Goal: Information Seeking & Learning: Learn about a topic

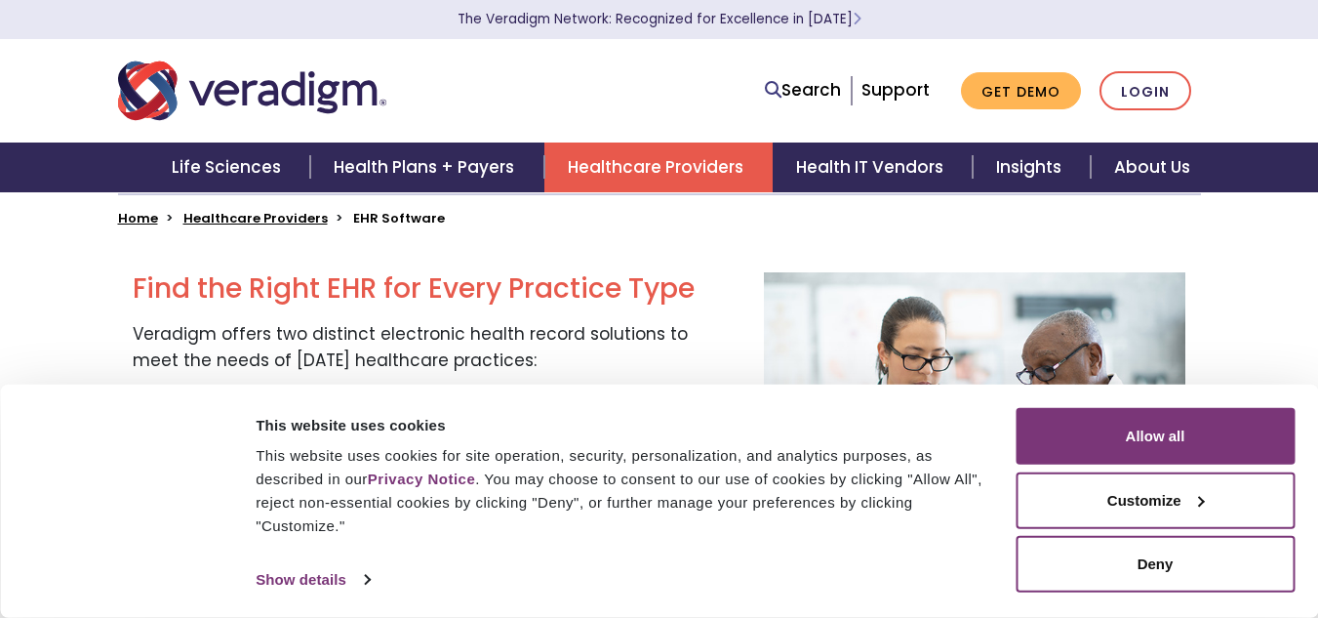
scroll to position [515, 0]
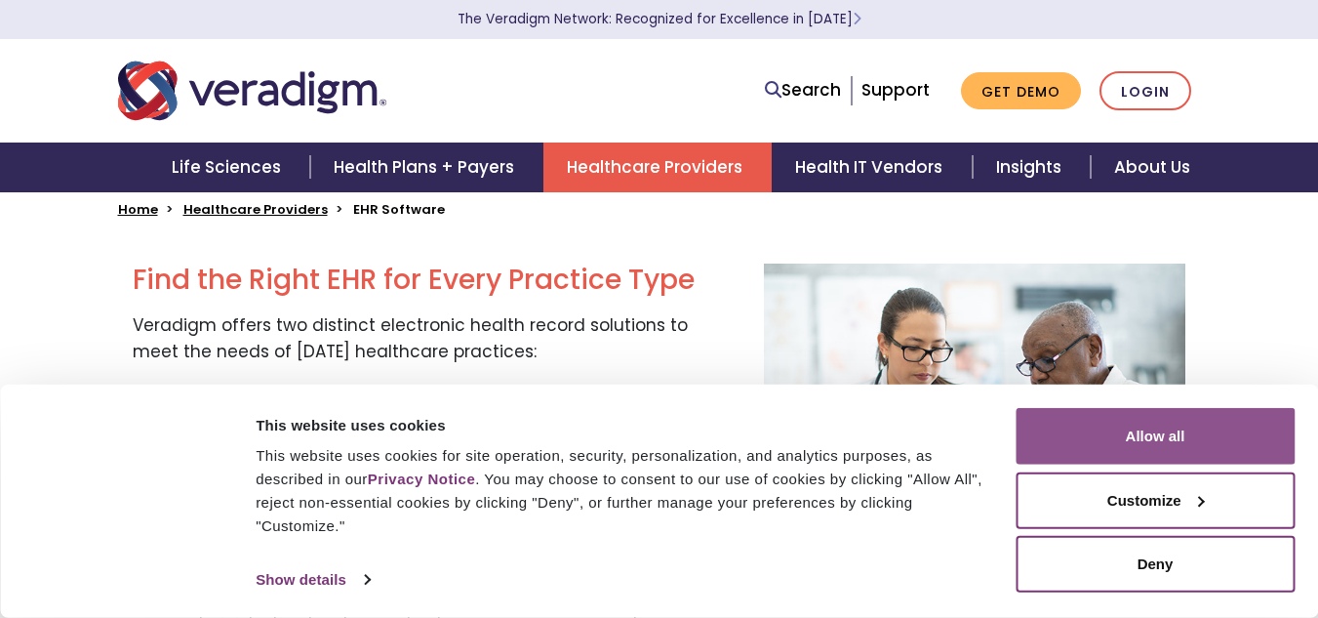
click at [1170, 450] on button "Allow all" at bounding box center [1155, 436] width 279 height 57
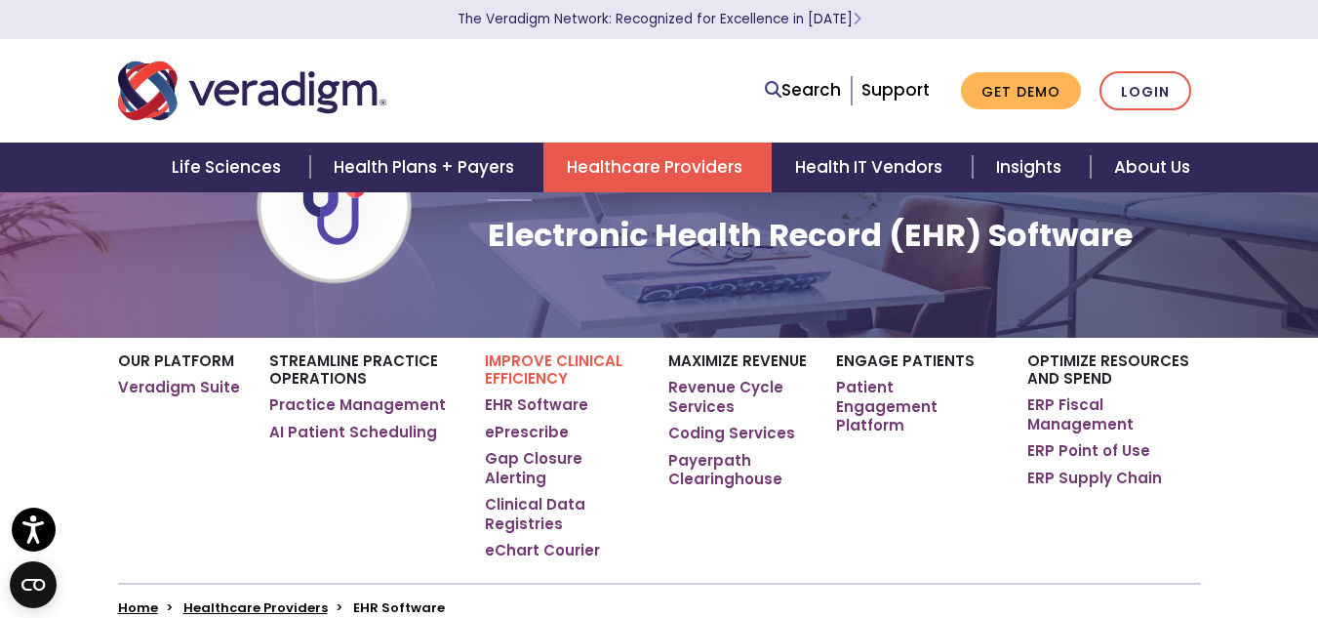
scroll to position [8, 0]
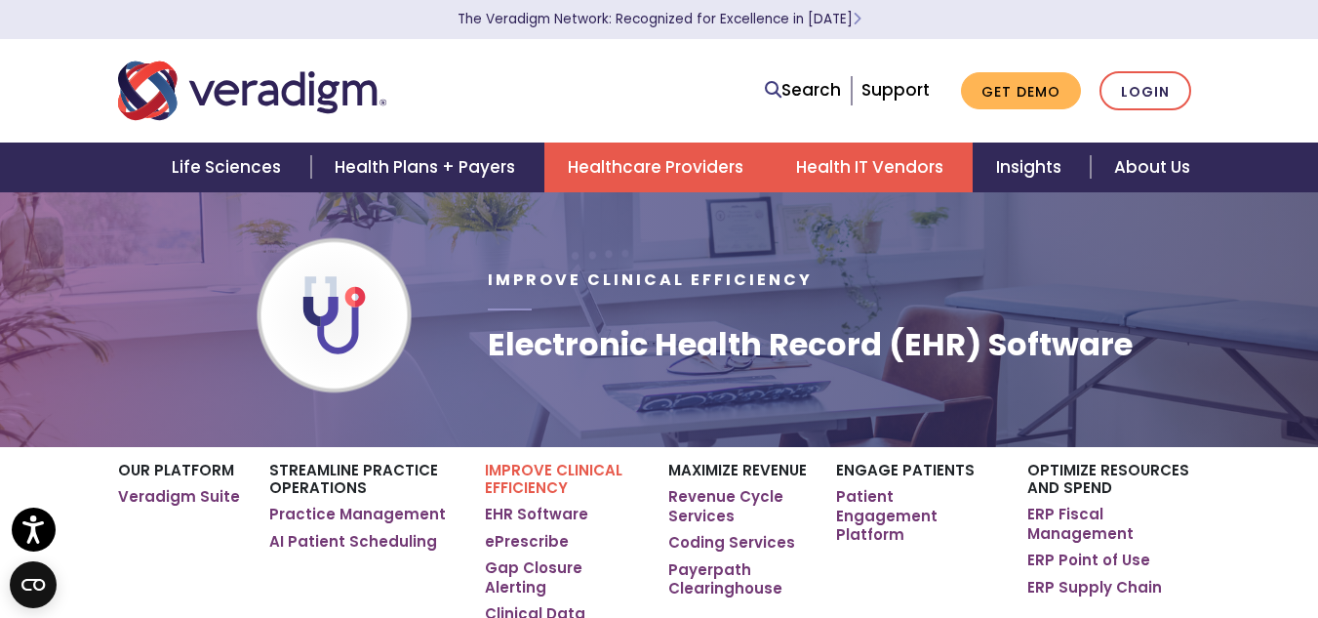
click at [908, 174] on link "Health IT Vendors" at bounding box center [873, 167] width 200 height 50
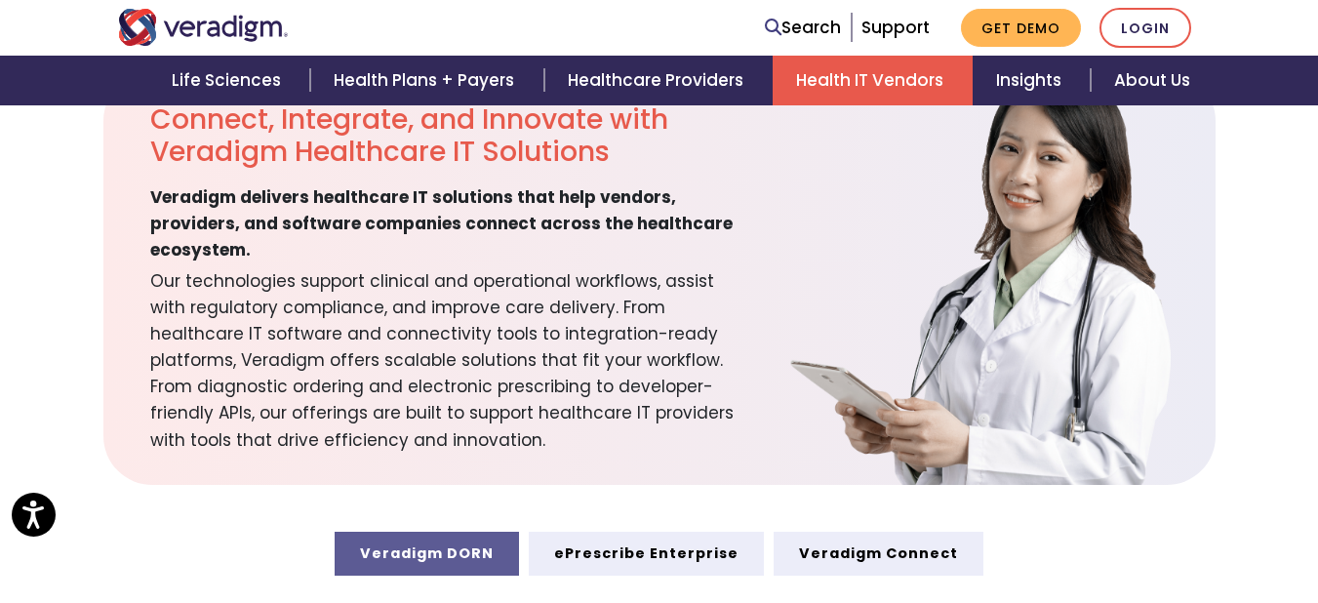
scroll to position [656, 0]
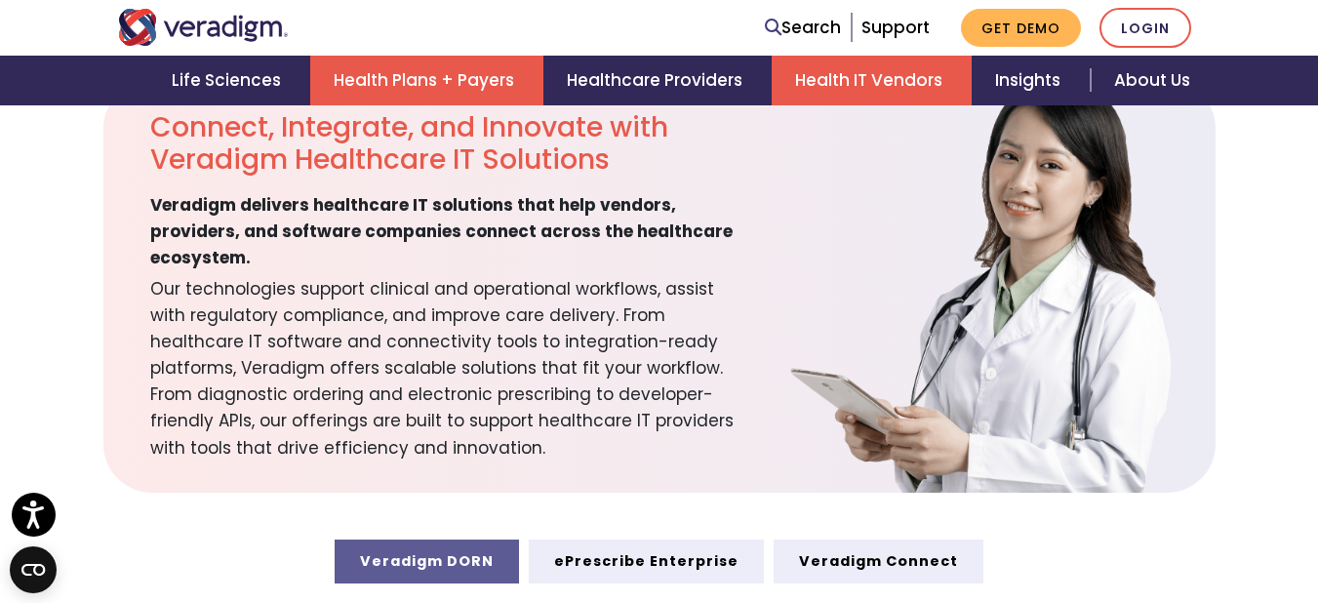
click at [375, 76] on link "Health Plans + Payers" at bounding box center [426, 81] width 233 height 50
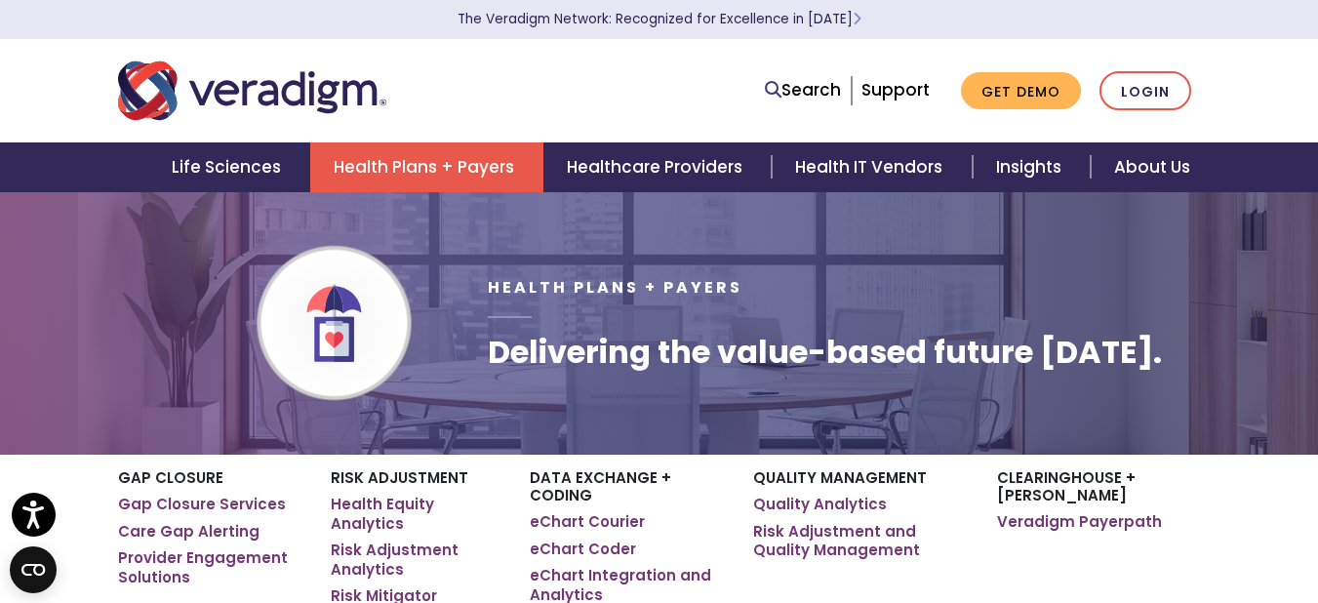
click at [1309, 14] on html "Accessibility Screen-Reader Guide, Feedback, and Issue Reporting | New window T…" at bounding box center [659, 301] width 1318 height 603
click at [1139, 180] on link "About Us" at bounding box center [1152, 167] width 123 height 50
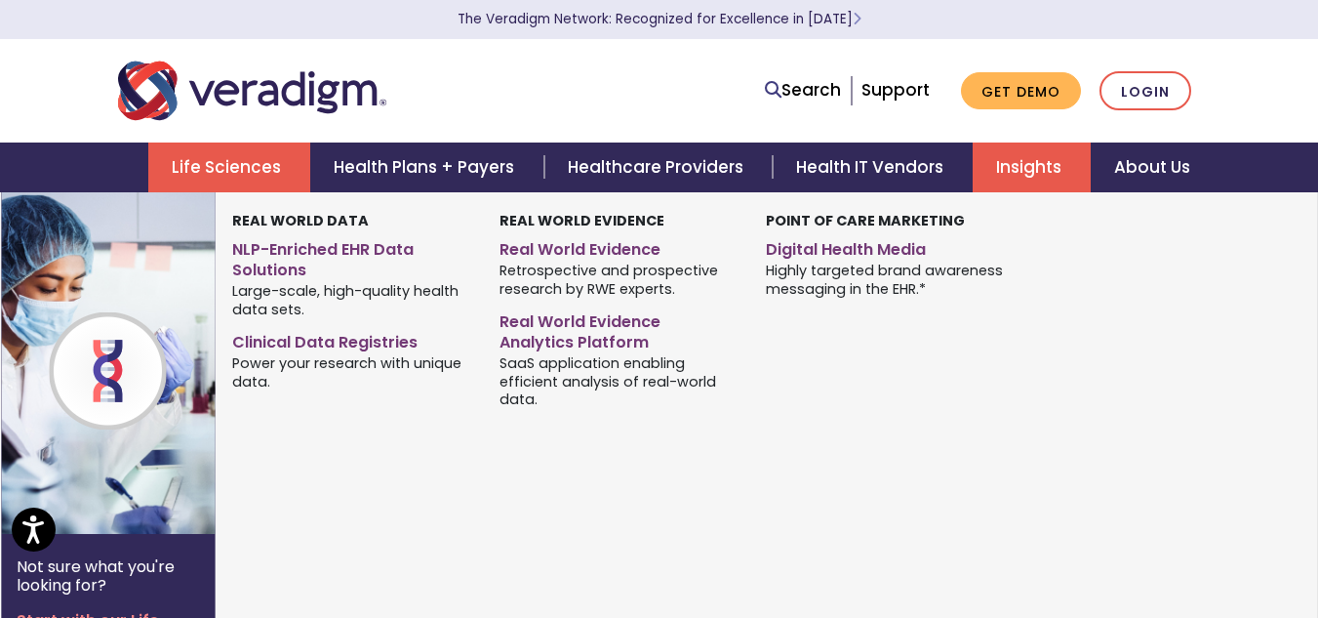
click at [273, 161] on link "Life Sciences" at bounding box center [229, 167] width 162 height 50
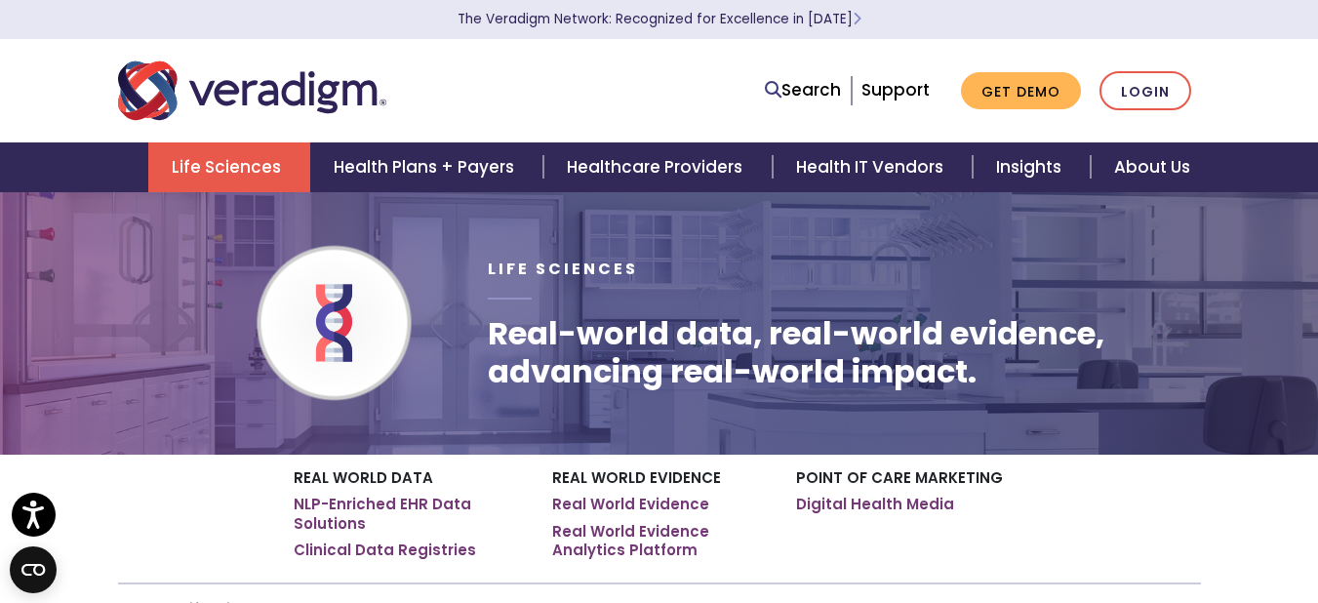
click at [276, 95] on img "Veradigm logo" at bounding box center [252, 91] width 268 height 64
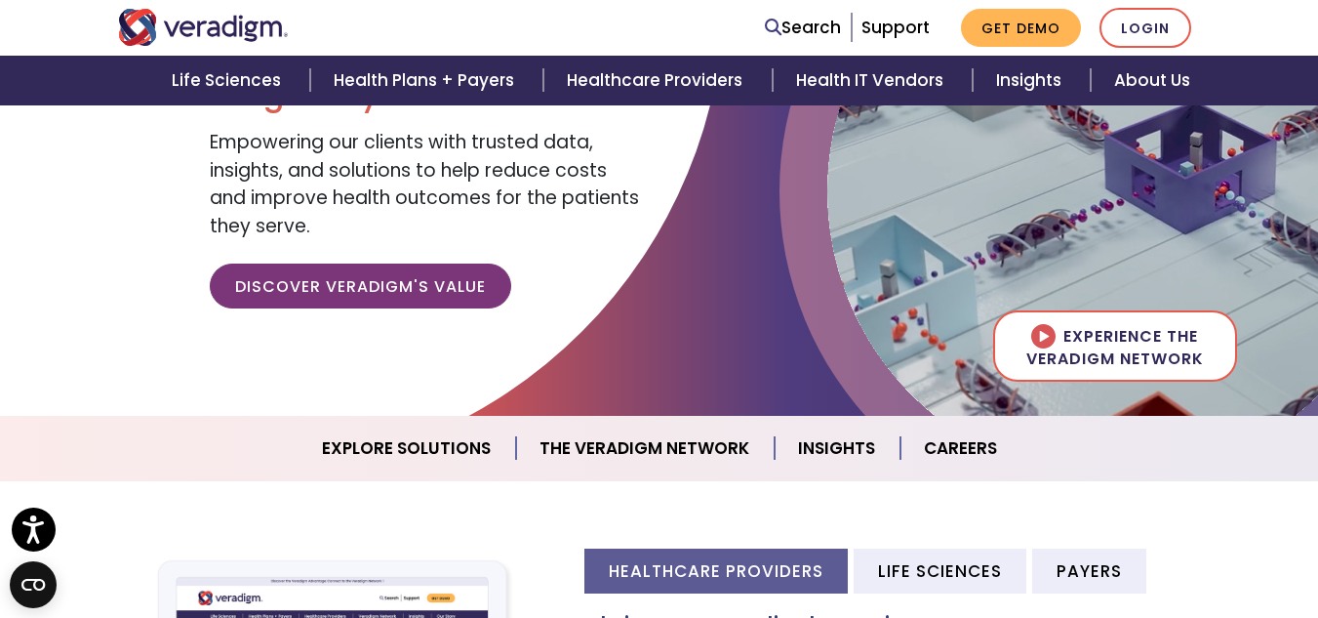
scroll to position [50, 0]
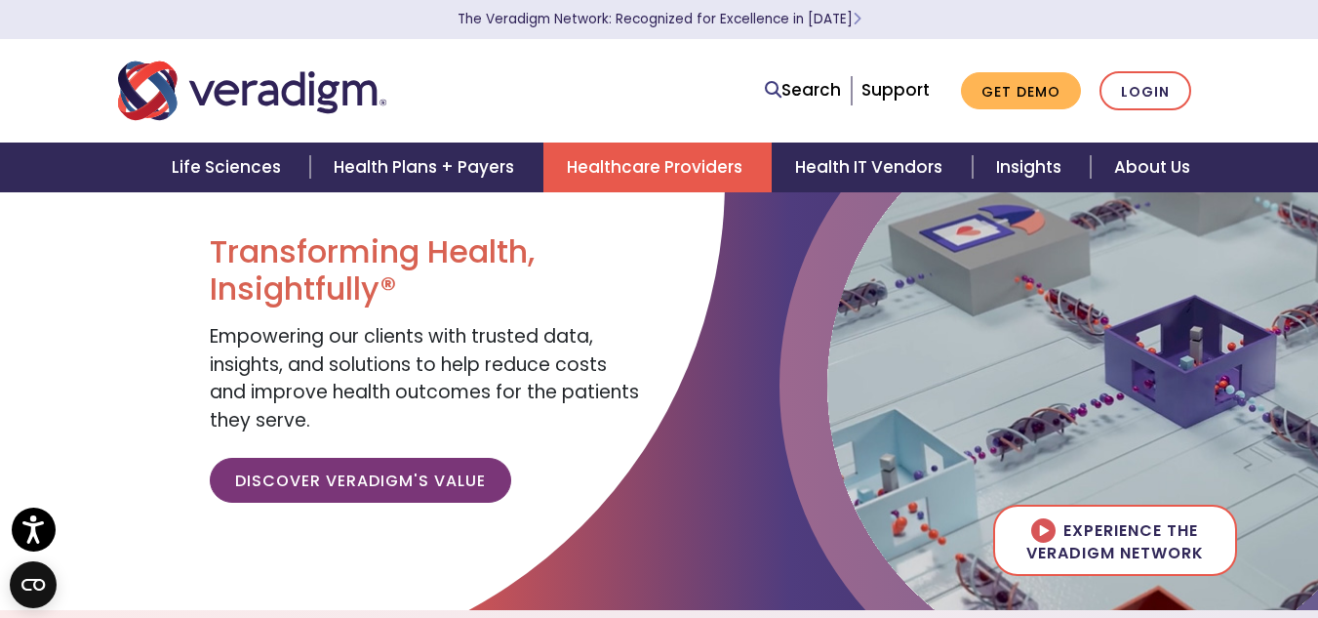
click at [741, 169] on link "Healthcare Providers" at bounding box center [658, 167] width 228 height 50
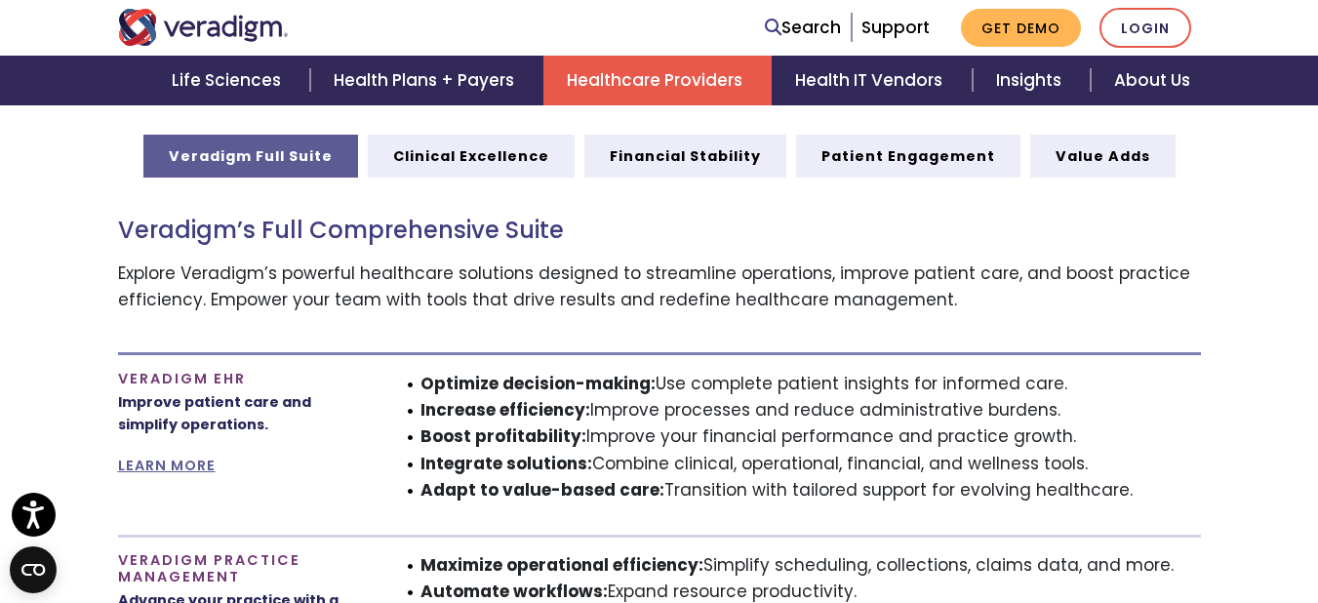
scroll to position [951, 0]
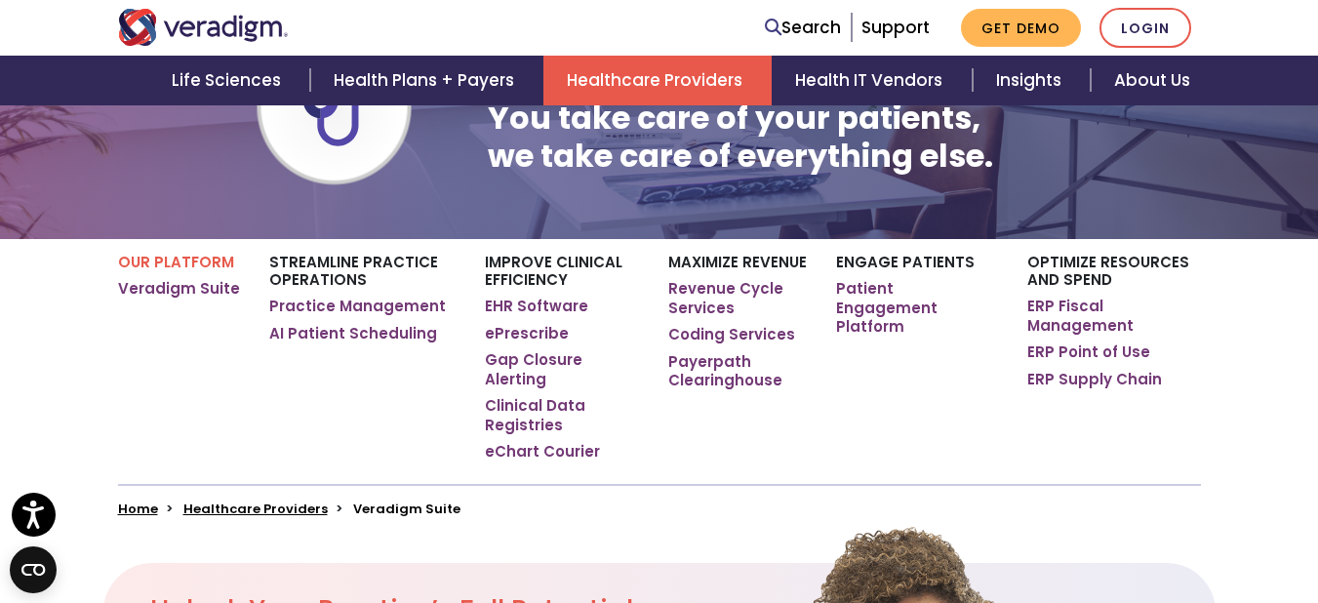
click at [1317, 38] on html "Accessibility Screen-Reader Guide, Feedback, and Issue Reporting | New window T…" at bounding box center [659, 85] width 1318 height 603
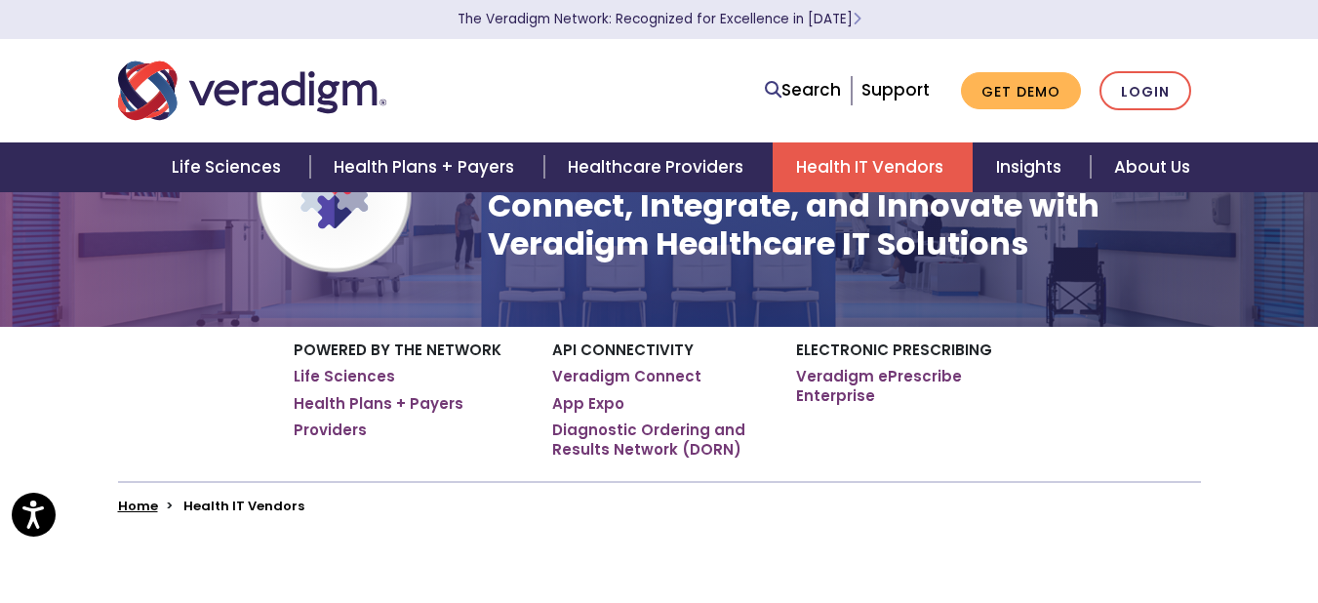
scroll to position [67, 0]
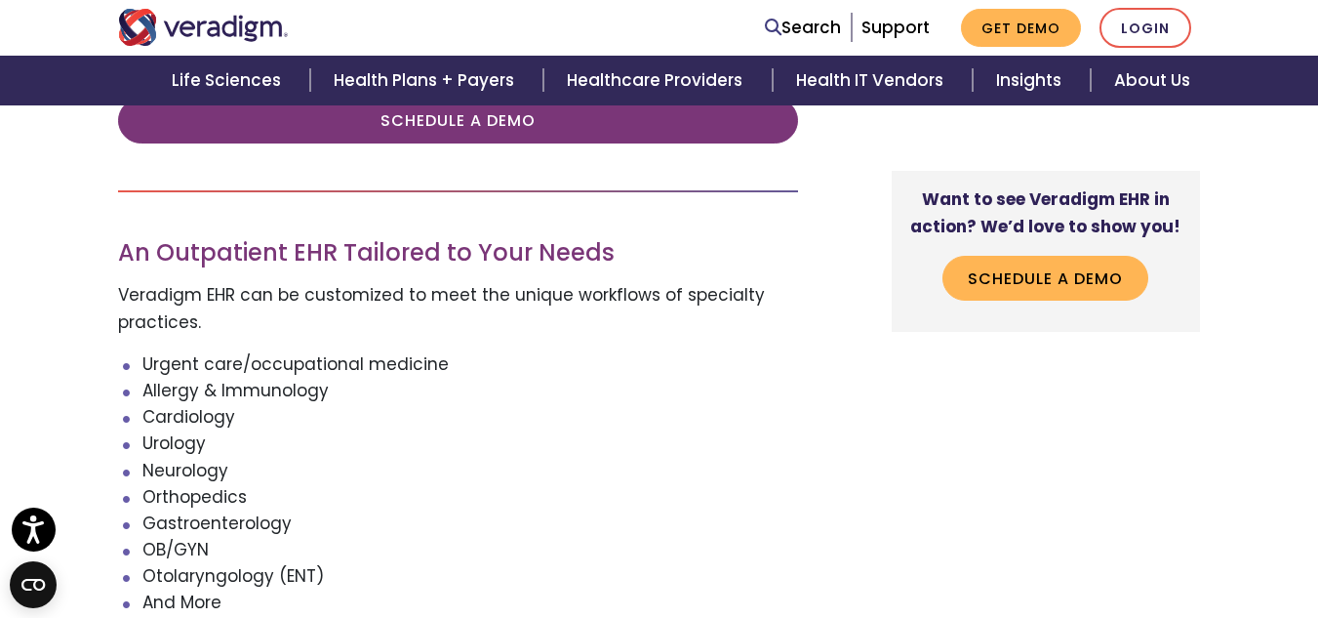
scroll to position [2299, 0]
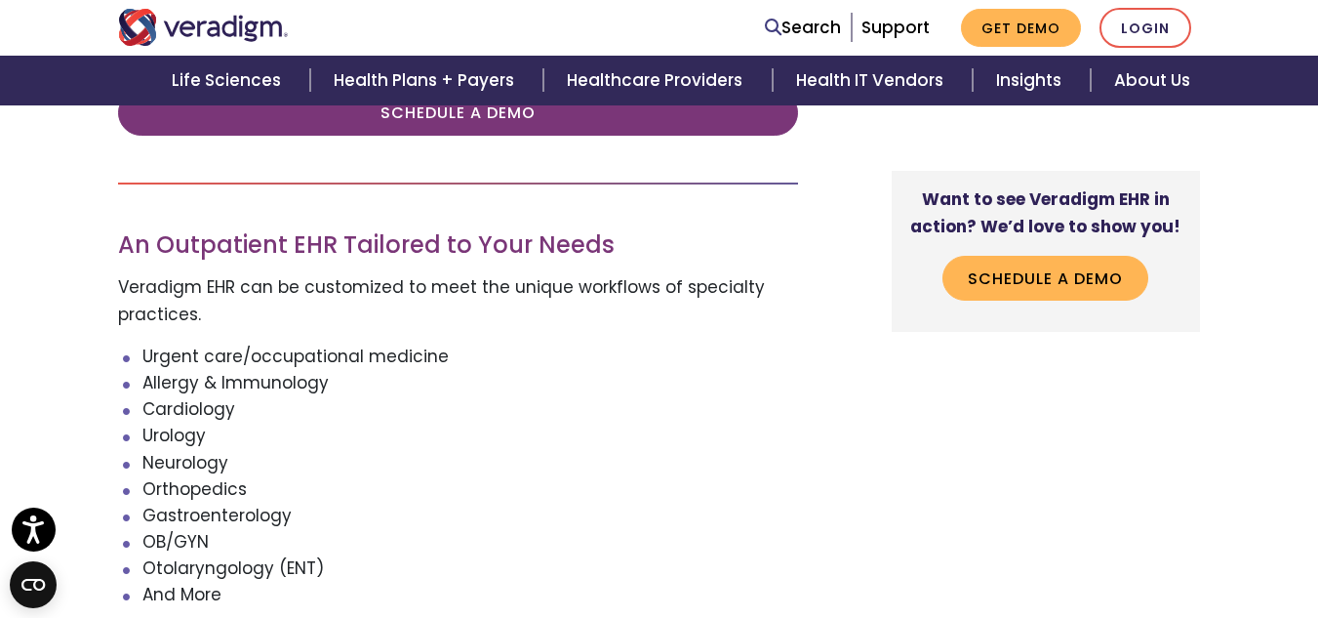
drag, startPoint x: 1316, startPoint y: 348, endPoint x: 1322, endPoint y: 333, distance: 16.7
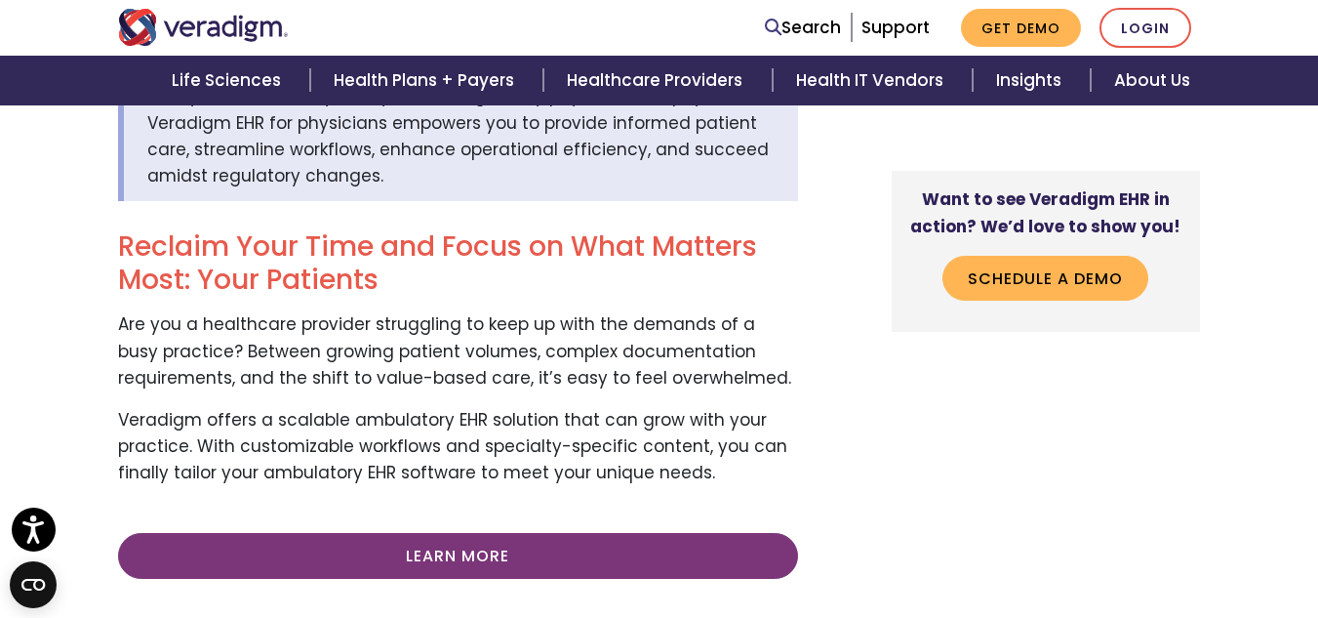
scroll to position [0, 0]
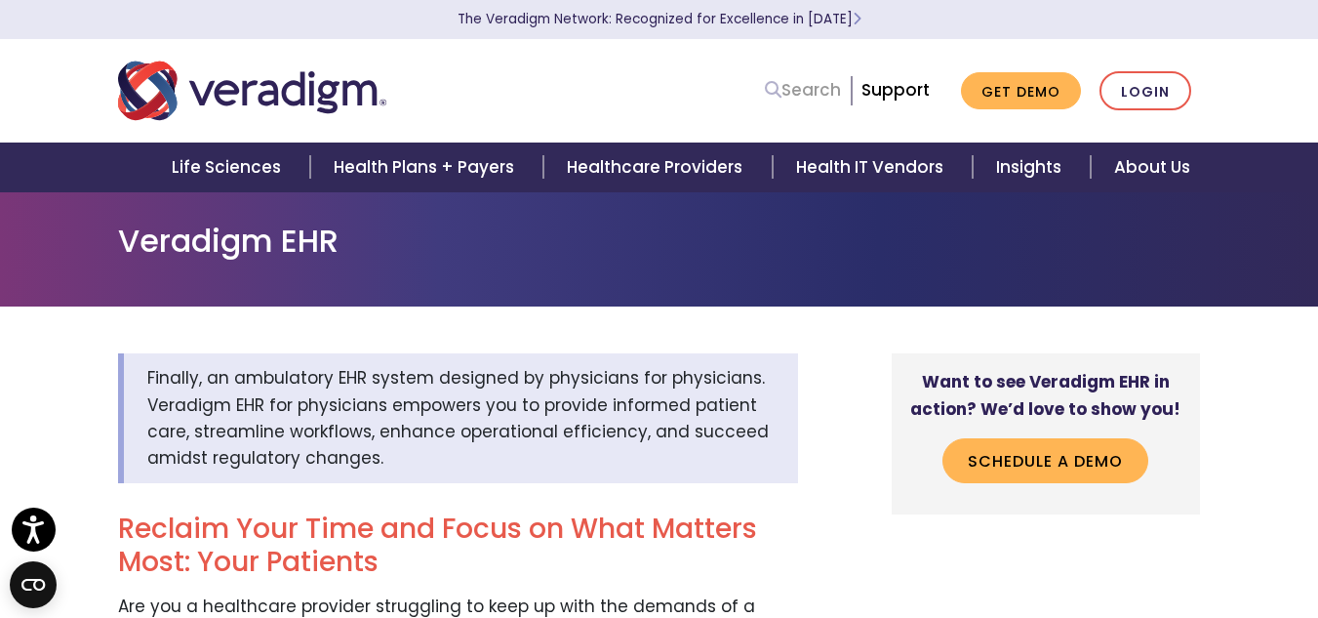
click at [820, 84] on link "Search" at bounding box center [803, 90] width 76 height 26
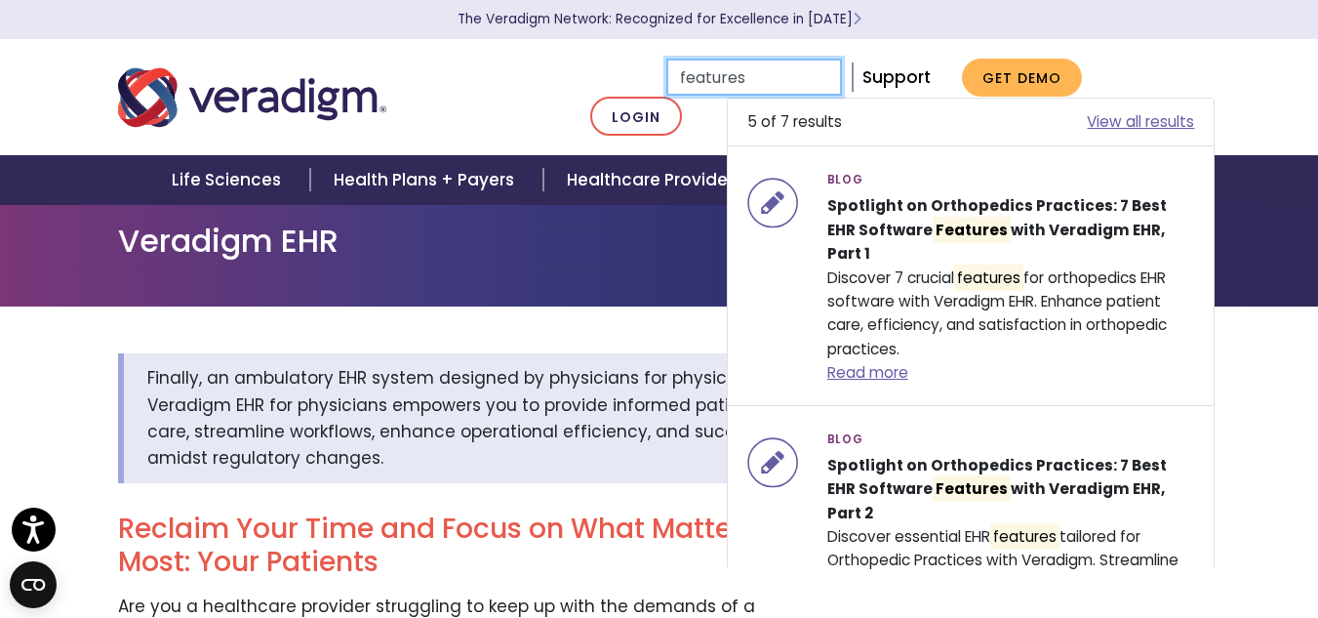
type input "features"
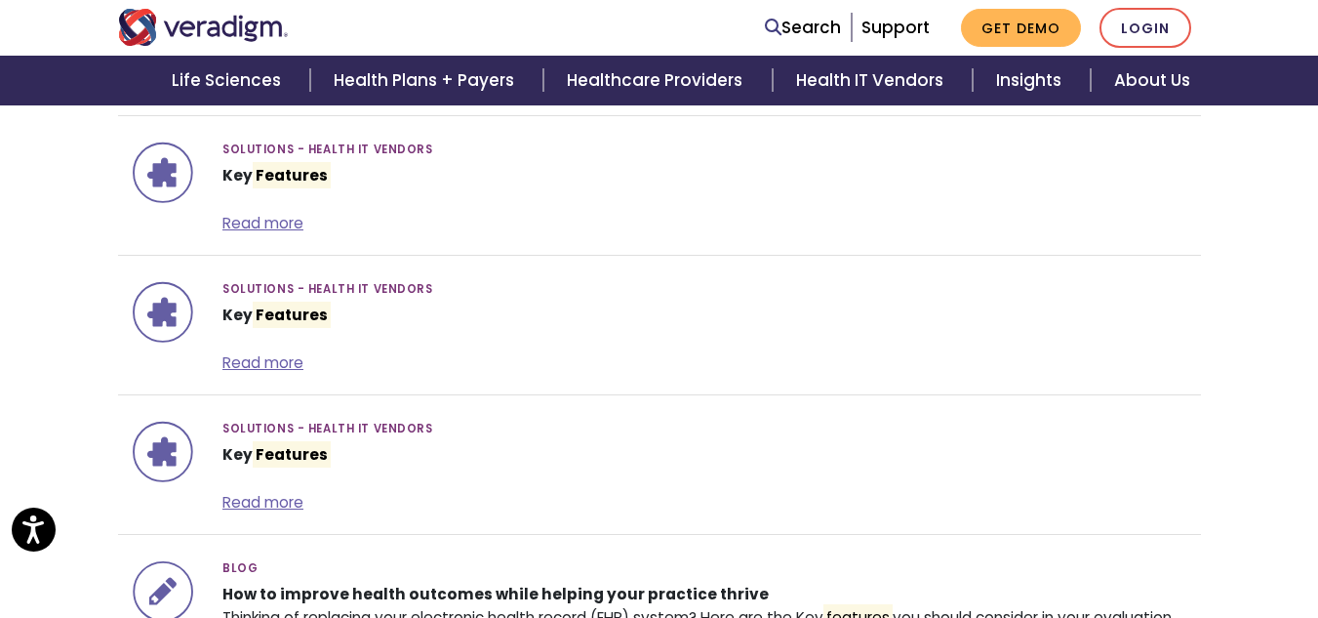
scroll to position [641, 0]
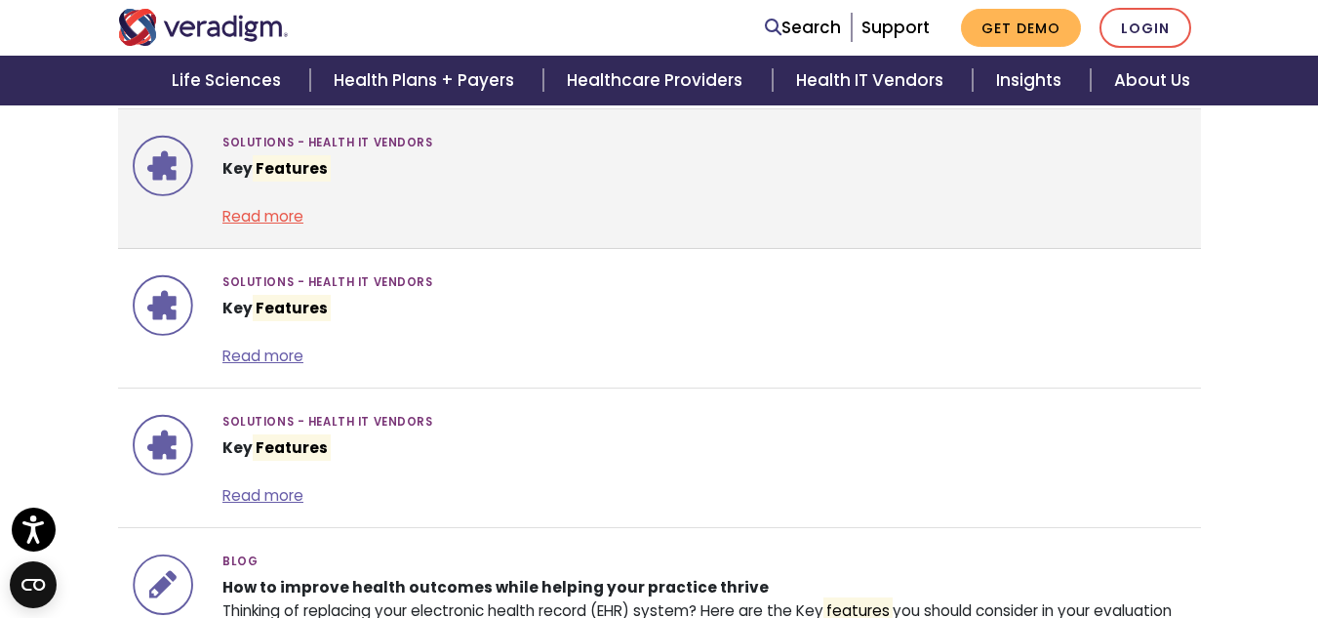
click at [278, 214] on link "Read more" at bounding box center [262, 216] width 81 height 20
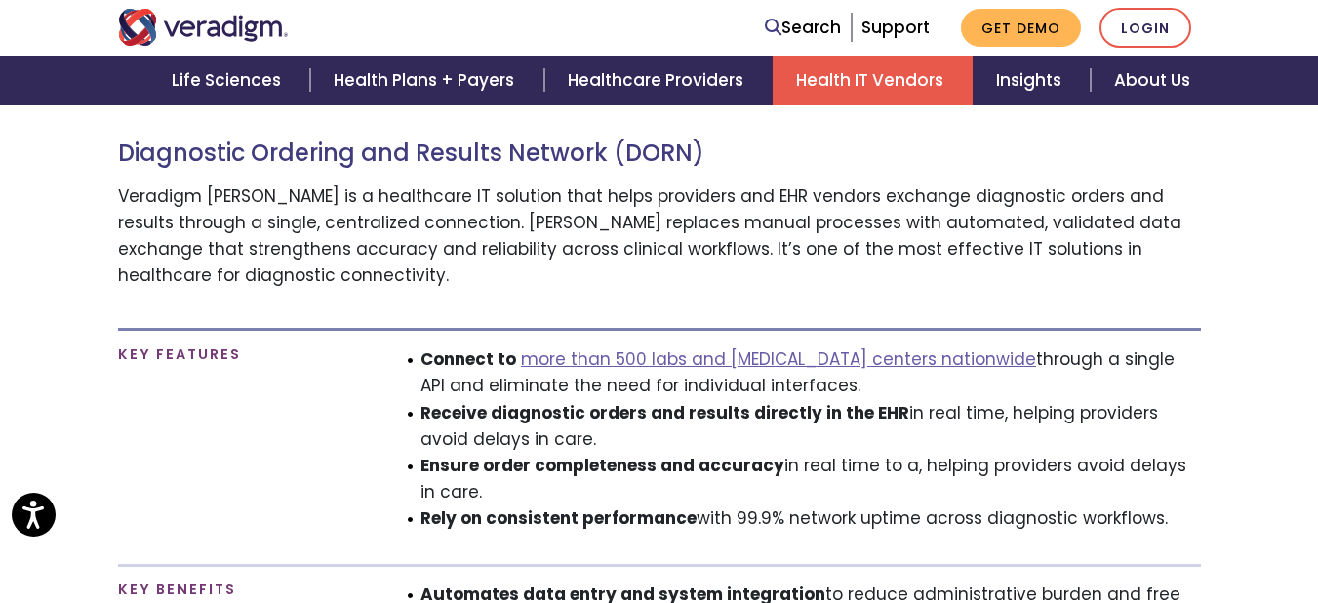
scroll to position [1146, 0]
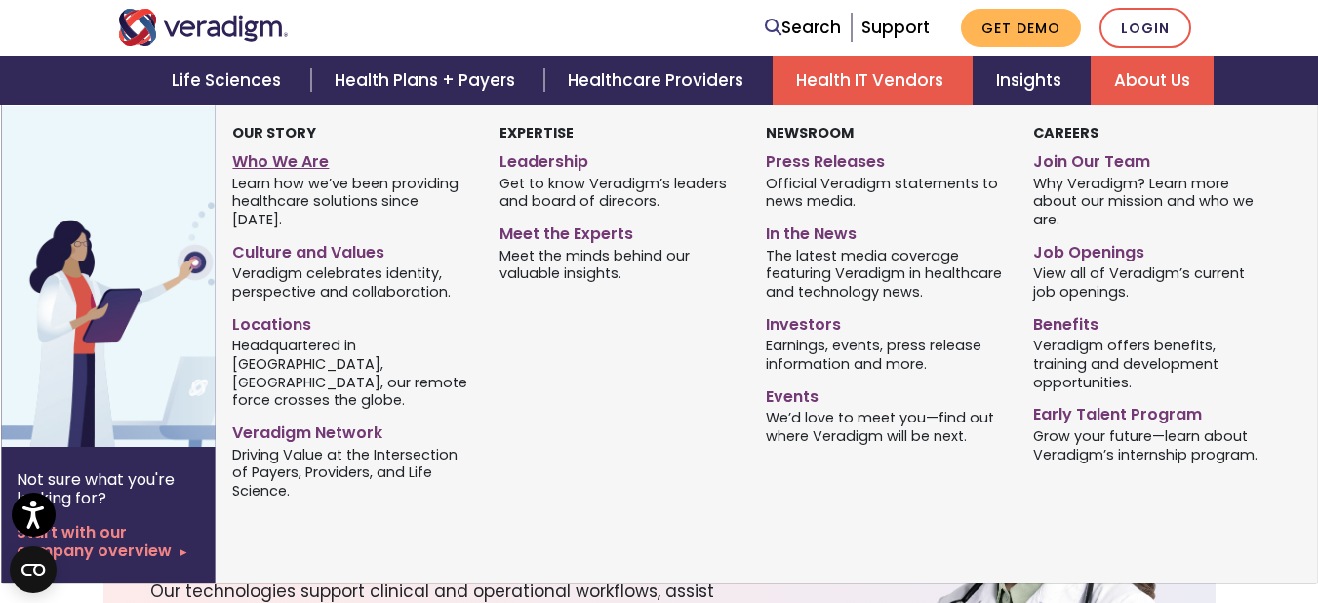
click at [281, 160] on link "Who We Are" at bounding box center [350, 158] width 237 height 28
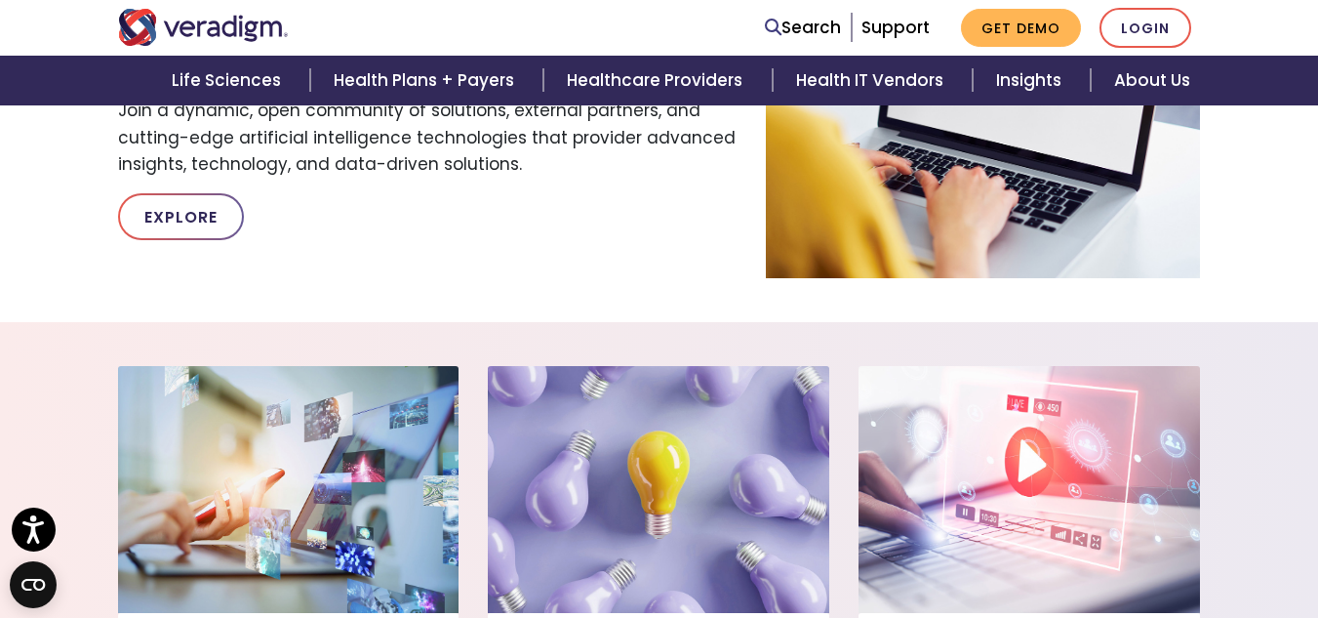
scroll to position [1238, 0]
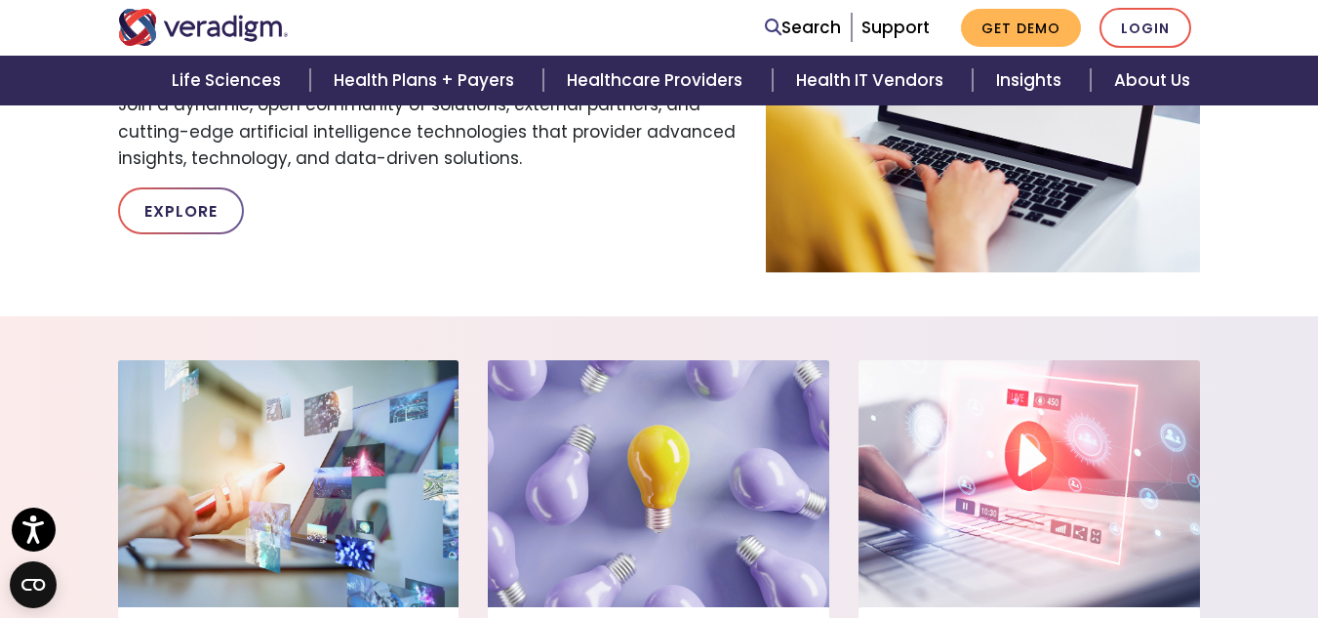
drag, startPoint x: 1324, startPoint y: 109, endPoint x: 1331, endPoint y: 342, distance: 232.3
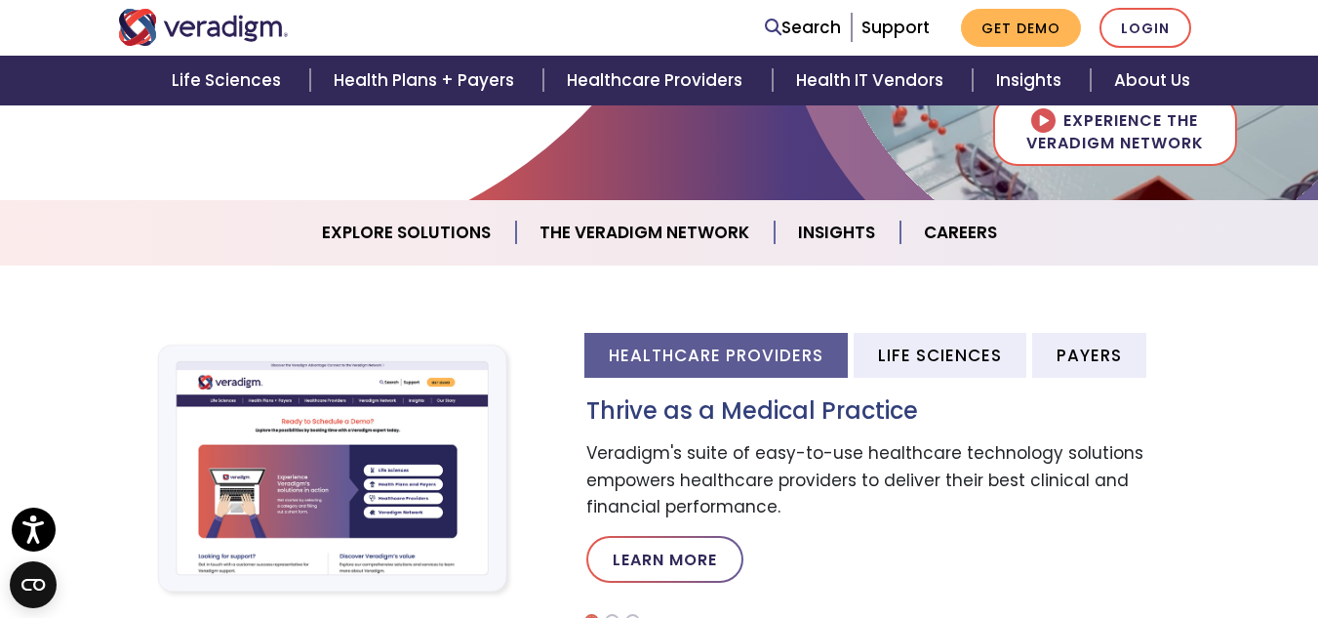
scroll to position [0, 0]
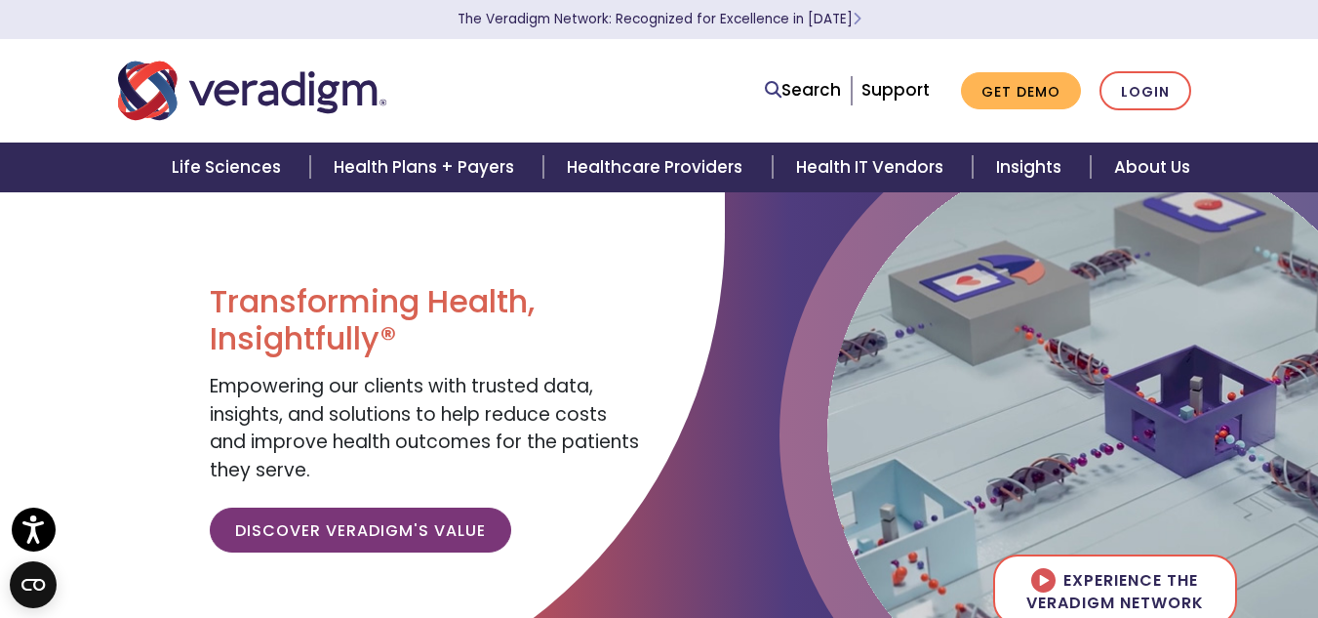
click at [282, 72] on img "Veradigm logo" at bounding box center [252, 91] width 268 height 64
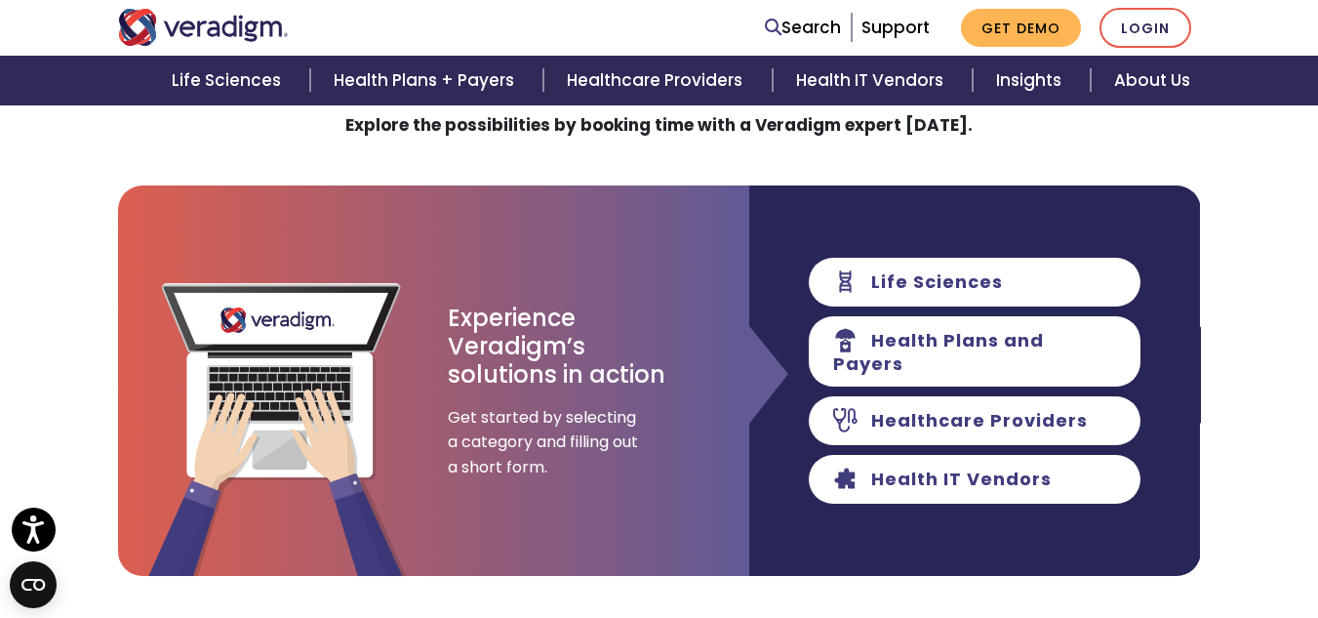
scroll to position [175, 0]
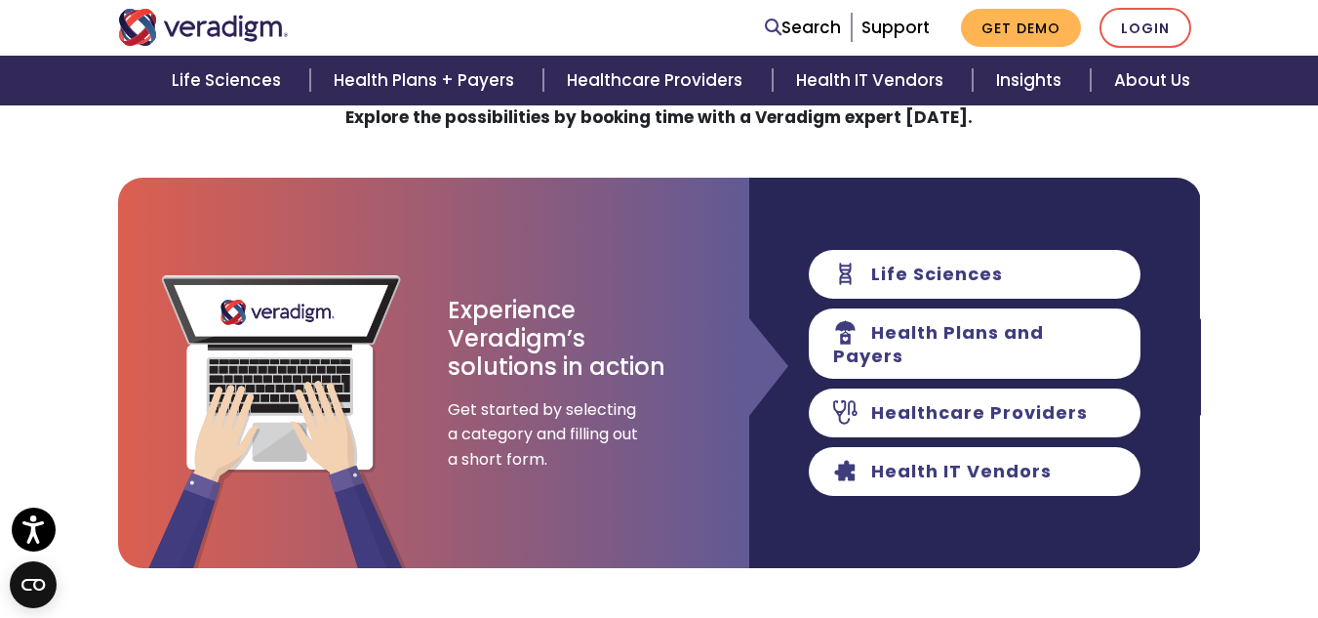
click at [1317, 148] on html "Press Alt+1 for screen-reader mode, Alt+0 to cancel Accessibility Screen-Reader…" at bounding box center [659, 134] width 1318 height 618
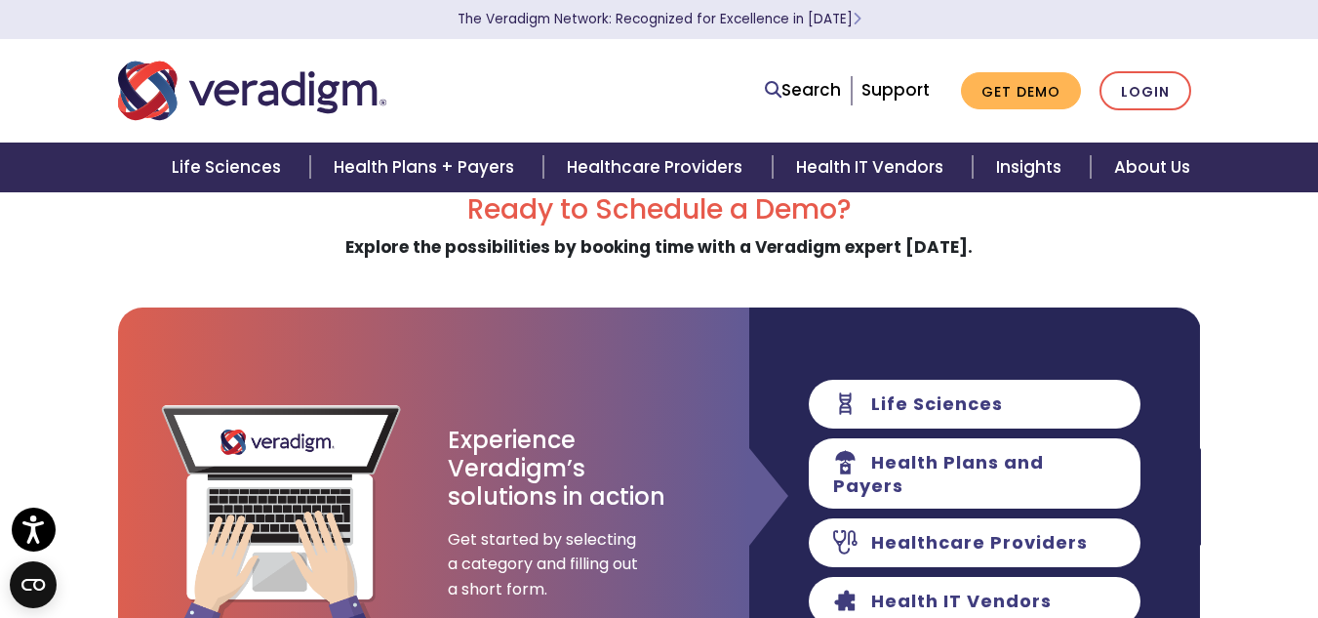
scroll to position [0, 0]
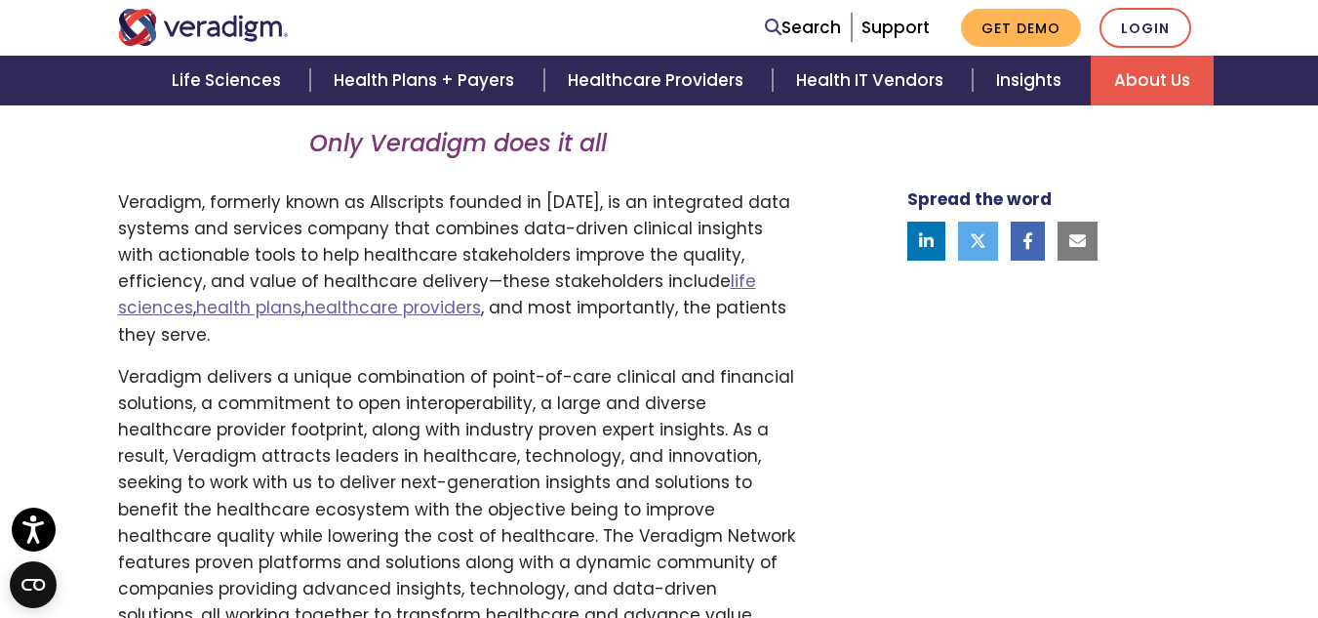
scroll to position [1157, 0]
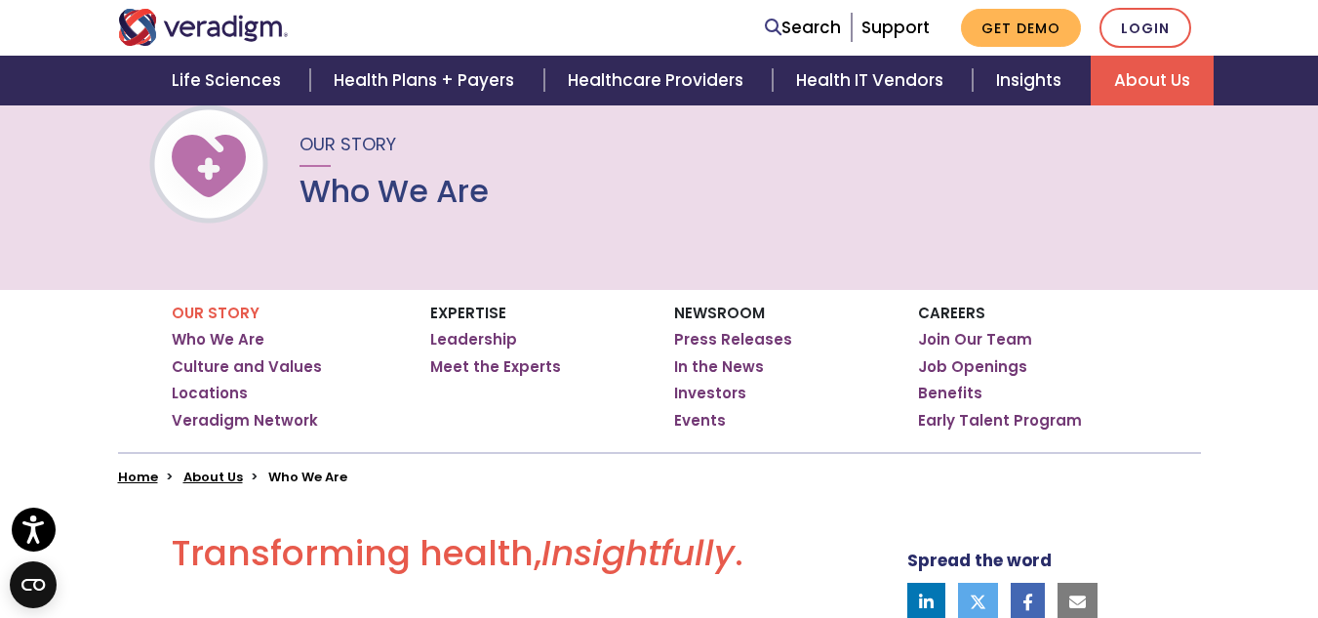
scroll to position [136, 0]
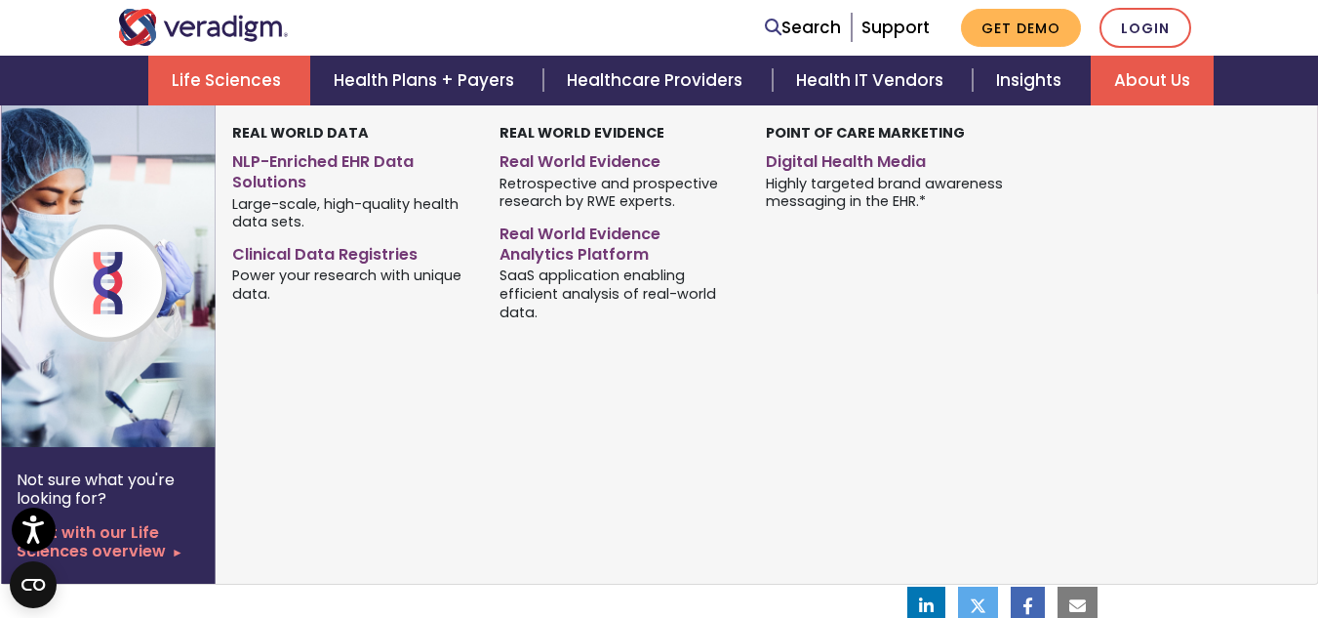
click at [258, 68] on link "Life Sciences" at bounding box center [229, 81] width 162 height 50
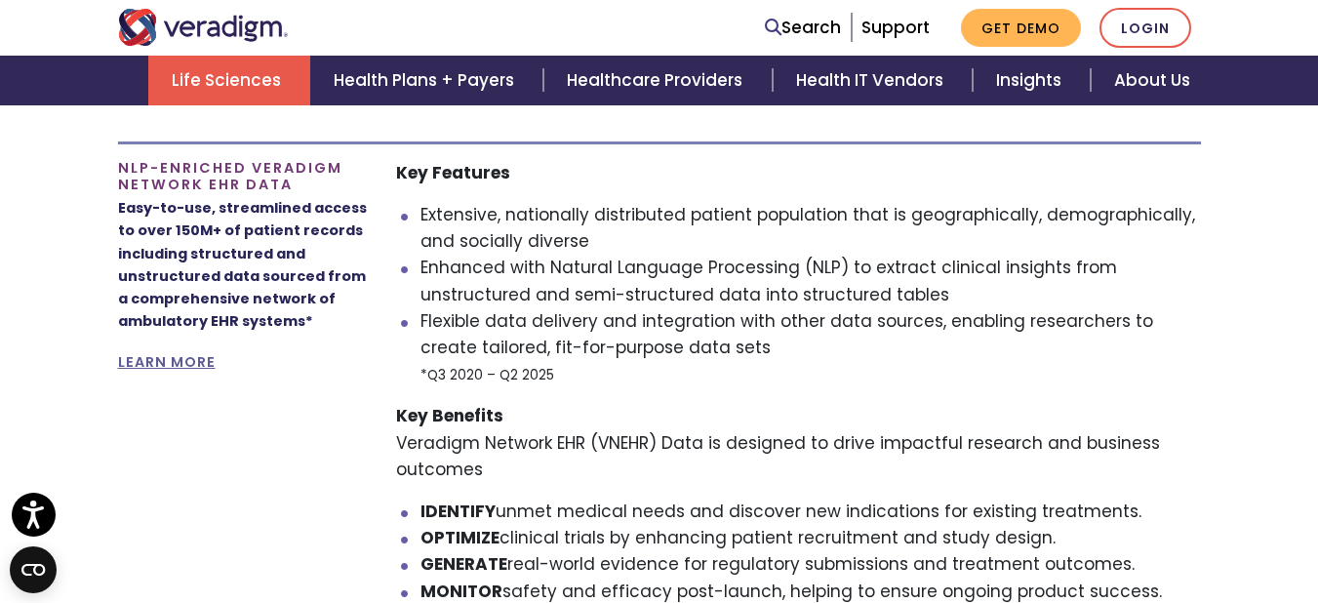
scroll to position [1106, 0]
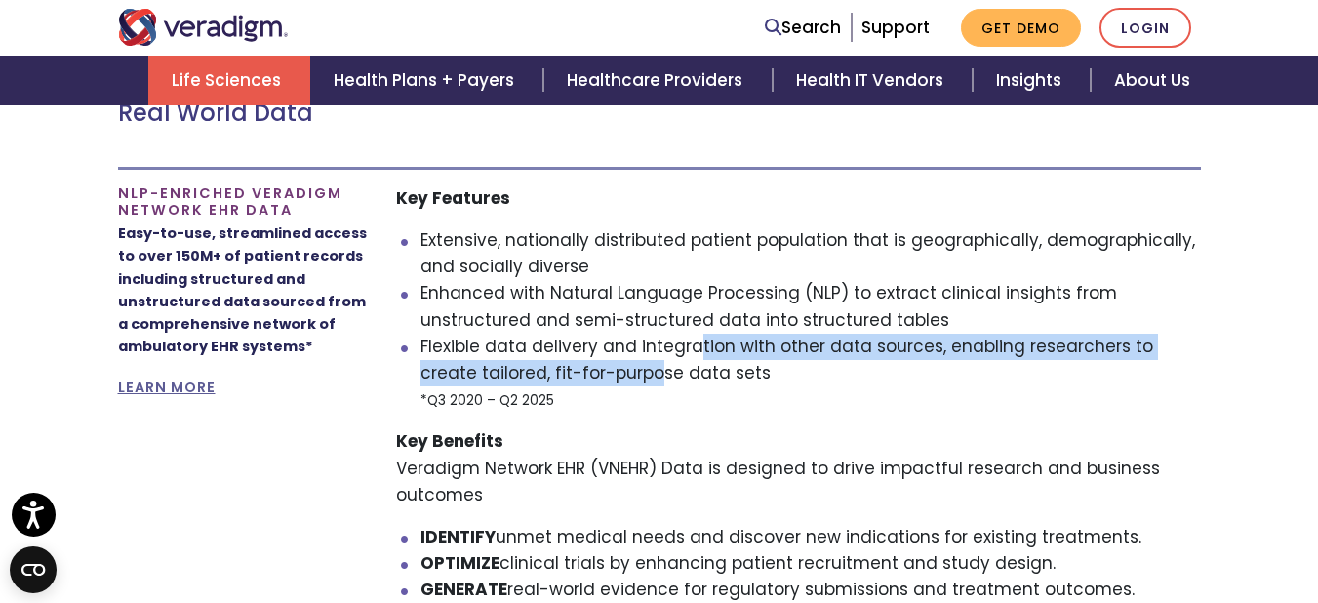
drag, startPoint x: 699, startPoint y: 360, endPoint x: 594, endPoint y: 364, distance: 104.5
click at [594, 364] on li "Flexible data delivery and integration with other data sources, enabling resear…" at bounding box center [811, 374] width 781 height 80
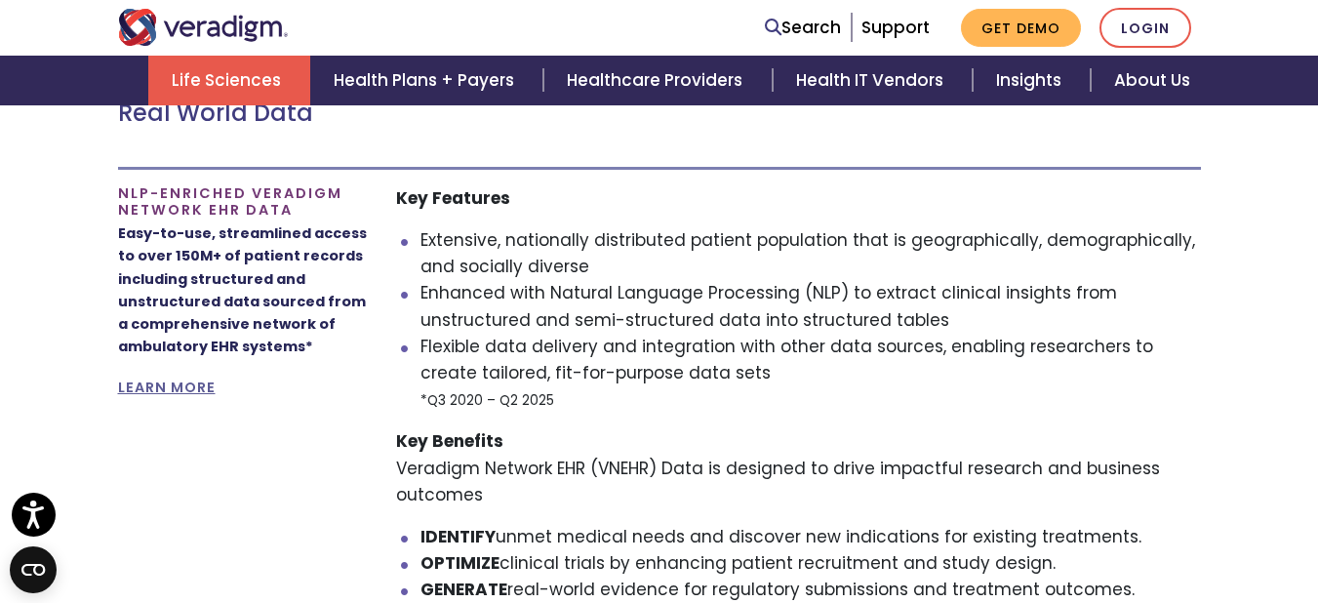
click at [703, 375] on li "Flexible data delivery and integration with other data sources, enabling resear…" at bounding box center [811, 374] width 781 height 80
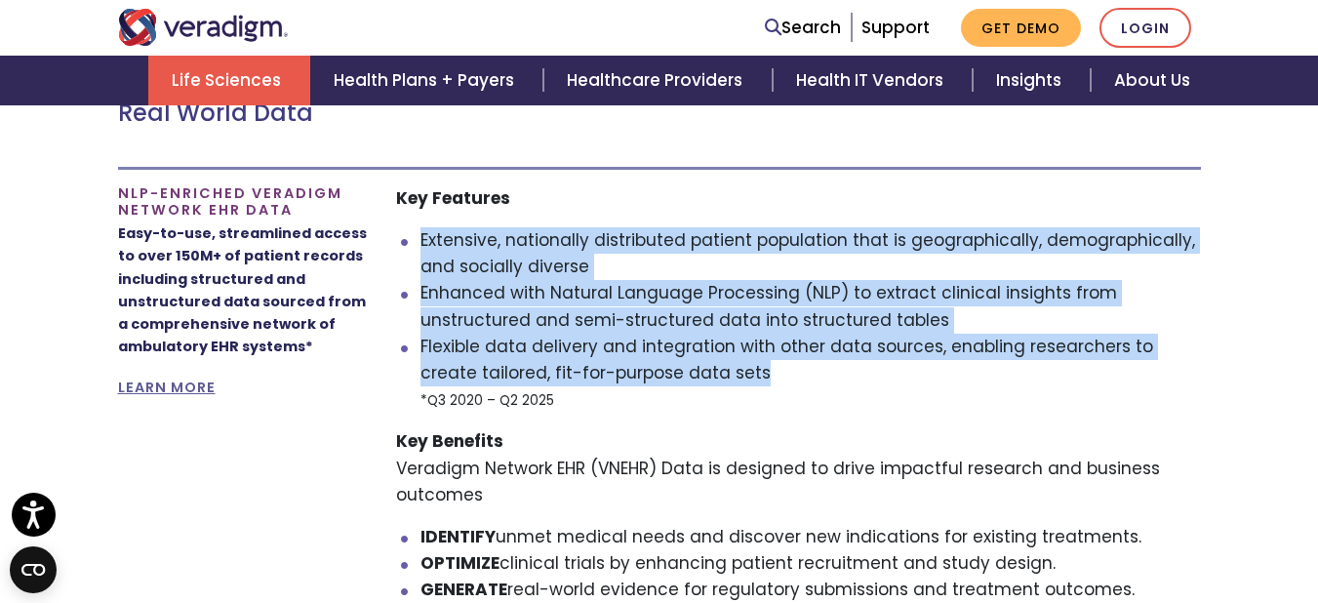
drag, startPoint x: 703, startPoint y: 375, endPoint x: 423, endPoint y: 238, distance: 310.7
click at [423, 238] on ul "Extensive, nationally distributed patient population that is geographically, de…" at bounding box center [798, 319] width 805 height 185
copy ul "Extensive, nationally distributed patient population that is geographically, de…"
click at [738, 389] on li "Flexible data delivery and integration with other data sources, enabling resear…" at bounding box center [811, 374] width 781 height 80
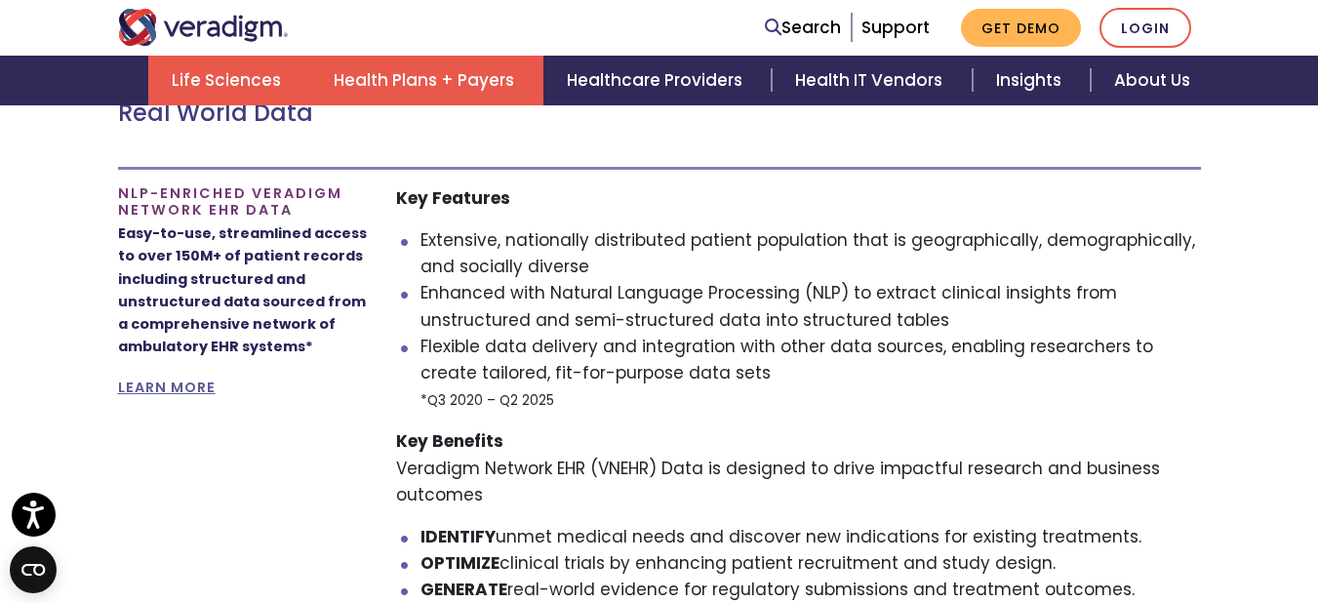
click at [467, 79] on link "Health Plans + Payers" at bounding box center [426, 81] width 233 height 50
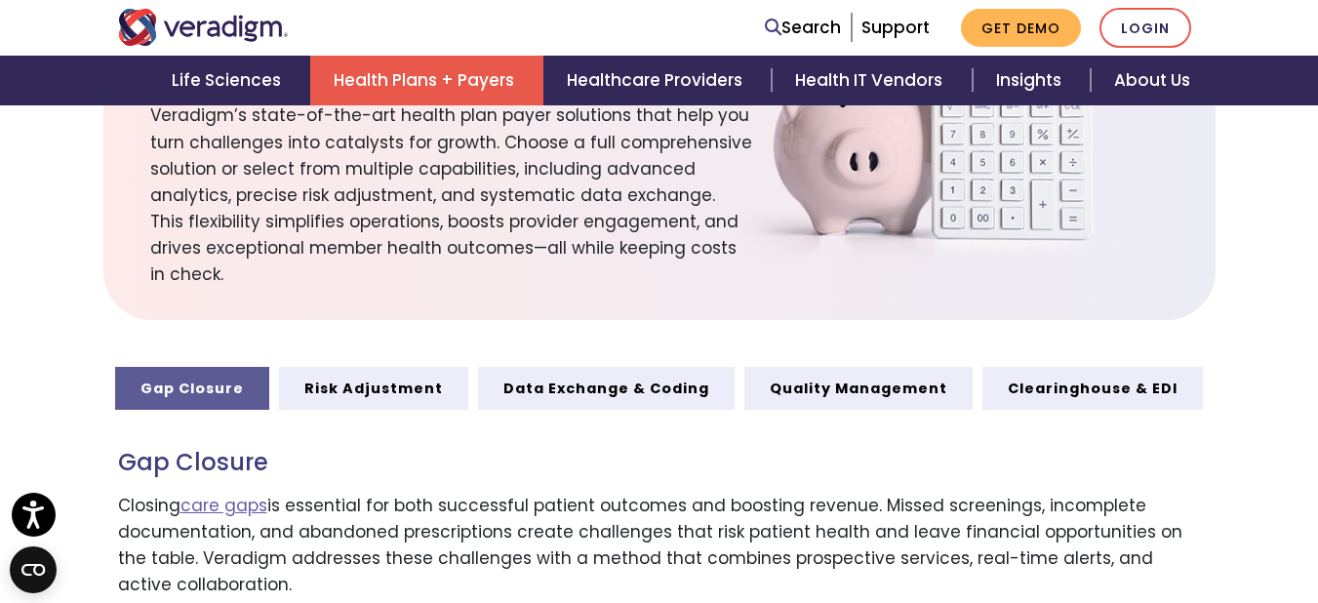
scroll to position [900, 0]
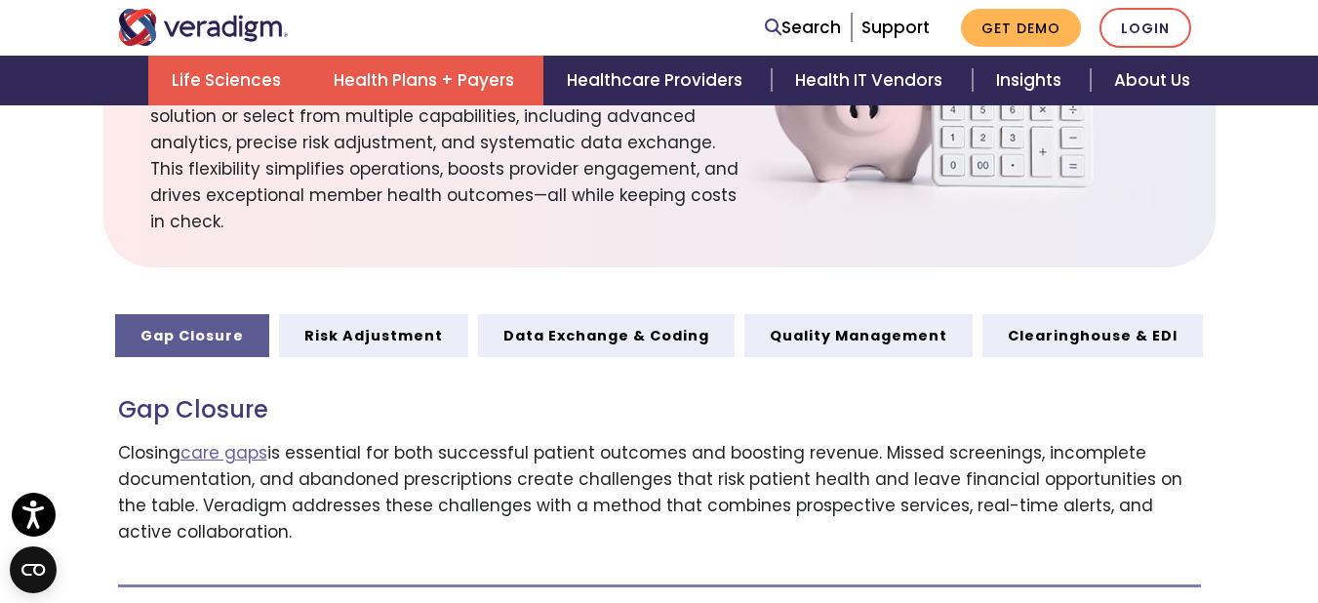
click at [281, 90] on link "Life Sciences" at bounding box center [229, 81] width 162 height 50
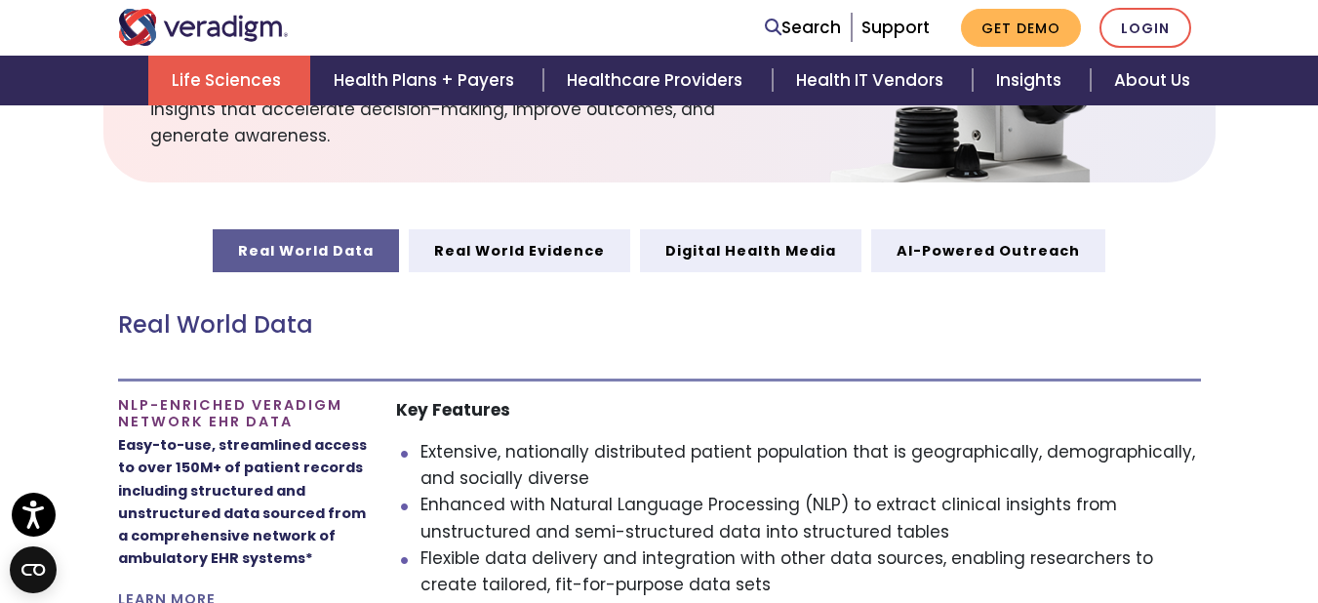
scroll to position [876, 0]
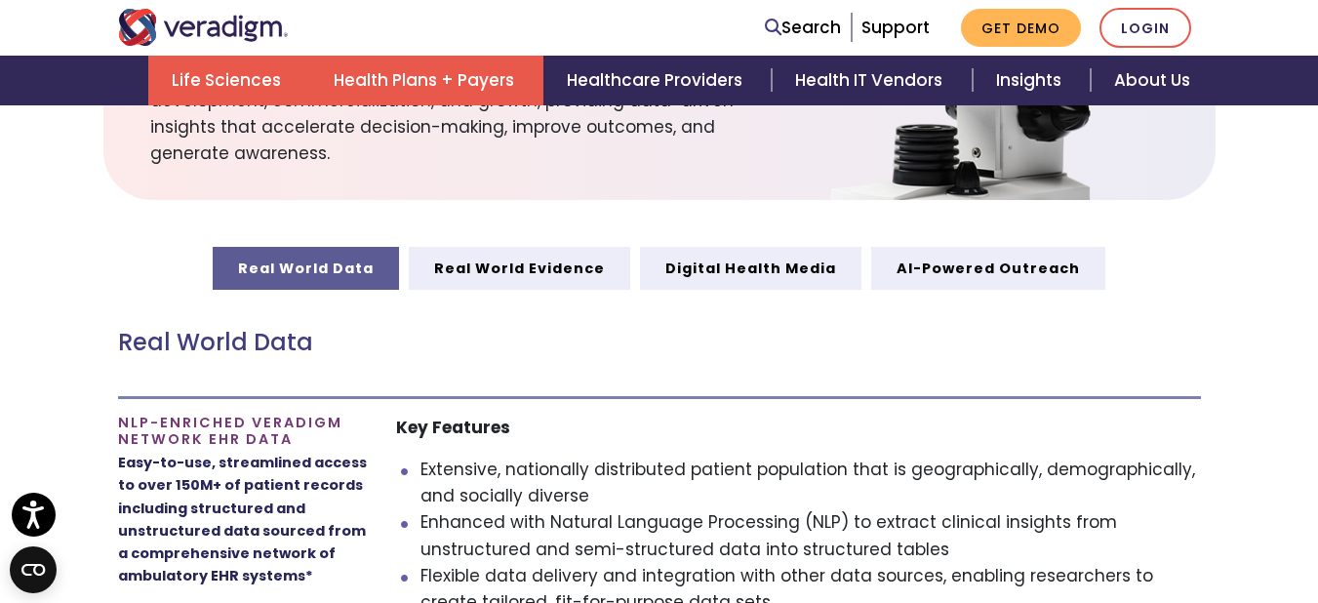
click at [487, 80] on link "Health Plans + Payers" at bounding box center [426, 81] width 233 height 50
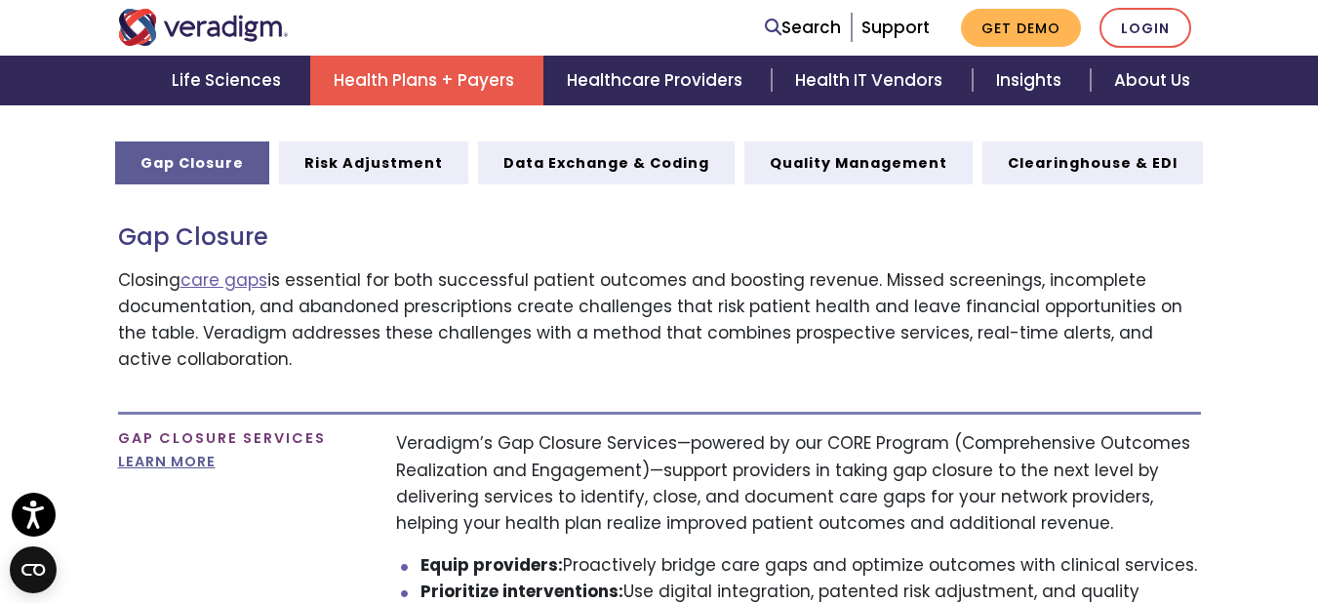
scroll to position [1116, 0]
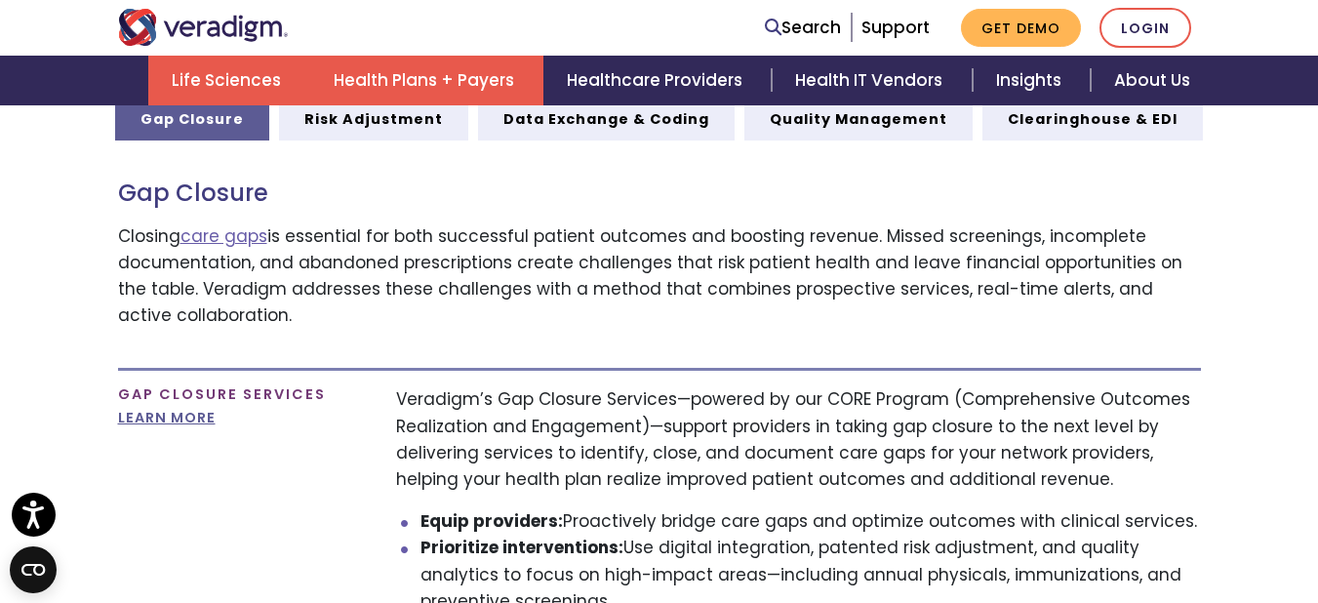
click at [256, 81] on link "Life Sciences" at bounding box center [229, 81] width 162 height 50
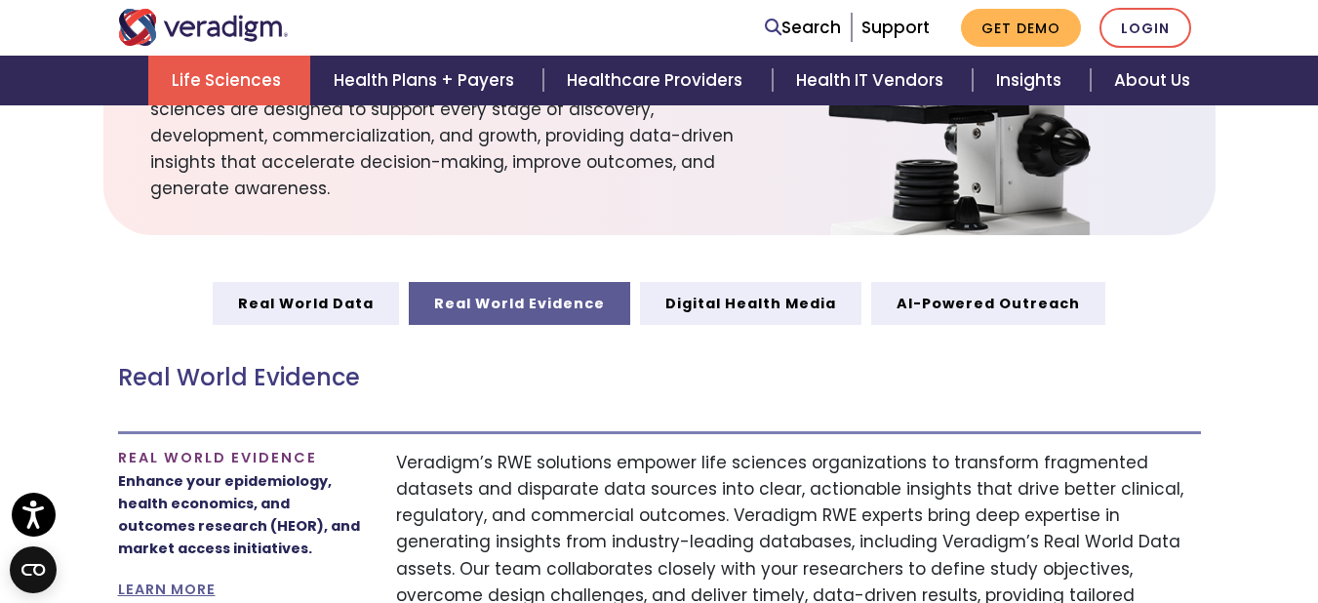
scroll to position [824, 0]
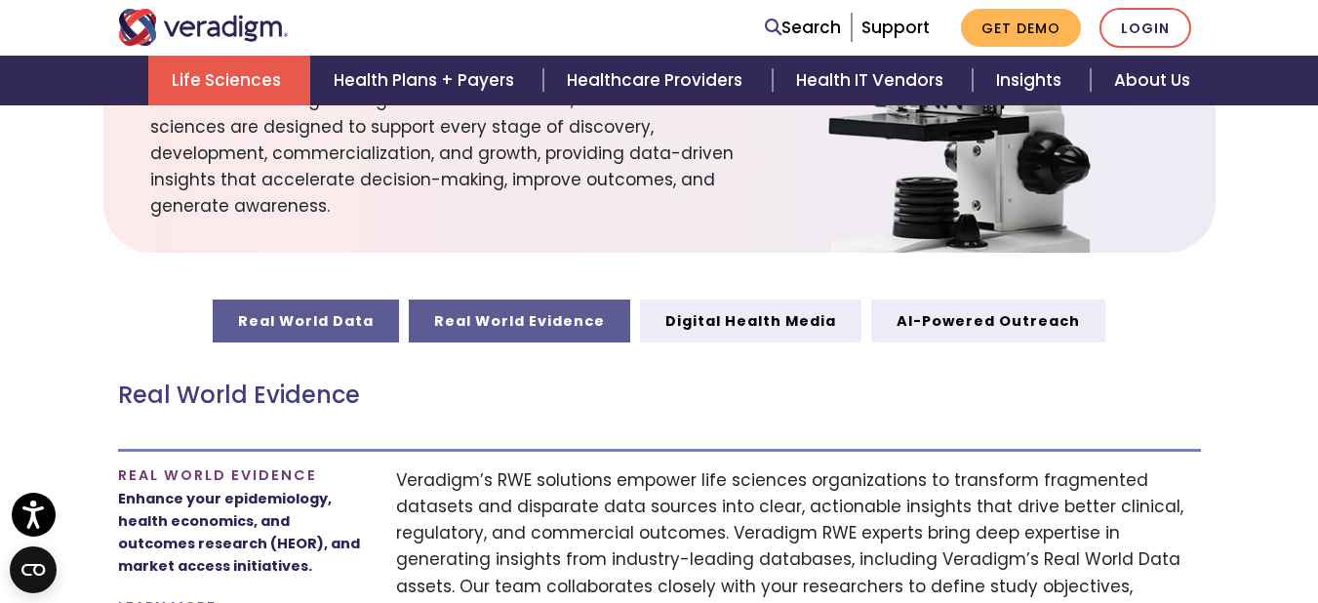
click at [369, 323] on link "Real World Data" at bounding box center [306, 321] width 186 height 43
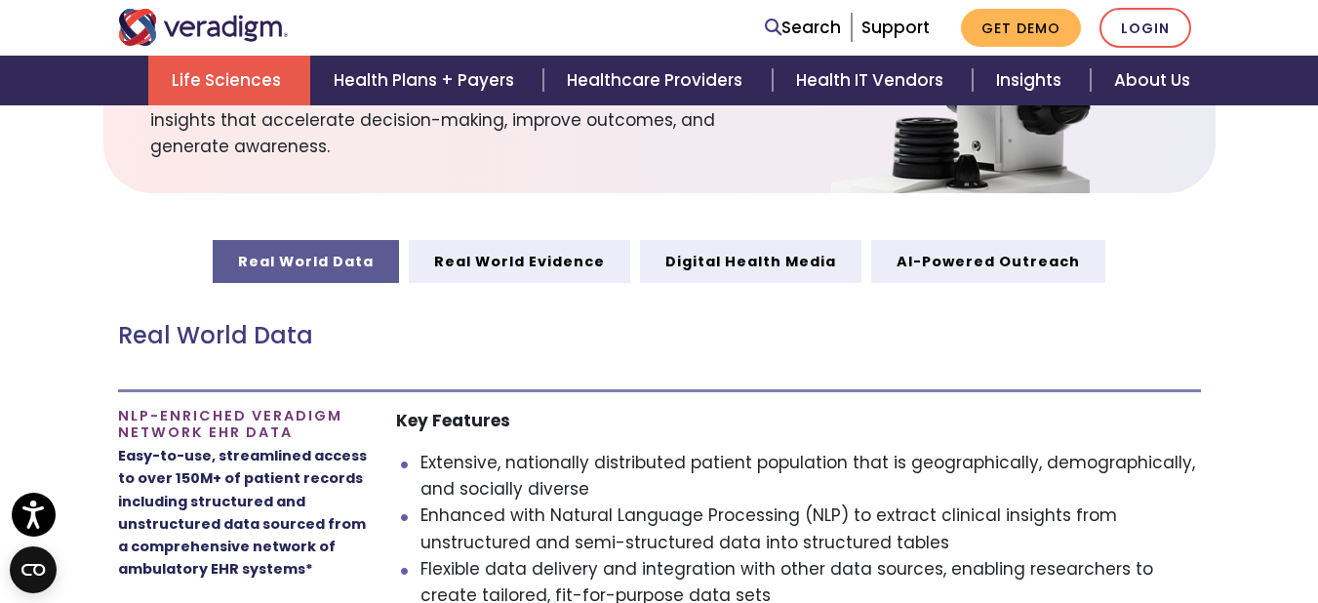
scroll to position [782, 0]
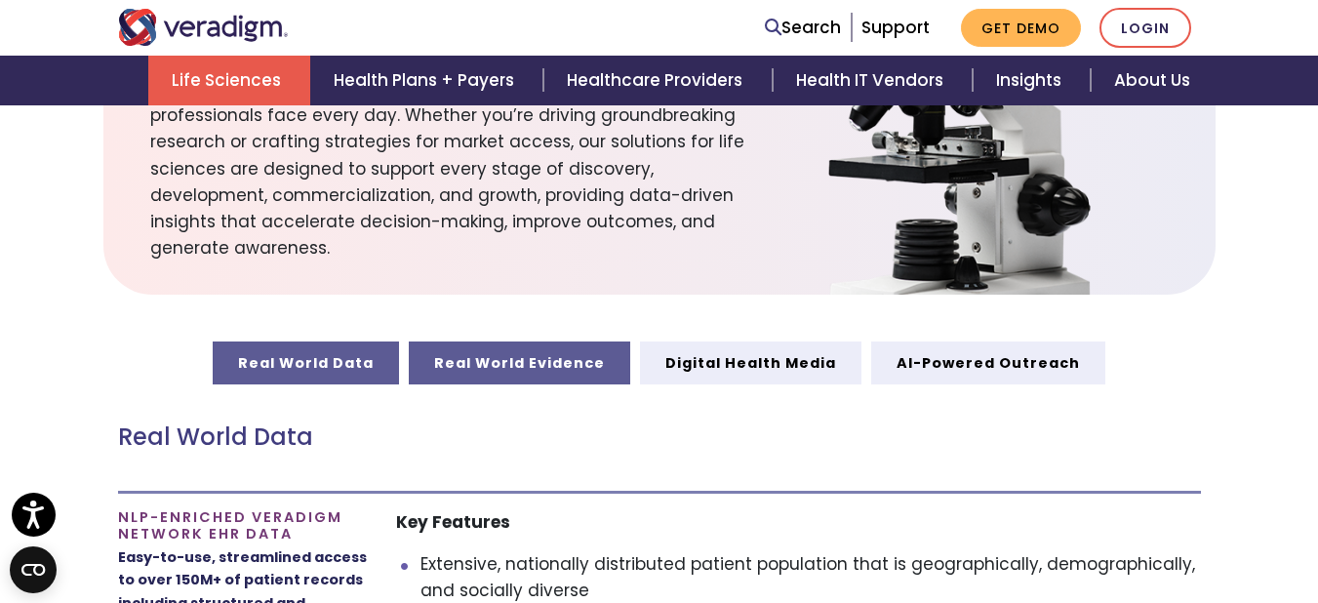
click at [582, 379] on link "Real World Evidence" at bounding box center [520, 363] width 222 height 43
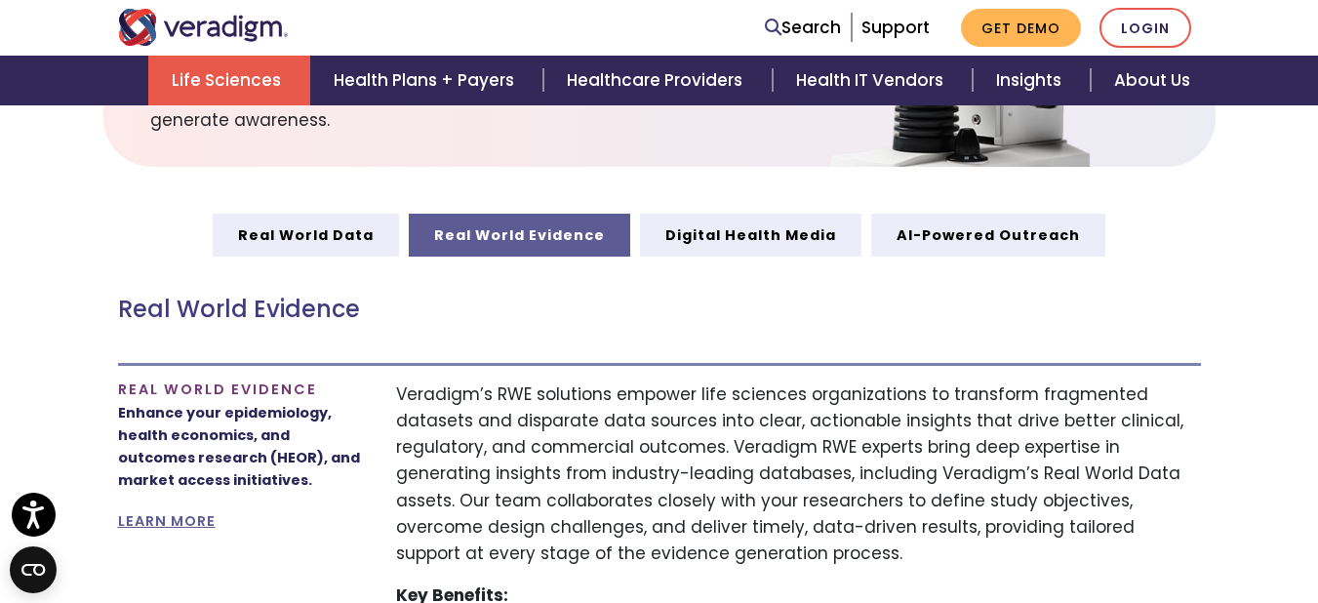
scroll to position [807, 0]
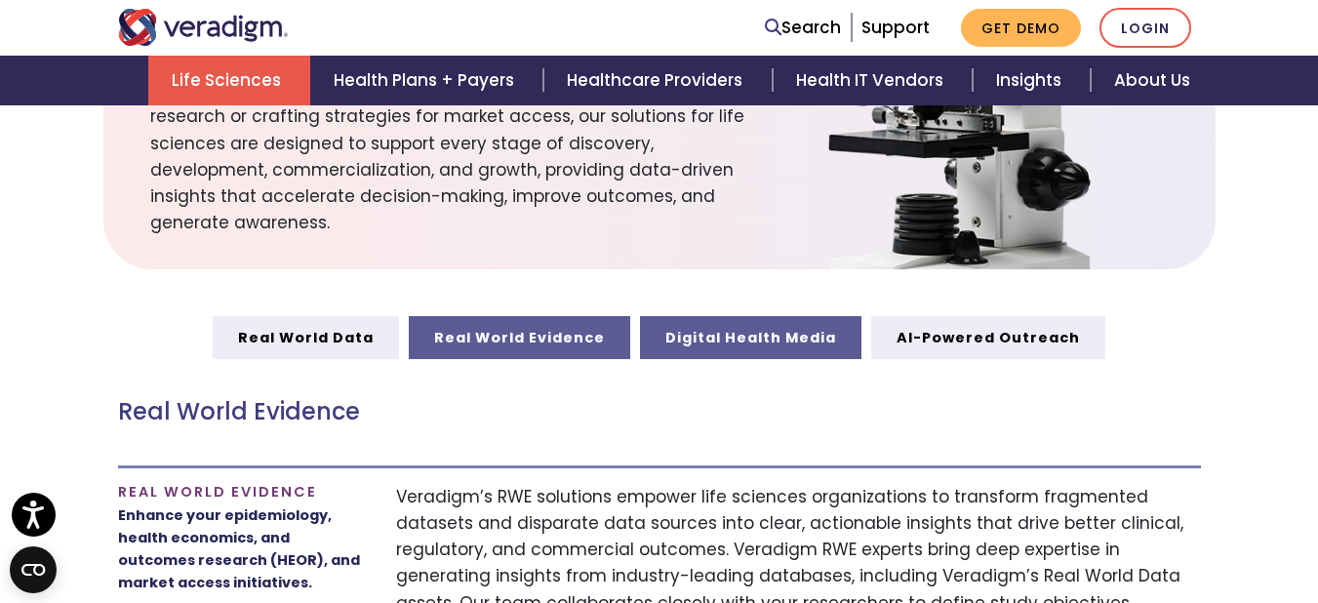
click at [739, 342] on link "Digital Health Media" at bounding box center [751, 337] width 222 height 43
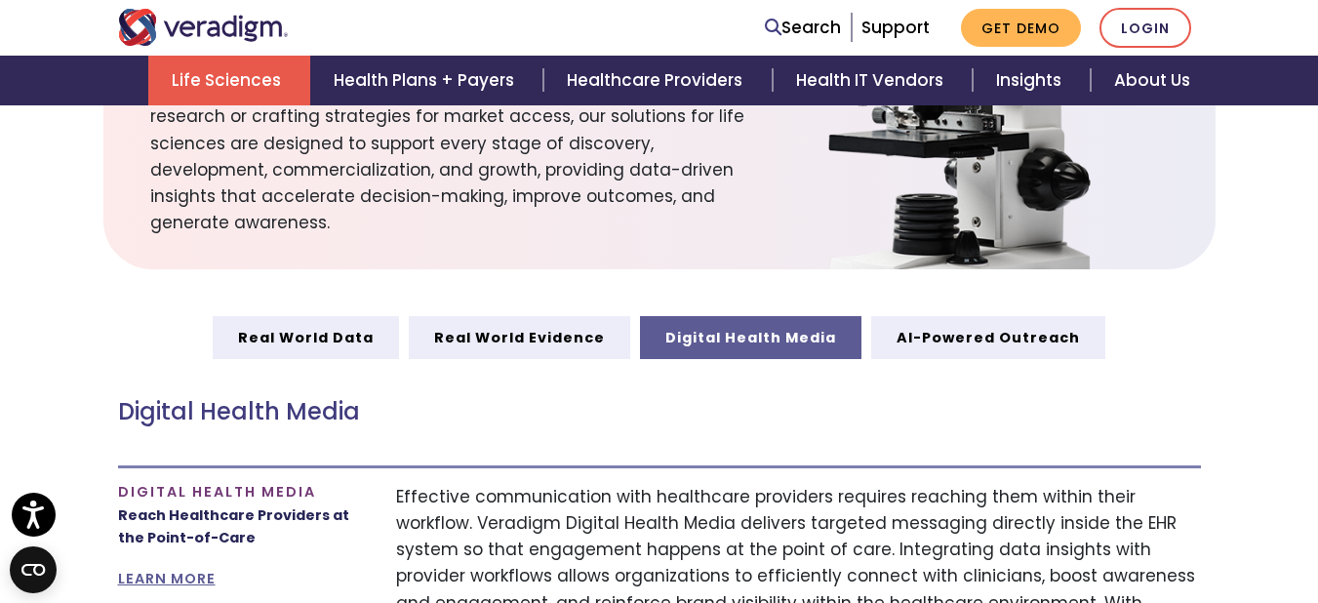
click at [730, 348] on link "Digital Health Media" at bounding box center [751, 337] width 222 height 43
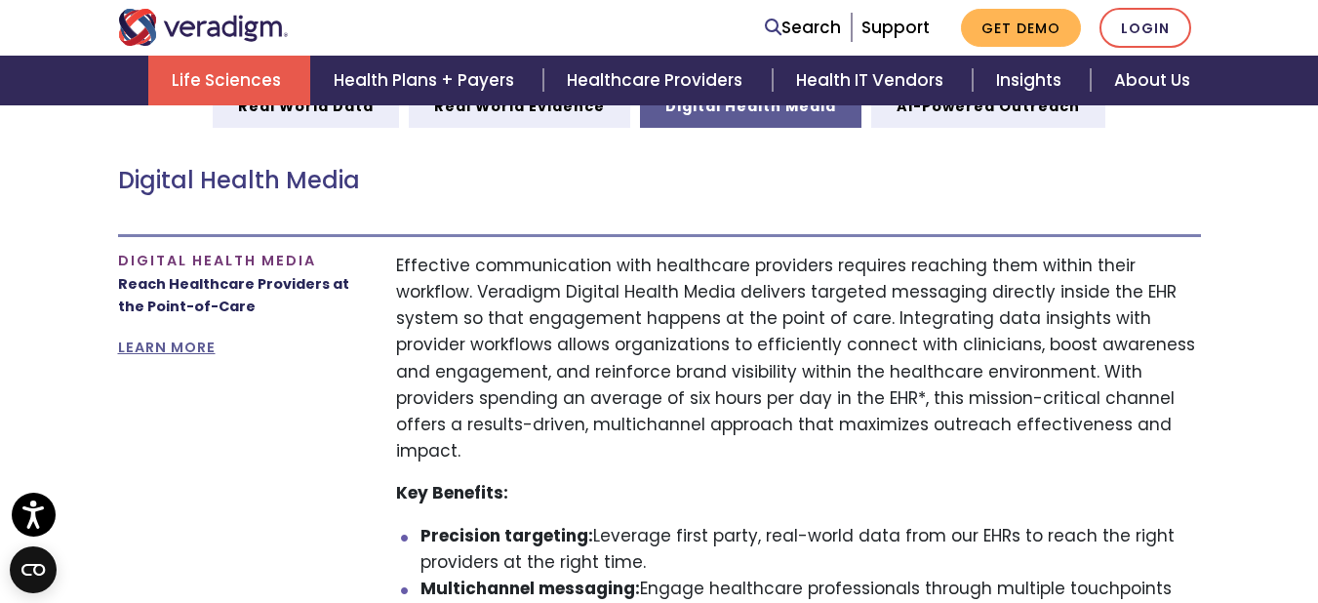
scroll to position [918, 0]
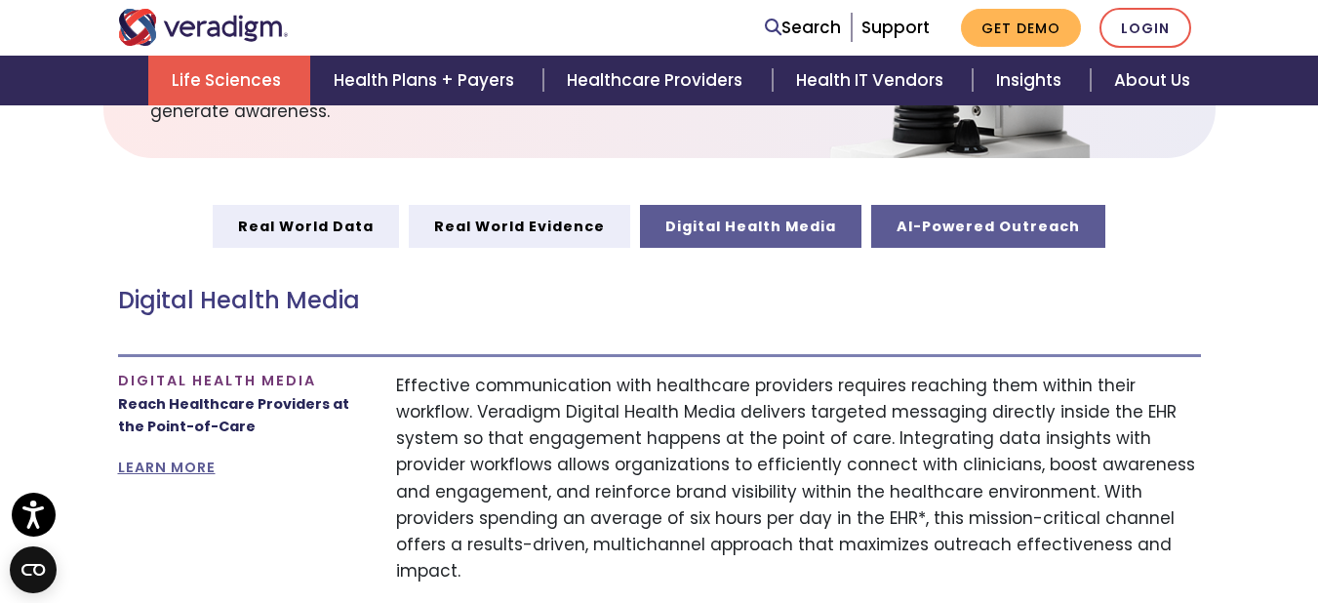
click at [1004, 228] on link "AI-Powered Outreach" at bounding box center [988, 226] width 234 height 43
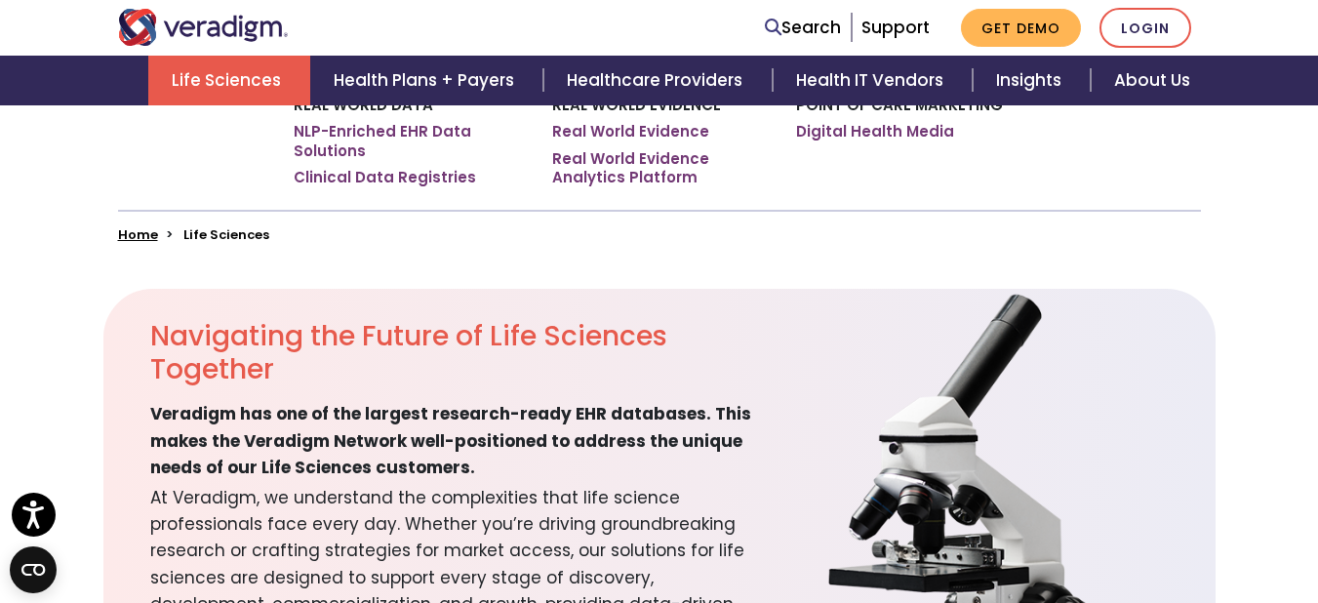
scroll to position [349, 0]
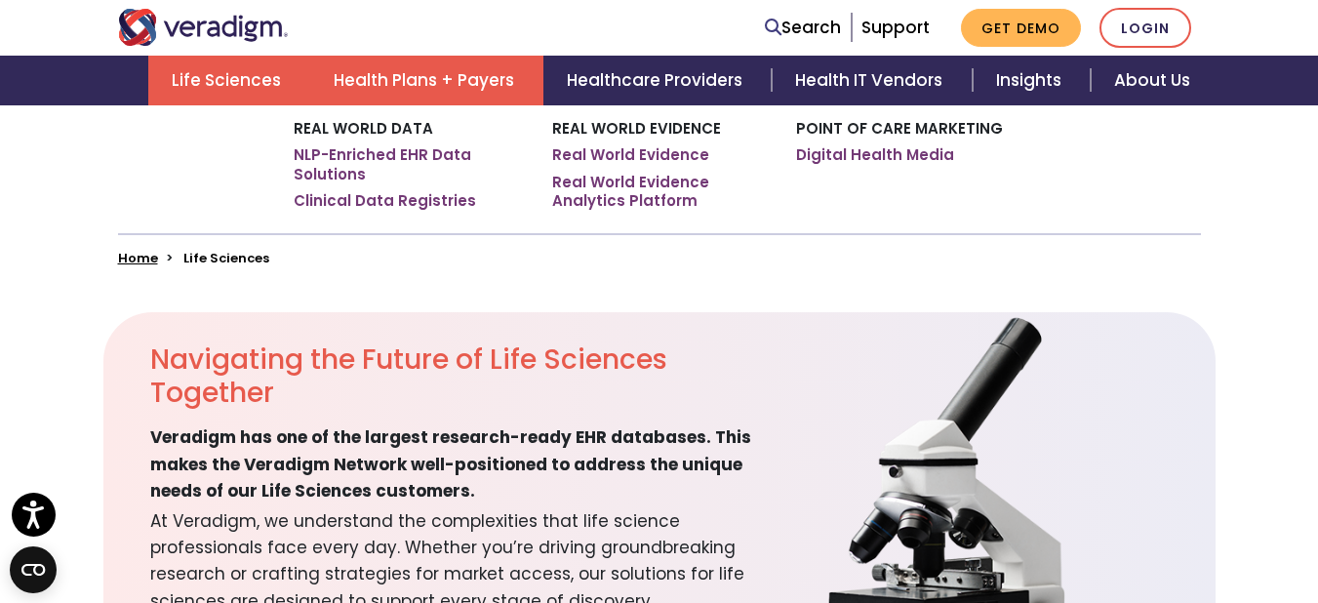
click at [481, 67] on link "Health Plans + Payers" at bounding box center [426, 81] width 233 height 50
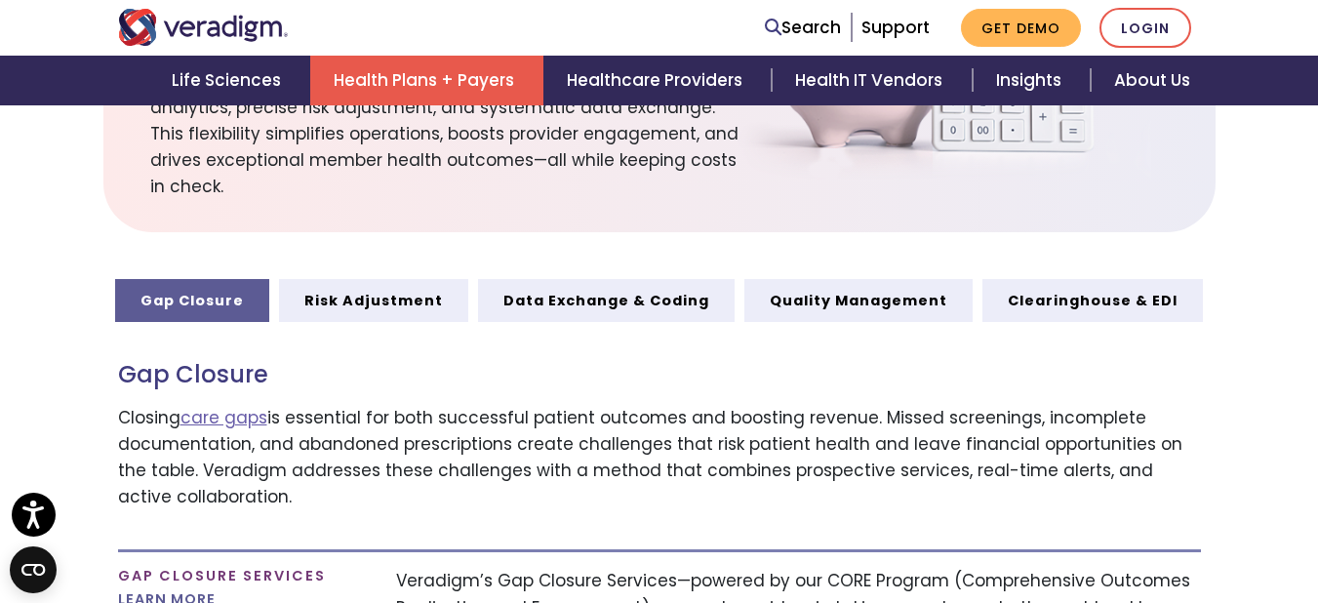
scroll to position [839, 0]
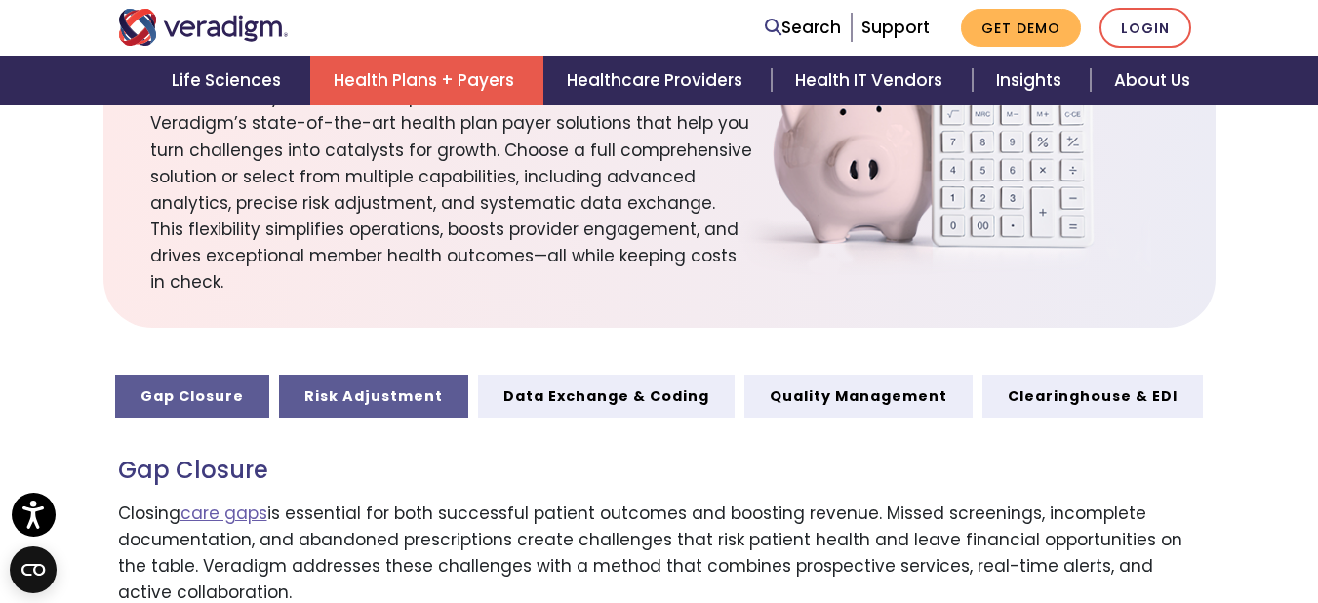
click at [401, 375] on link "Risk Adjustment" at bounding box center [373, 396] width 189 height 43
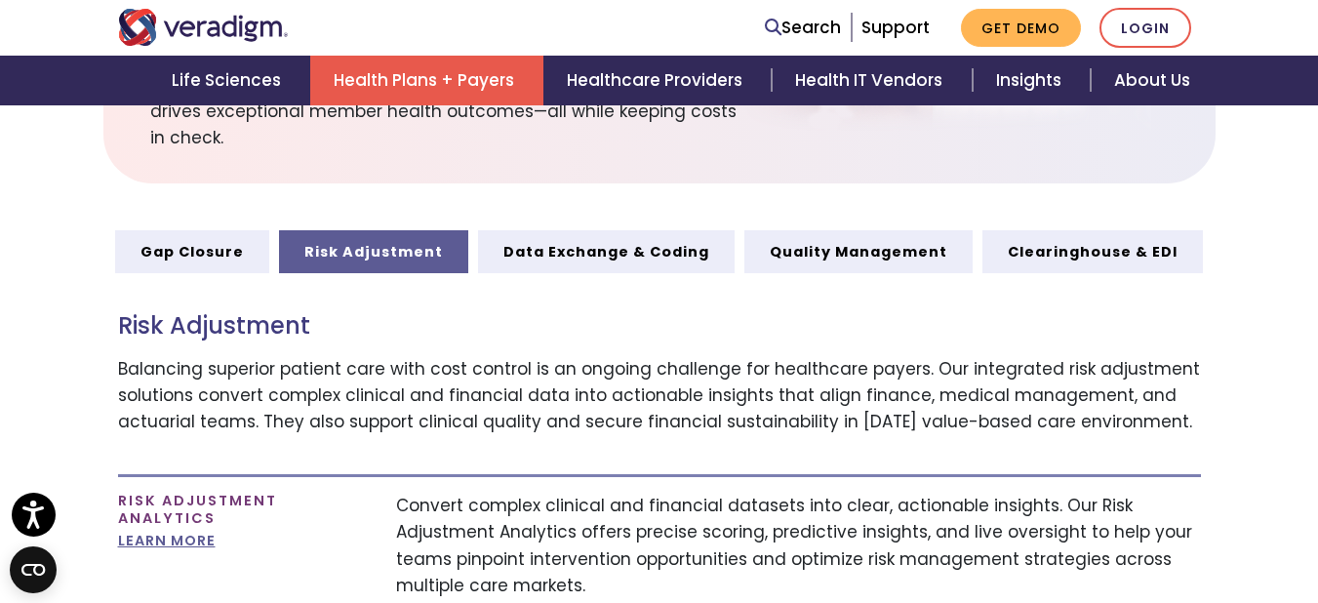
scroll to position [926, 0]
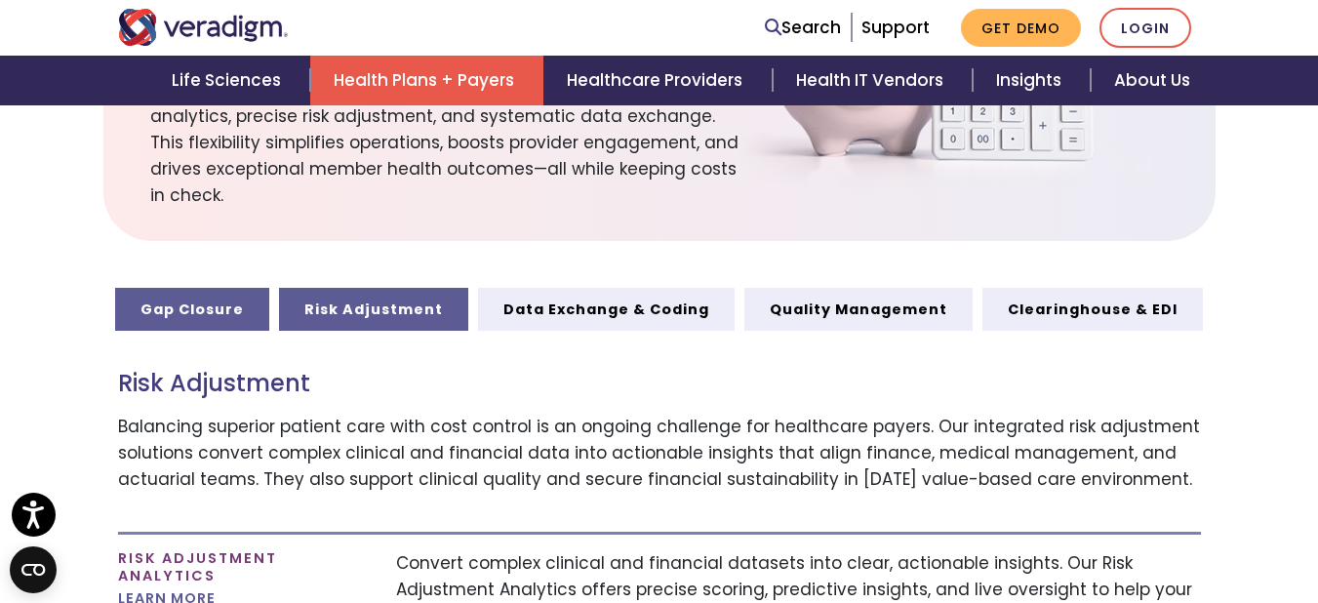
click at [243, 288] on link "Gap Closure" at bounding box center [192, 309] width 154 height 43
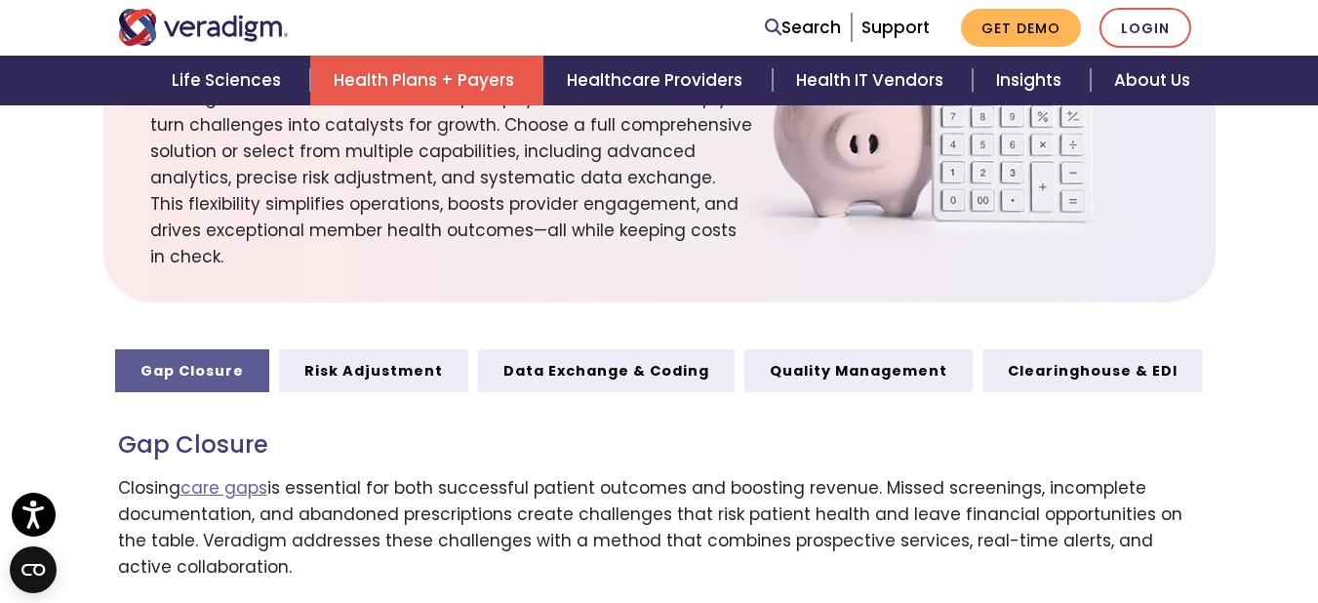
scroll to position [856, 0]
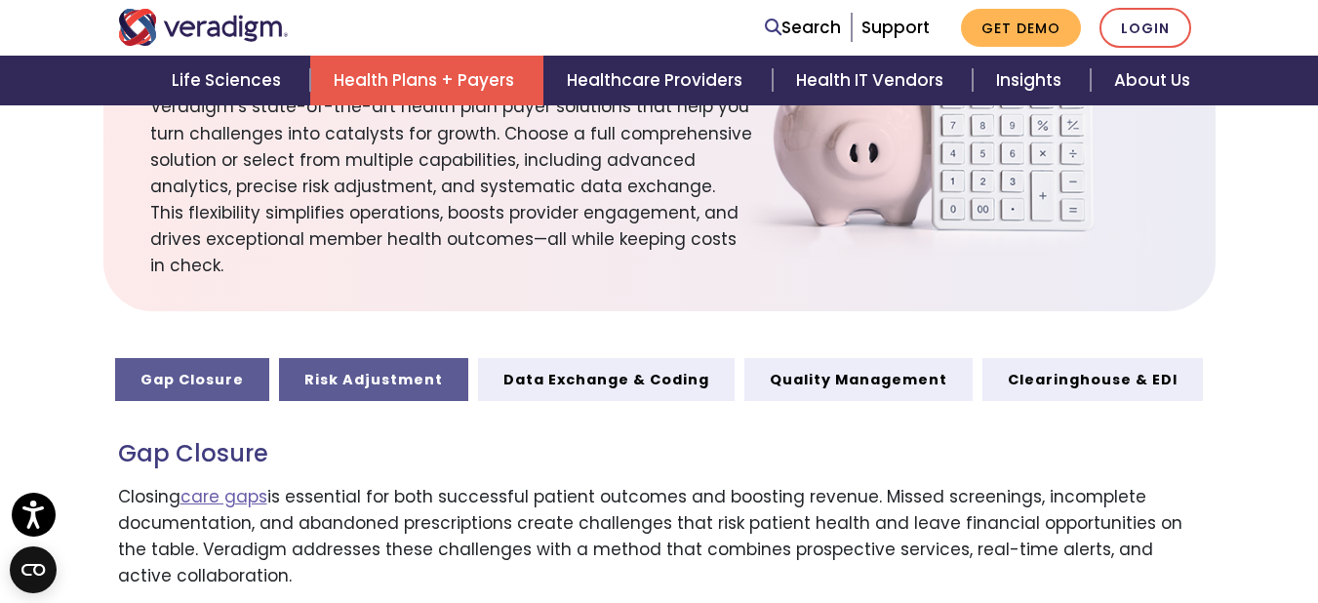
click at [404, 358] on link "Risk Adjustment" at bounding box center [373, 379] width 189 height 43
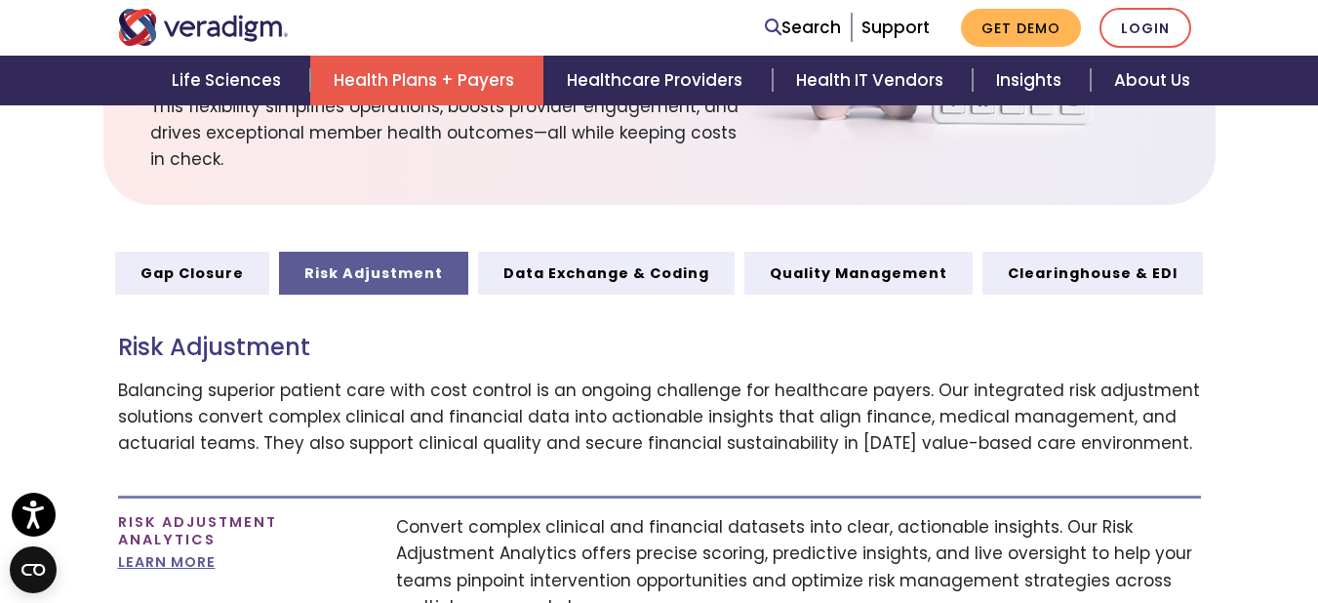
scroll to position [904, 0]
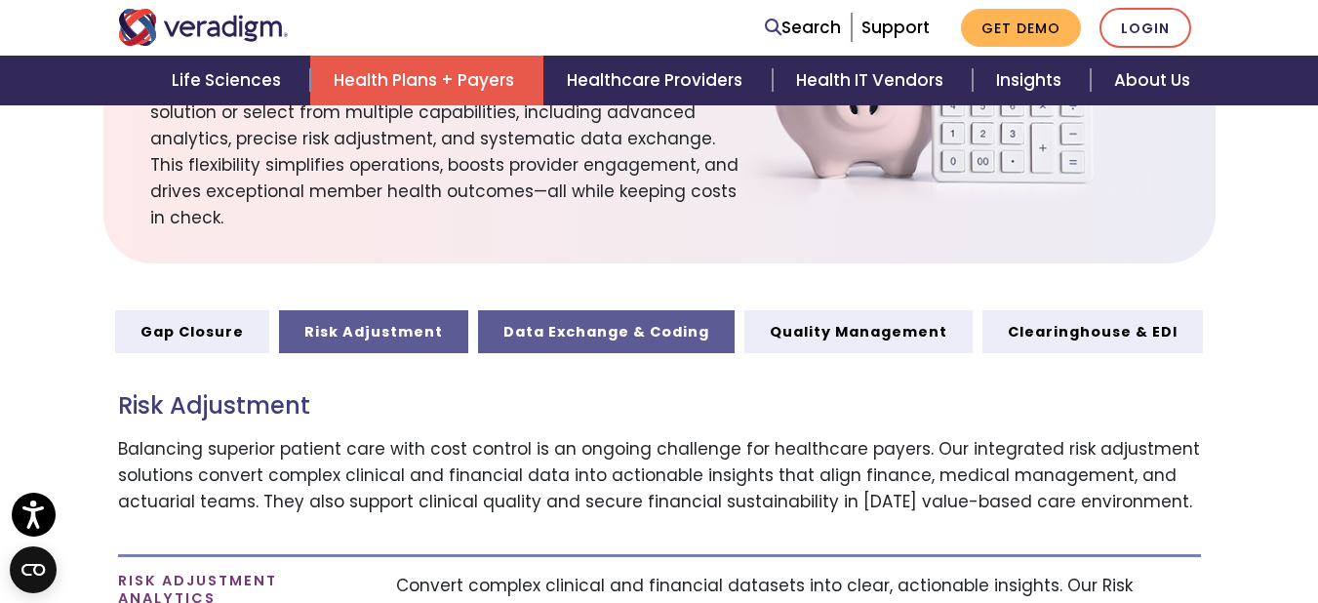
click at [675, 310] on link "Data Exchange & Coding" at bounding box center [606, 331] width 257 height 43
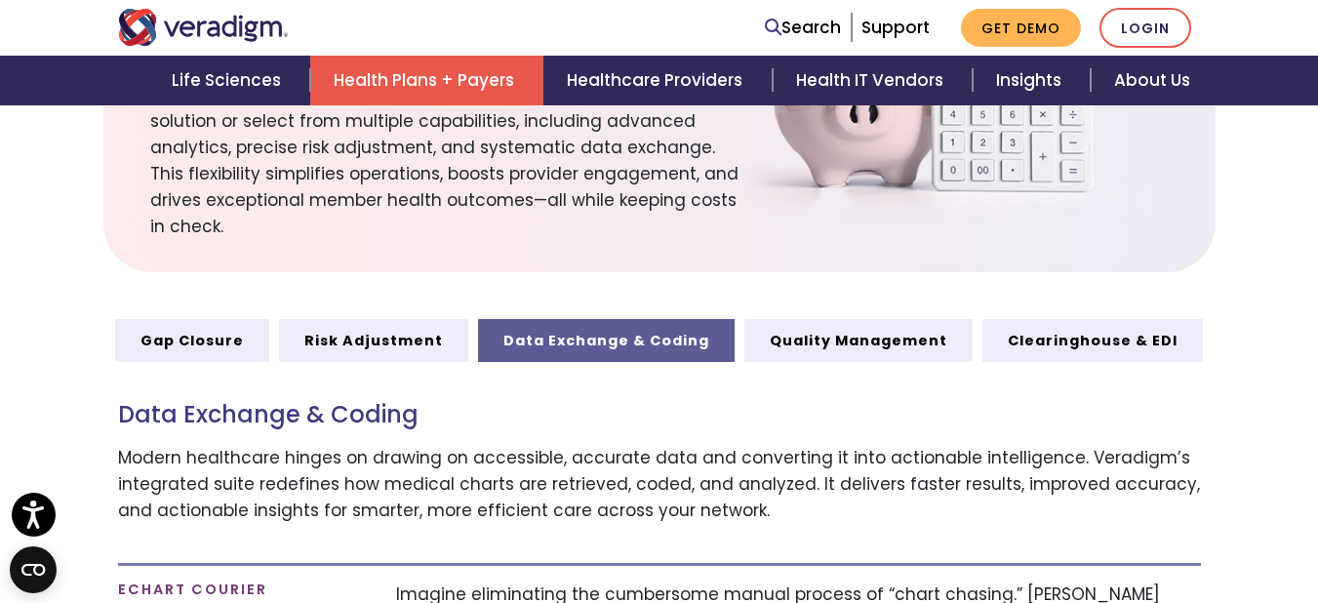
scroll to position [829, 0]
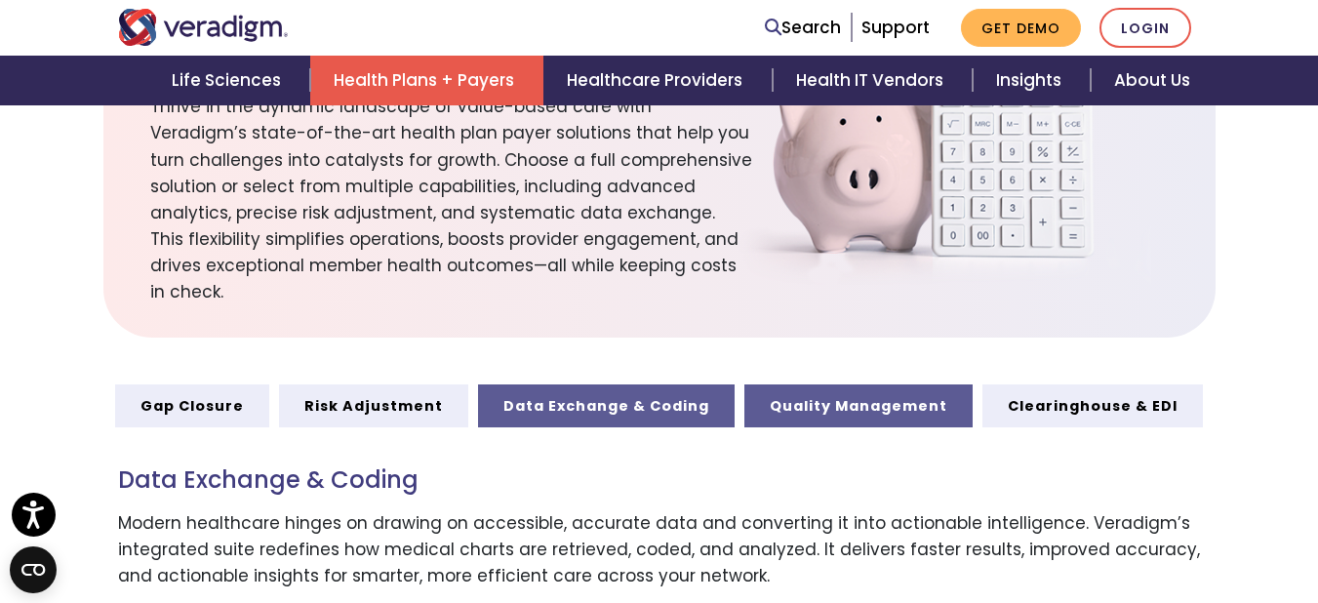
click at [854, 384] on link "Quality Management" at bounding box center [859, 405] width 228 height 43
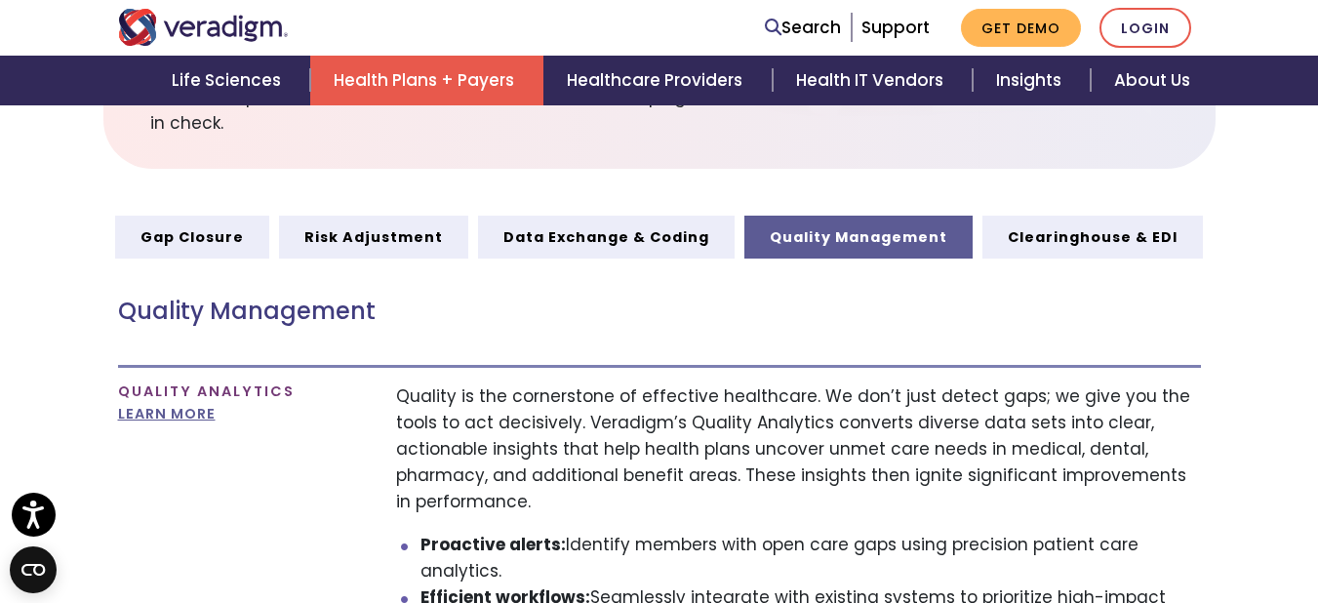
scroll to position [922, 0]
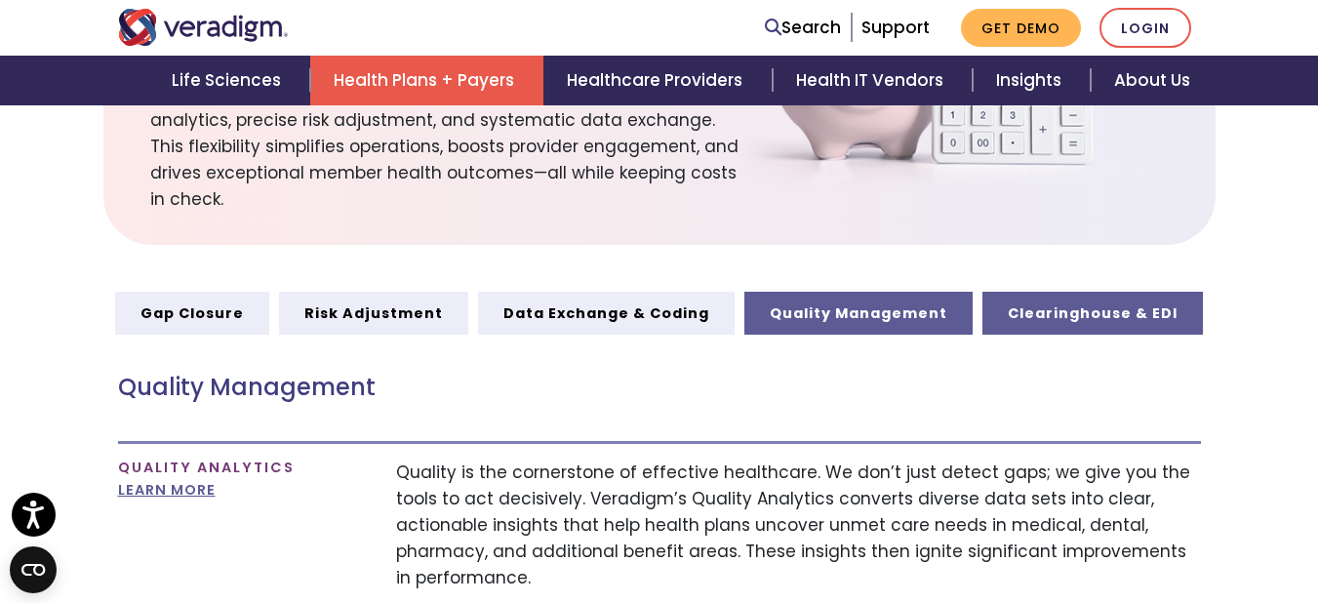
click at [1084, 292] on link "Clearinghouse & EDI" at bounding box center [1093, 313] width 221 height 43
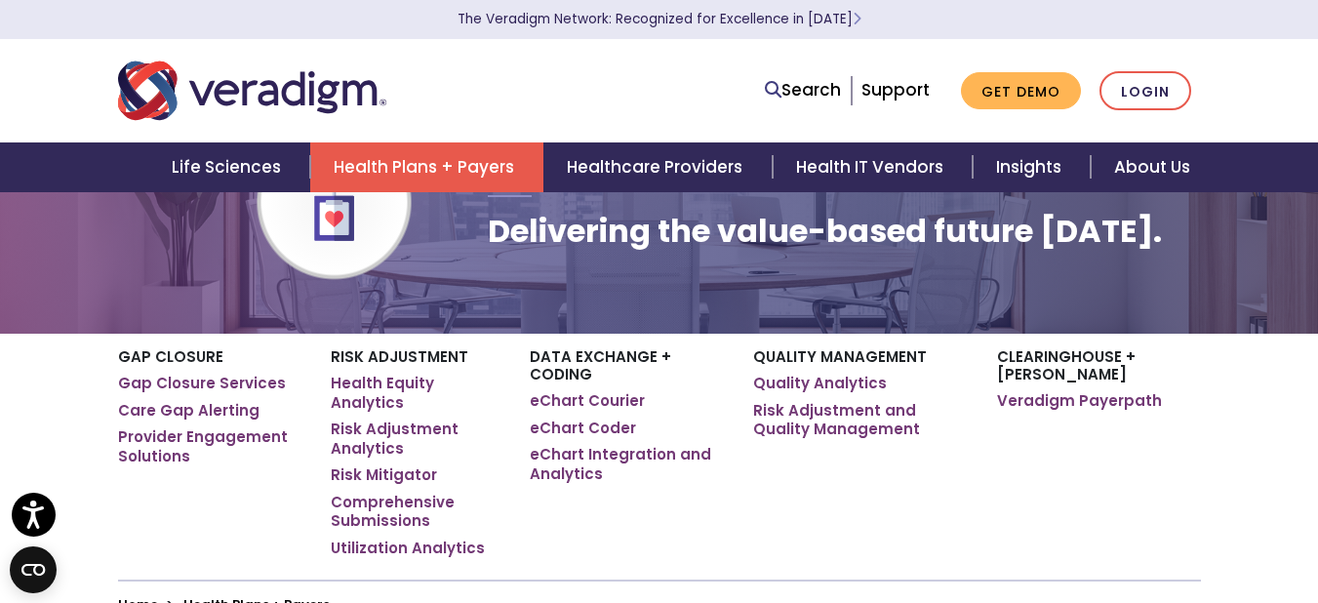
scroll to position [12, 0]
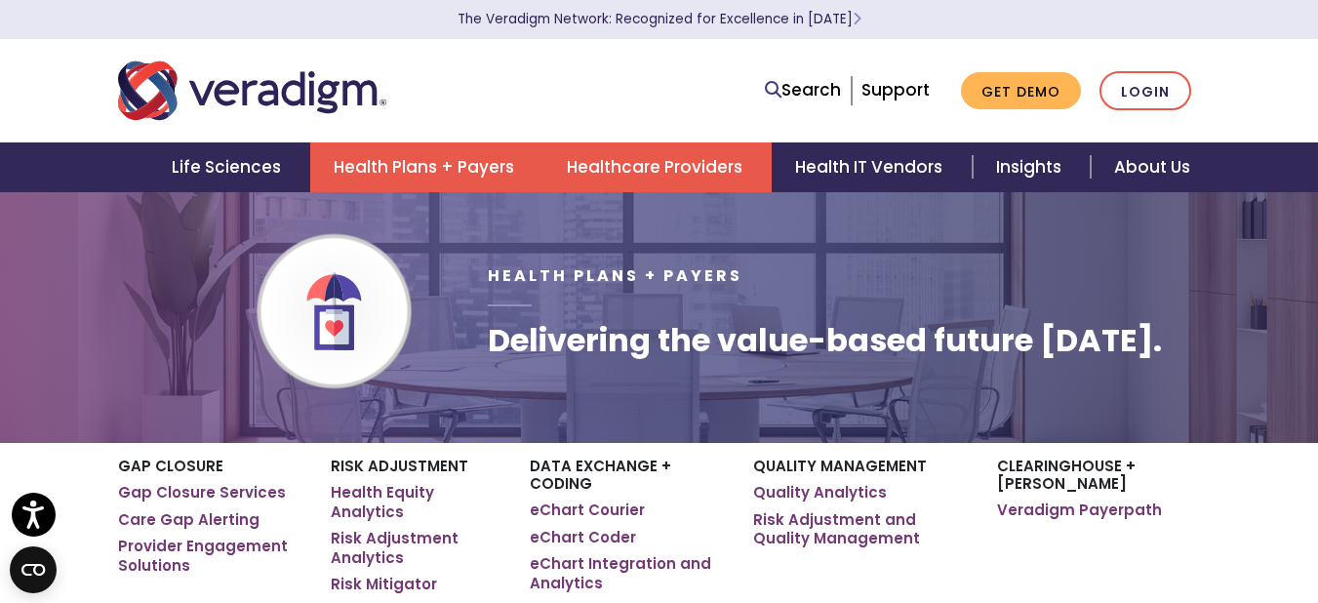
click at [709, 169] on link "Healthcare Providers" at bounding box center [658, 167] width 228 height 50
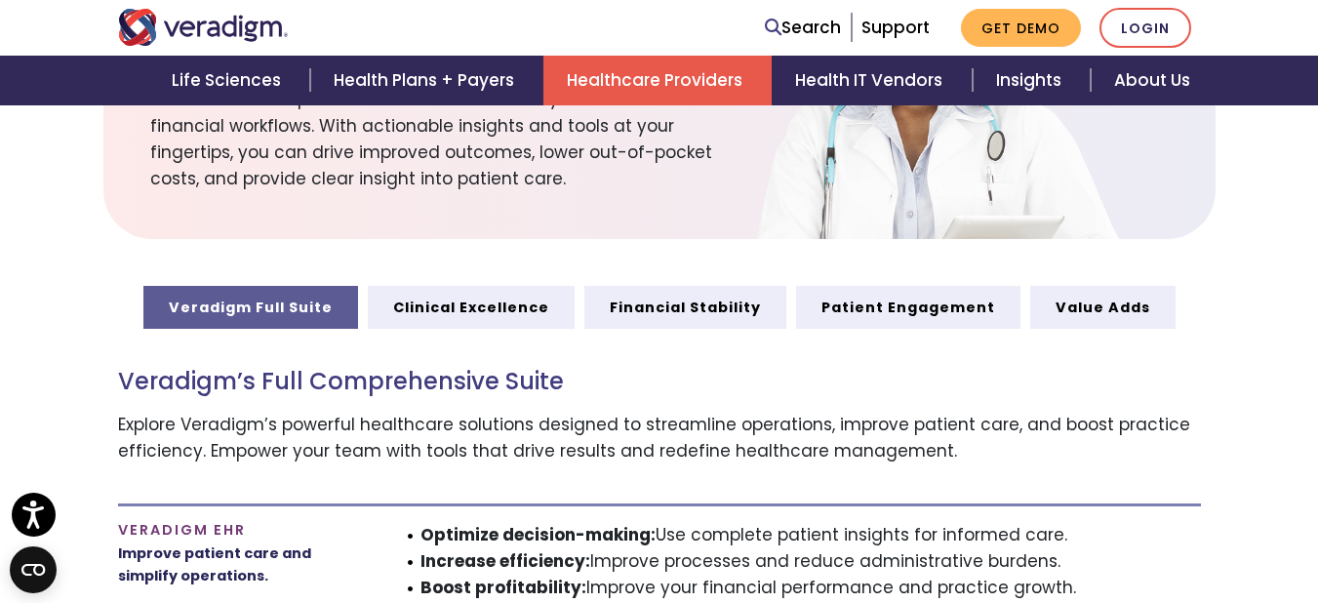
scroll to position [864, 0]
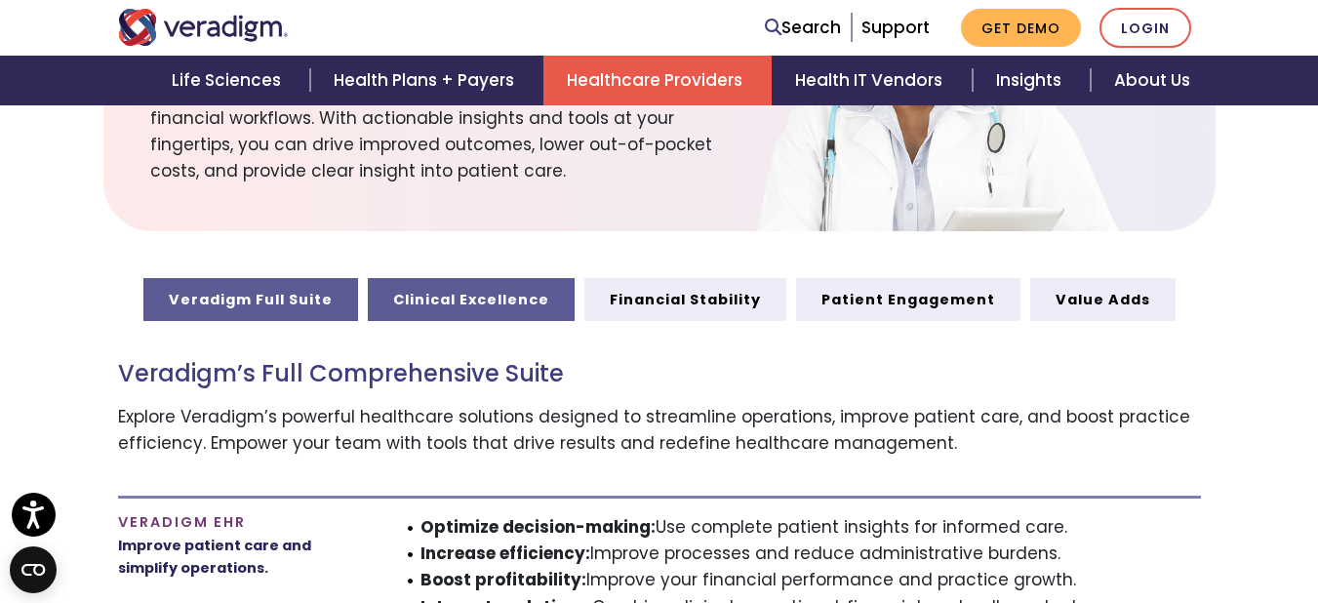
click at [544, 280] on link "Clinical Excellence" at bounding box center [471, 299] width 207 height 43
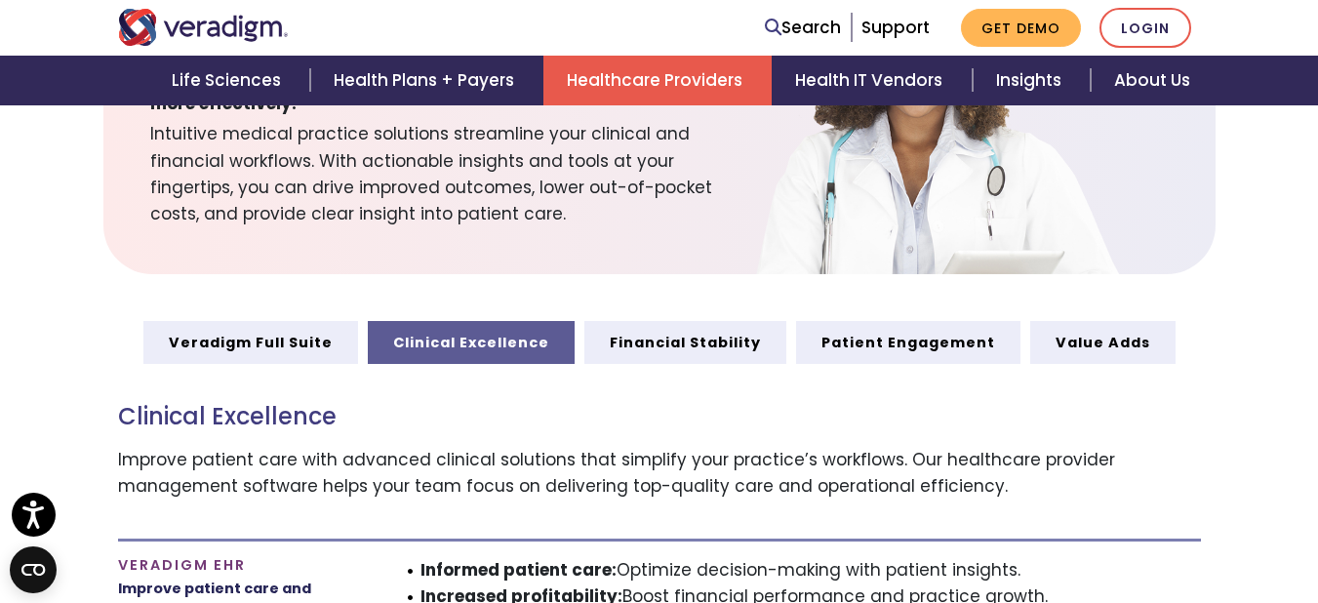
scroll to position [842, 0]
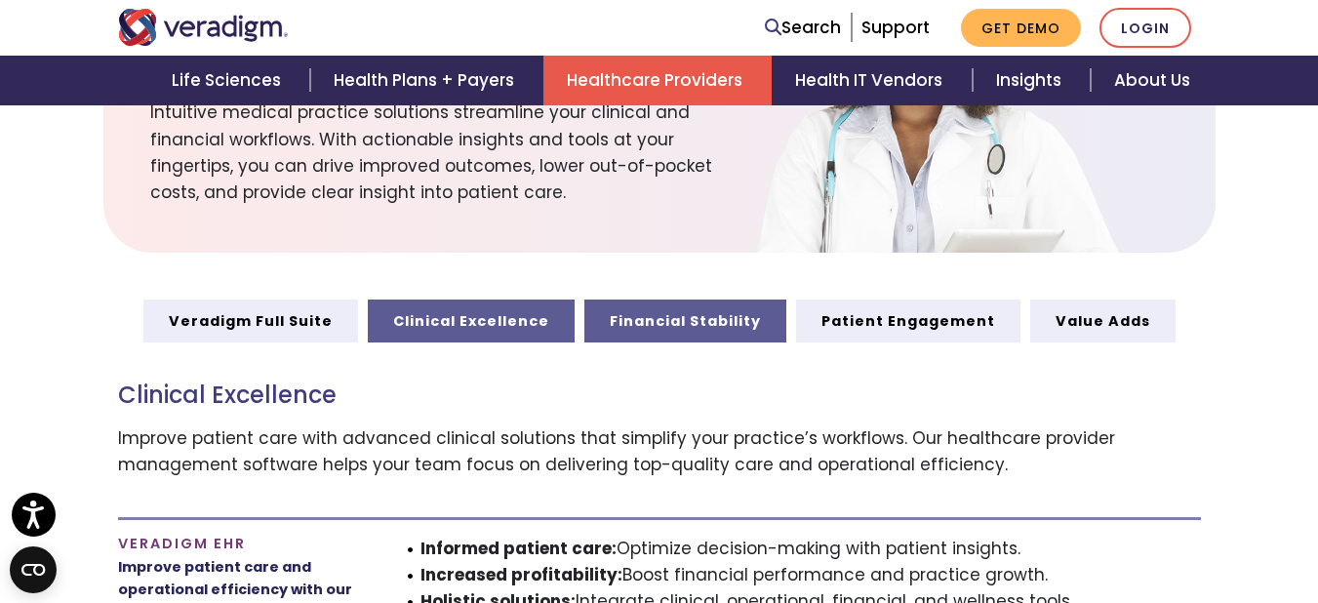
click at [700, 311] on link "Financial Stability" at bounding box center [685, 321] width 202 height 43
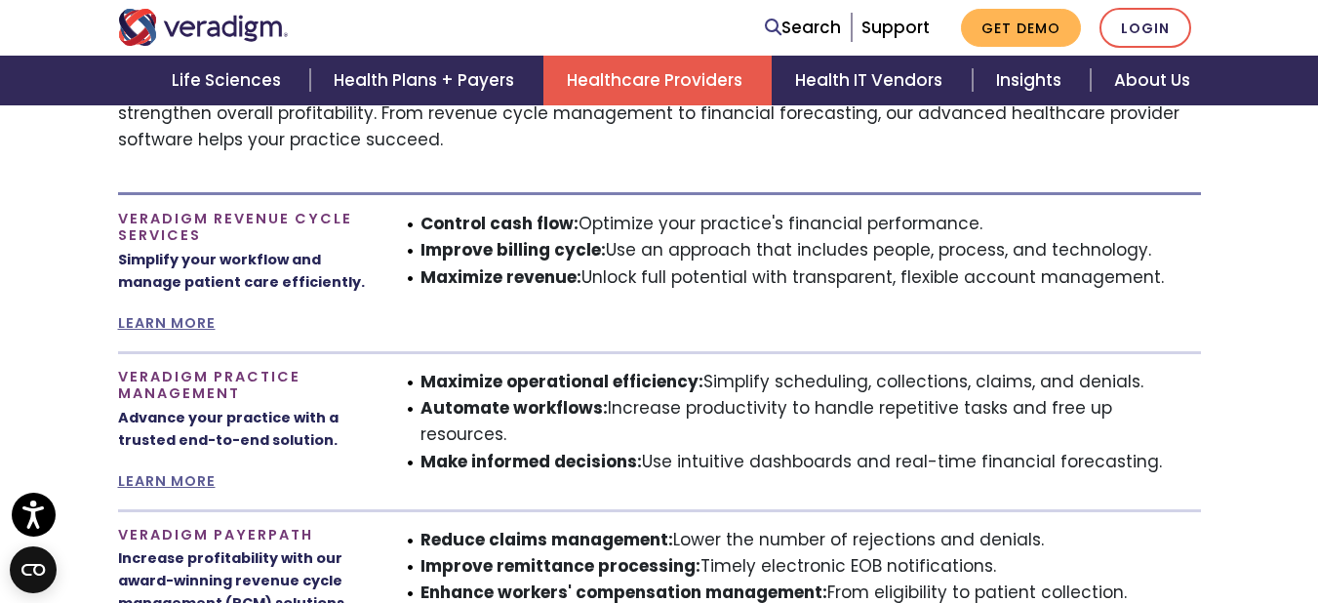
scroll to position [1018, 0]
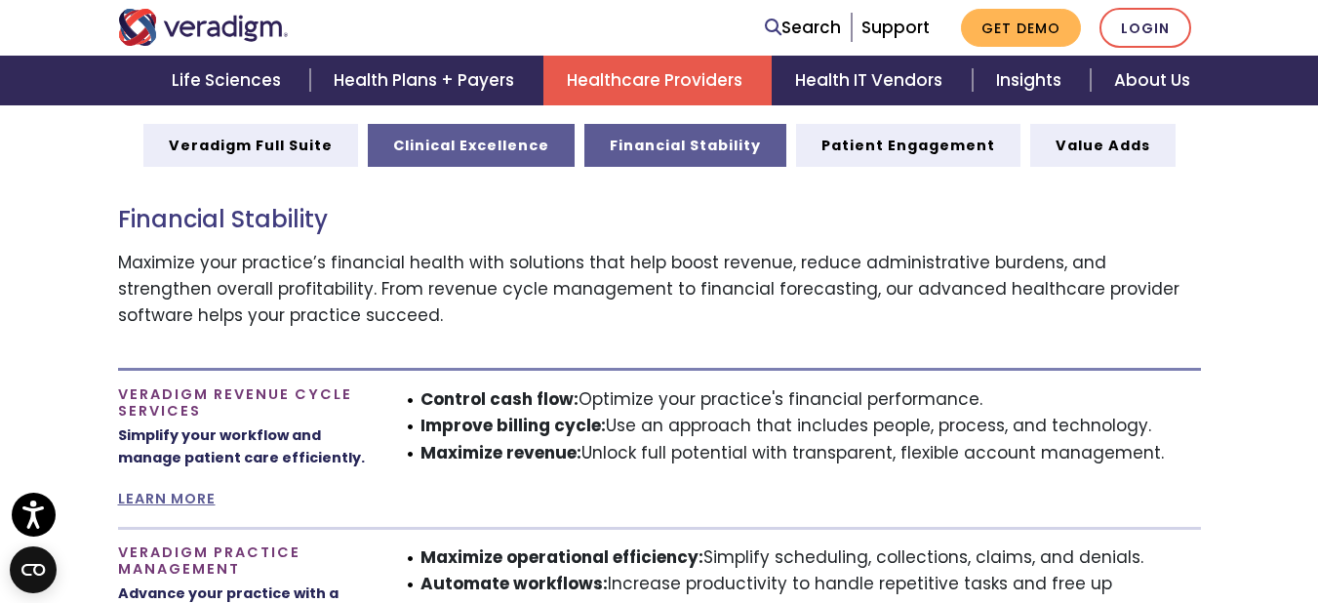
click at [493, 124] on link "Clinical Excellence" at bounding box center [471, 145] width 207 height 43
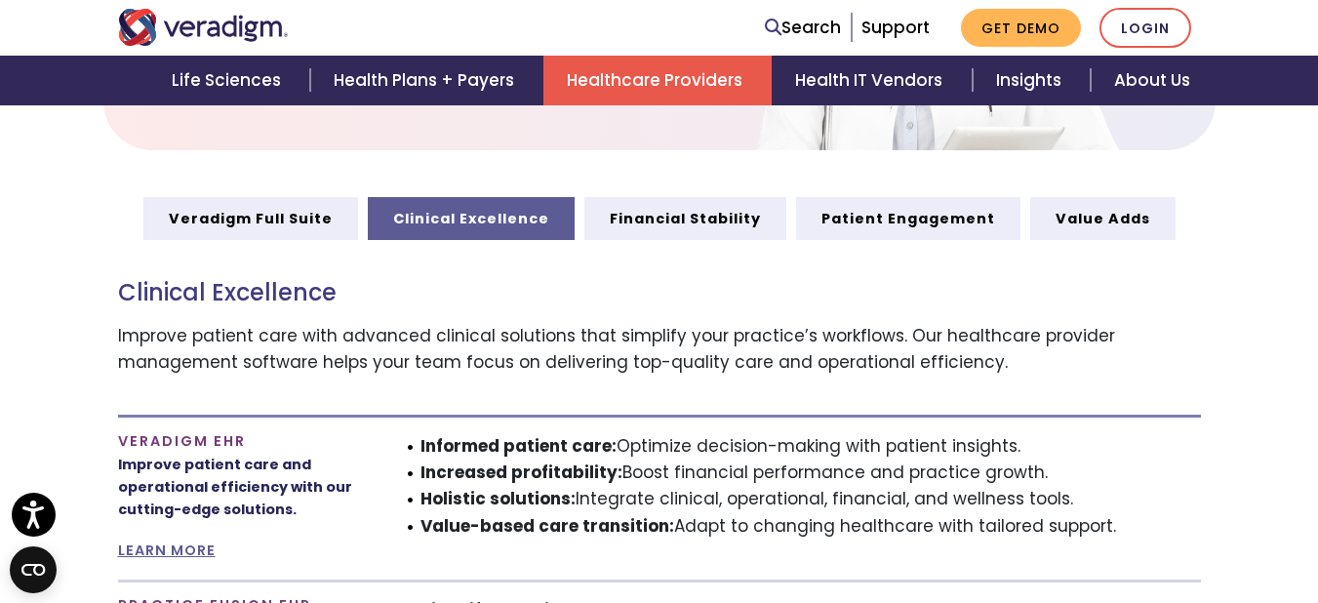
scroll to position [931, 0]
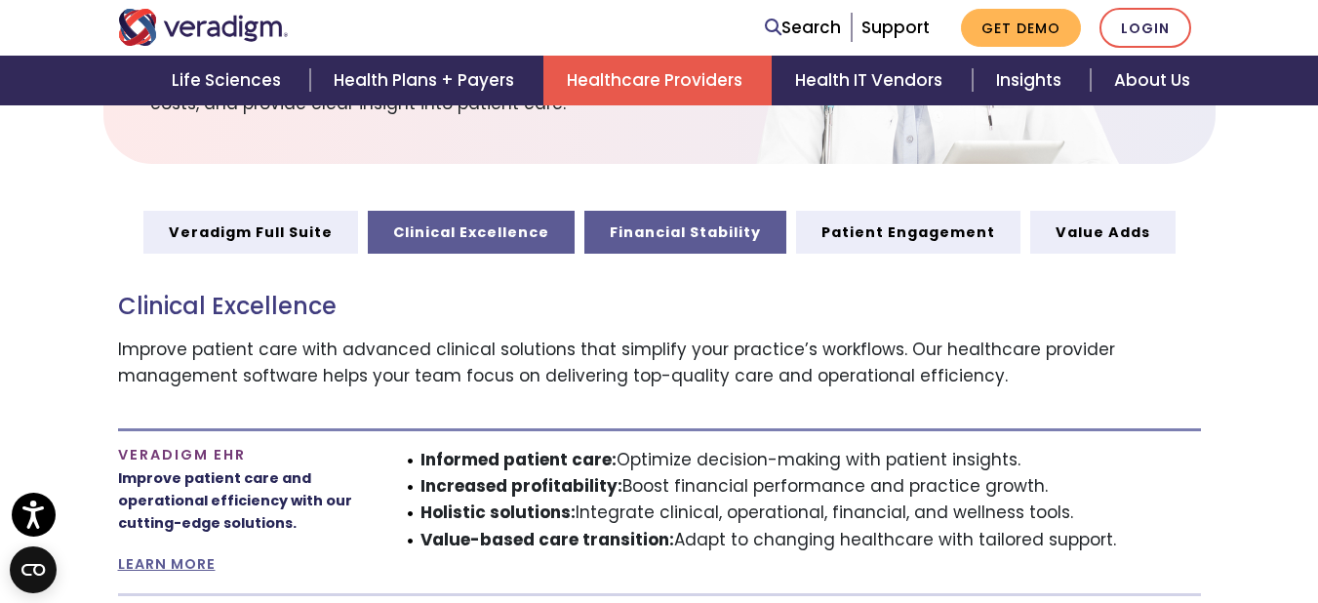
click at [662, 223] on link "Financial Stability" at bounding box center [685, 232] width 202 height 43
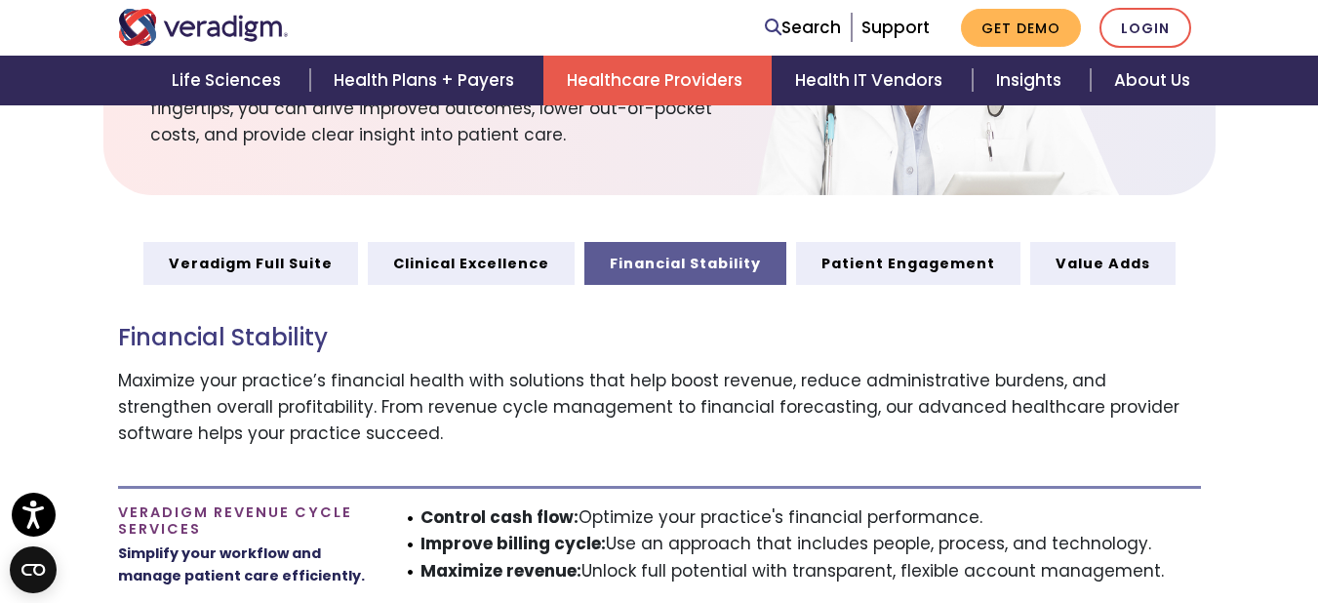
scroll to position [862, 0]
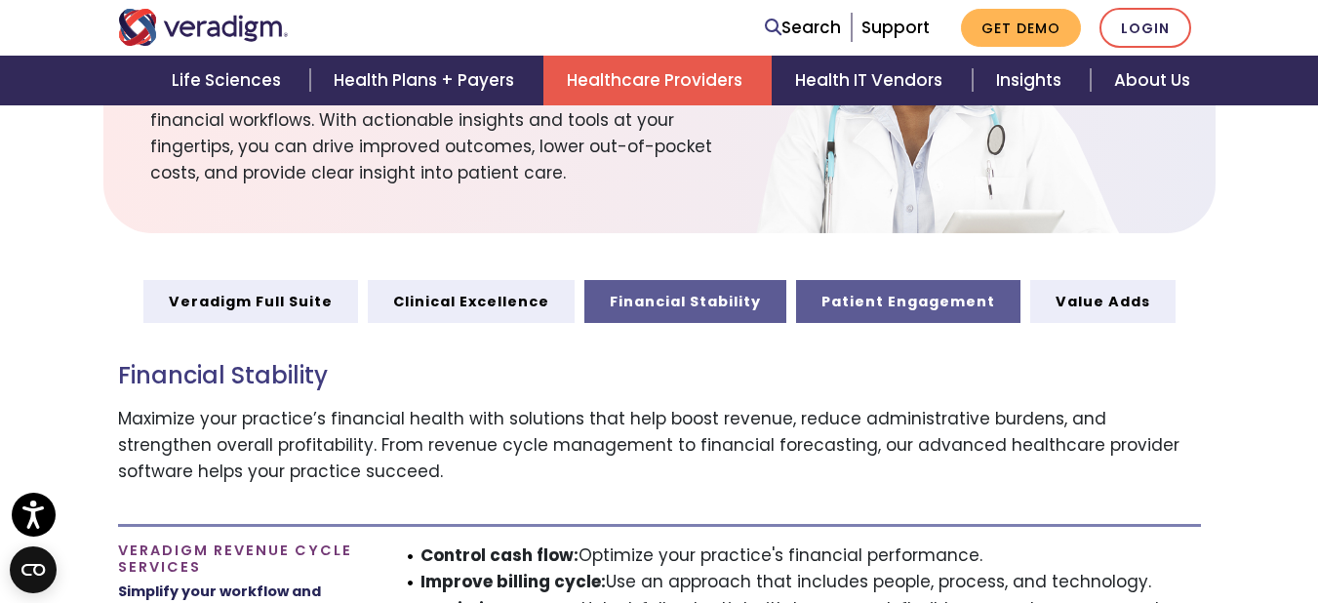
click at [876, 289] on link "Patient Engagement" at bounding box center [908, 301] width 224 height 43
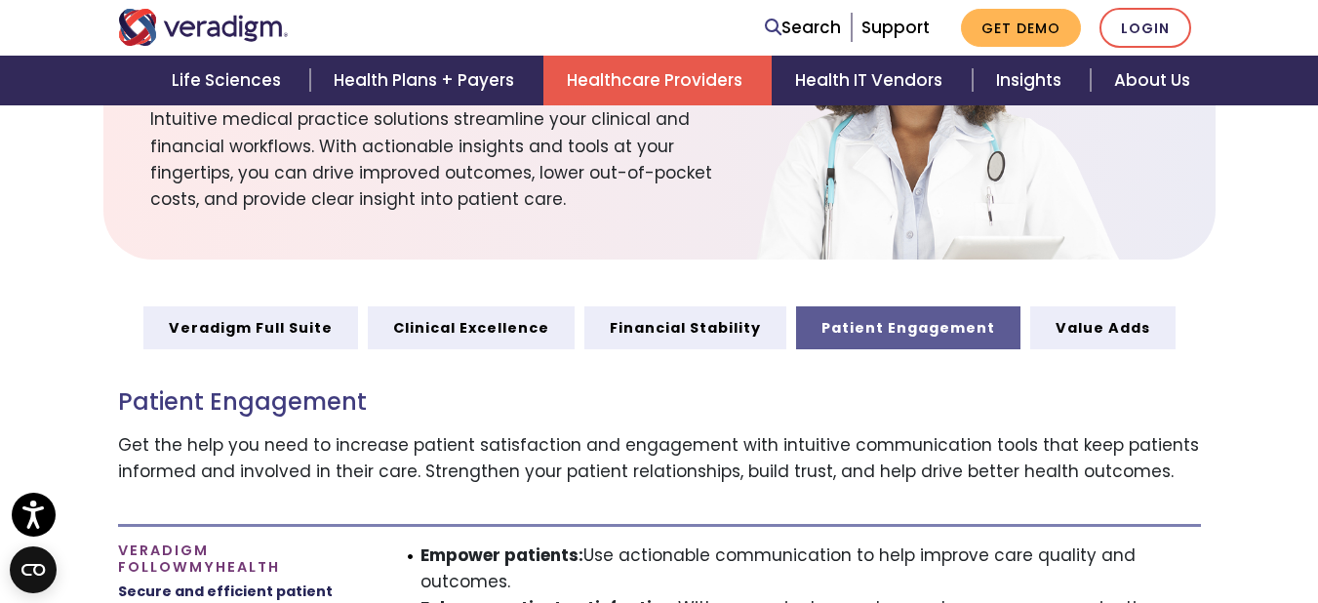
scroll to position [755, 0]
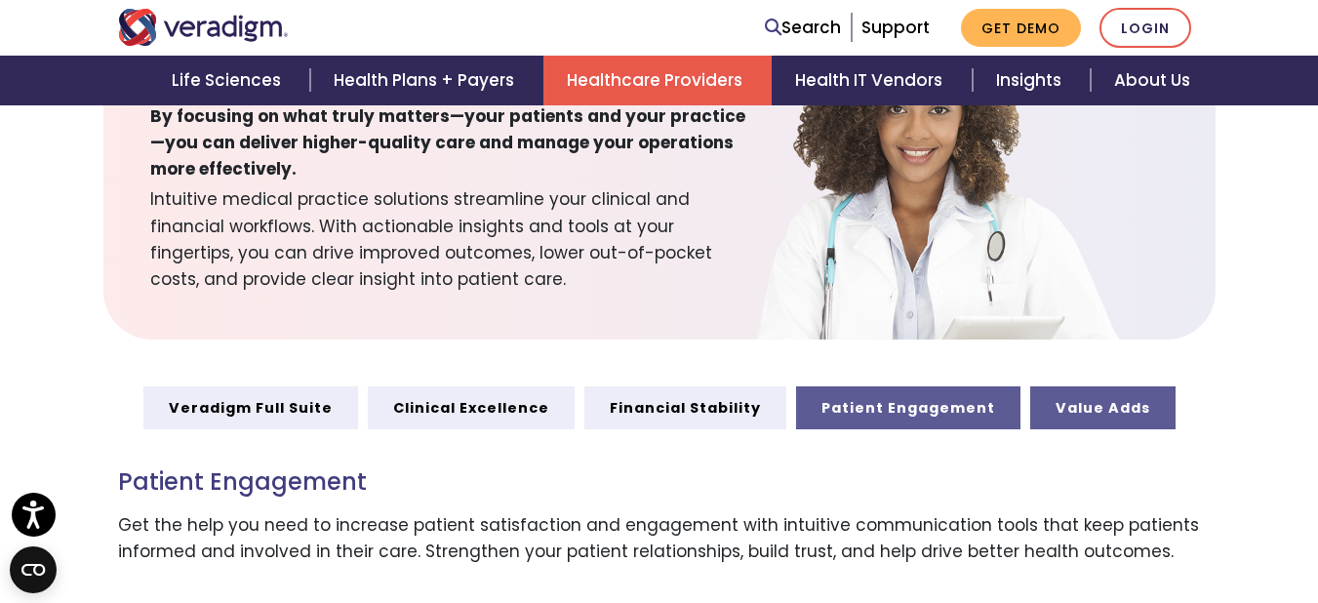
click at [1066, 395] on link "Value Adds" at bounding box center [1102, 407] width 145 height 43
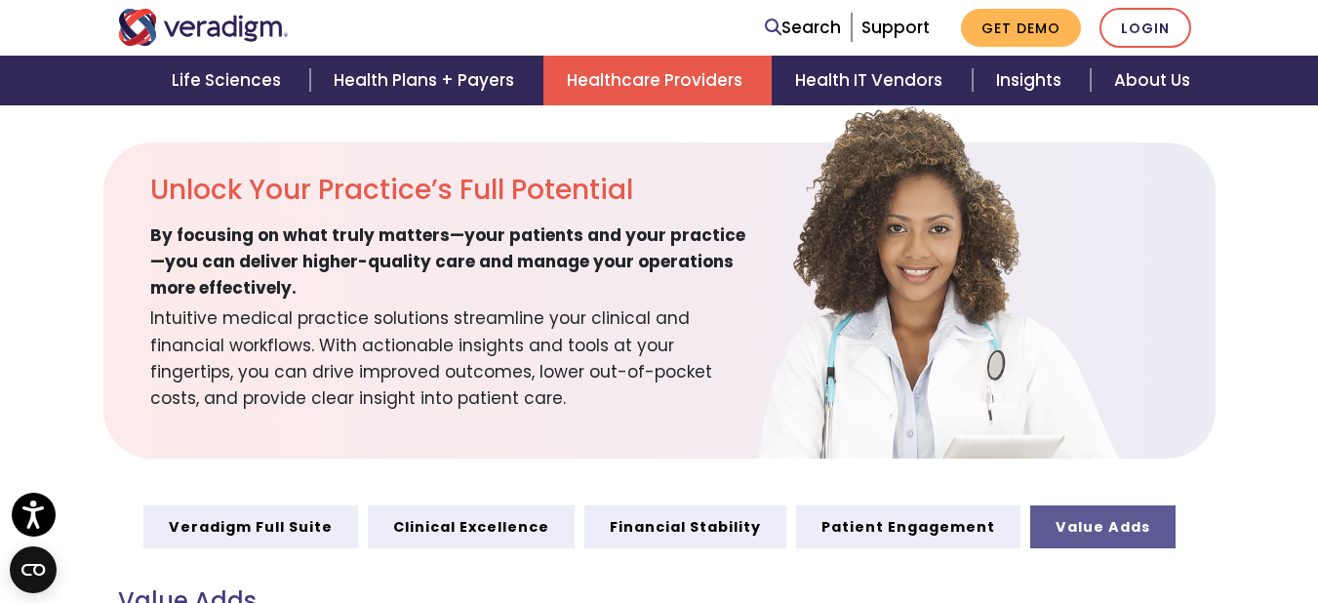
scroll to position [622, 0]
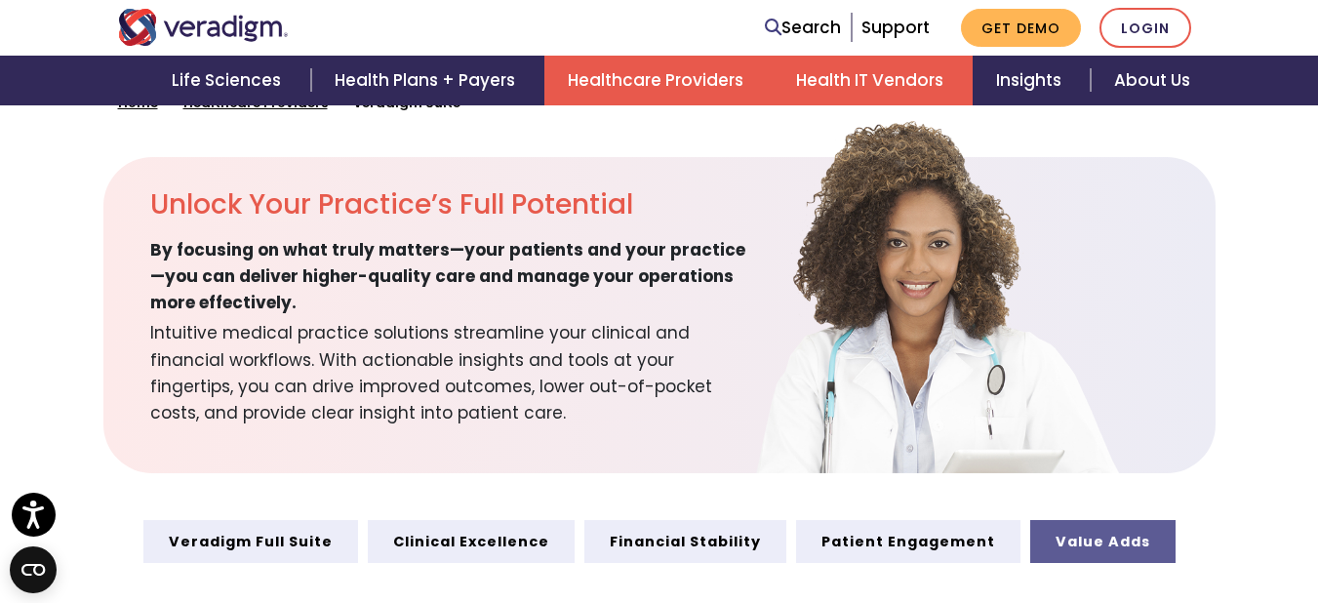
click at [877, 77] on link "Health IT Vendors" at bounding box center [873, 81] width 200 height 50
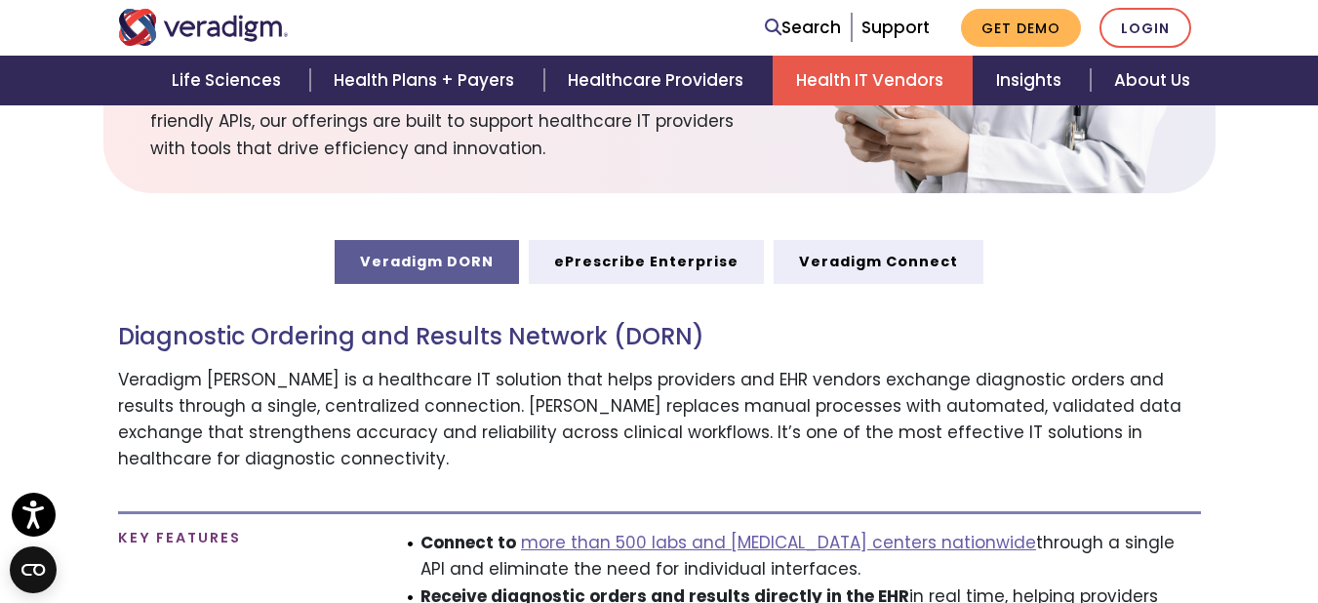
scroll to position [888, 0]
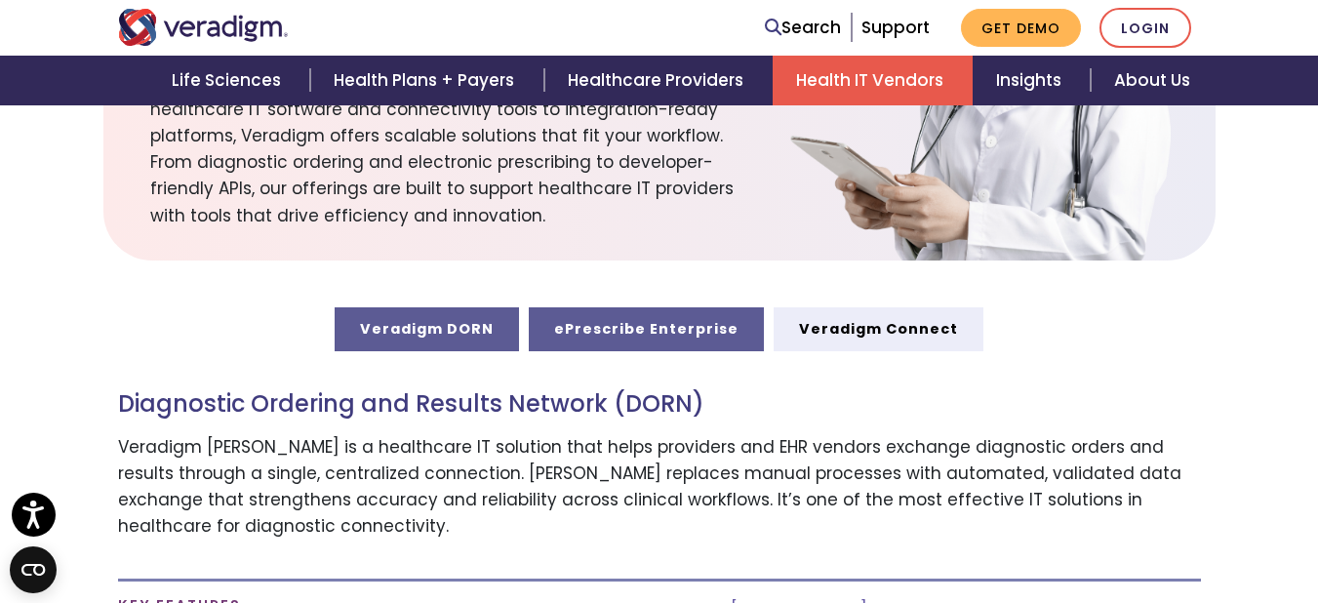
click at [606, 331] on link "ePrescribe Enterprise" at bounding box center [646, 328] width 235 height 43
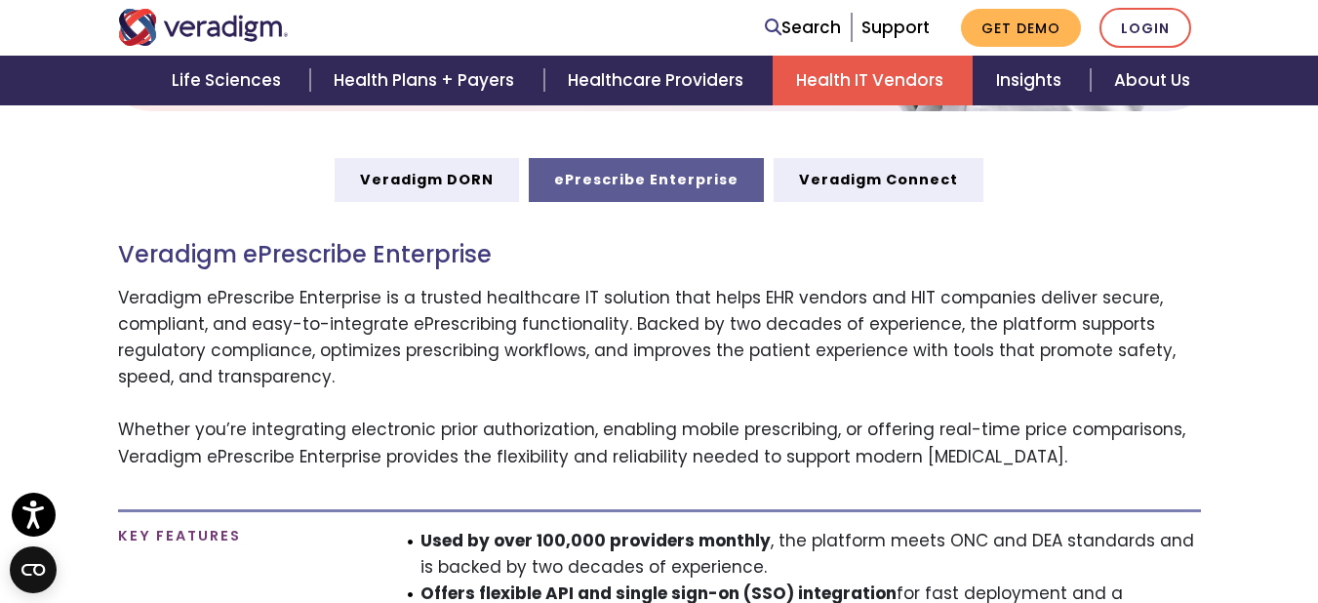
scroll to position [1053, 0]
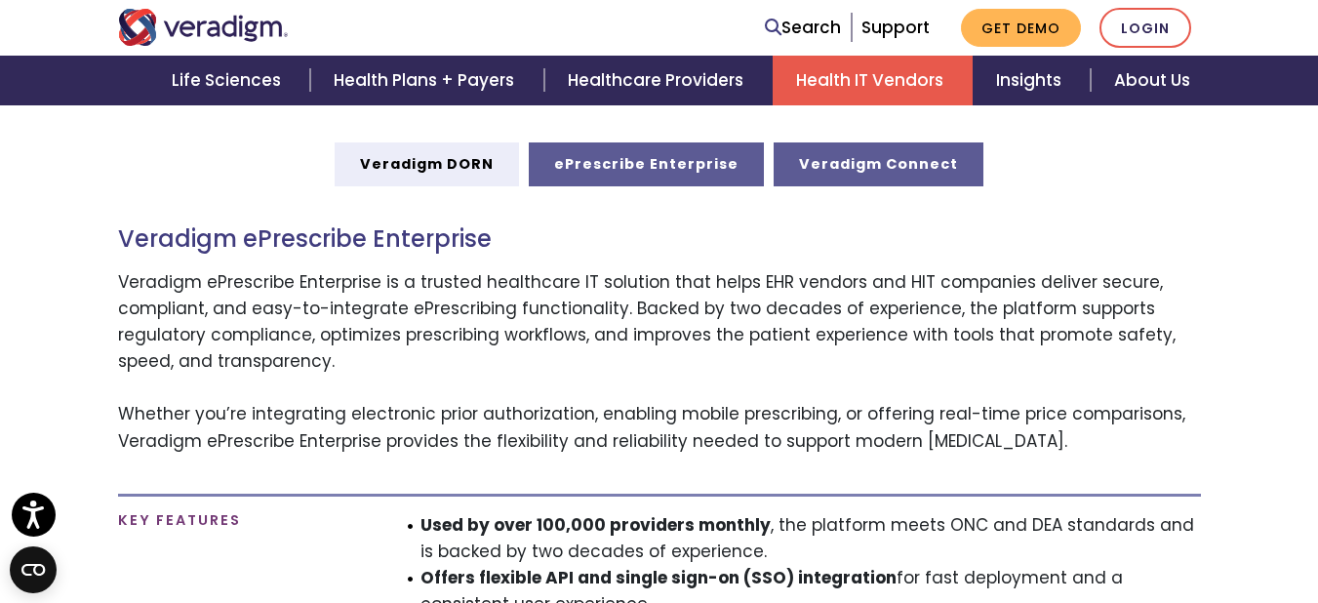
click at [871, 177] on link "Veradigm Connect" at bounding box center [879, 163] width 210 height 43
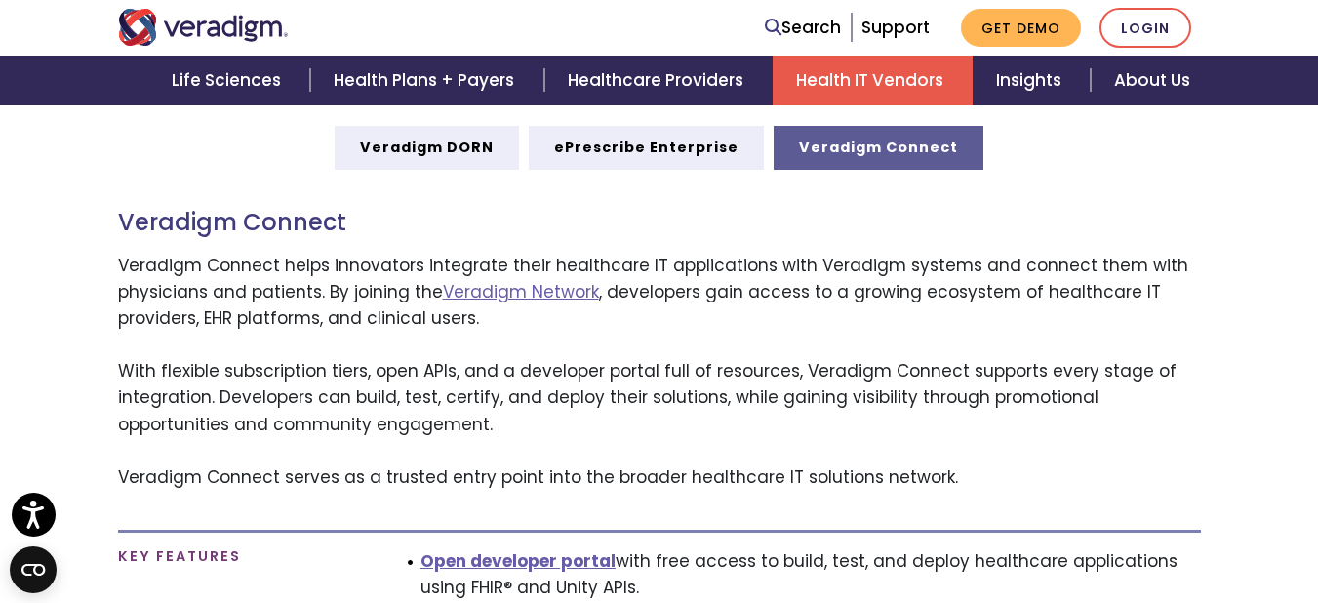
scroll to position [1053, 0]
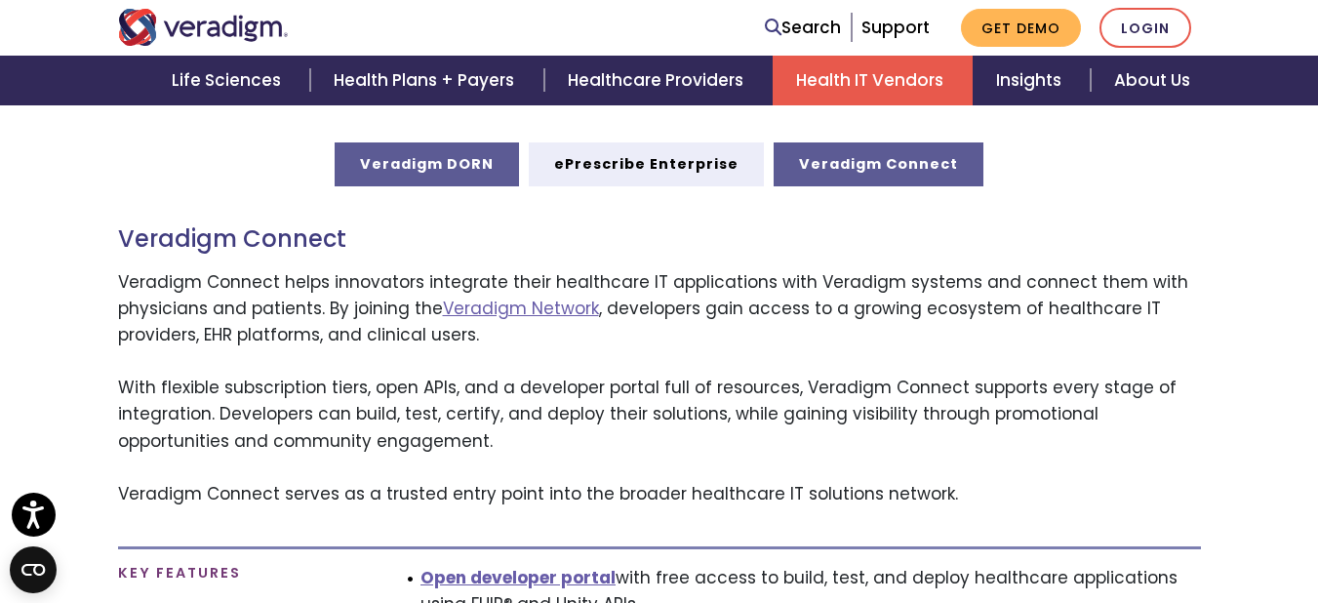
click at [472, 176] on link "Veradigm DORN" at bounding box center [427, 163] width 184 height 43
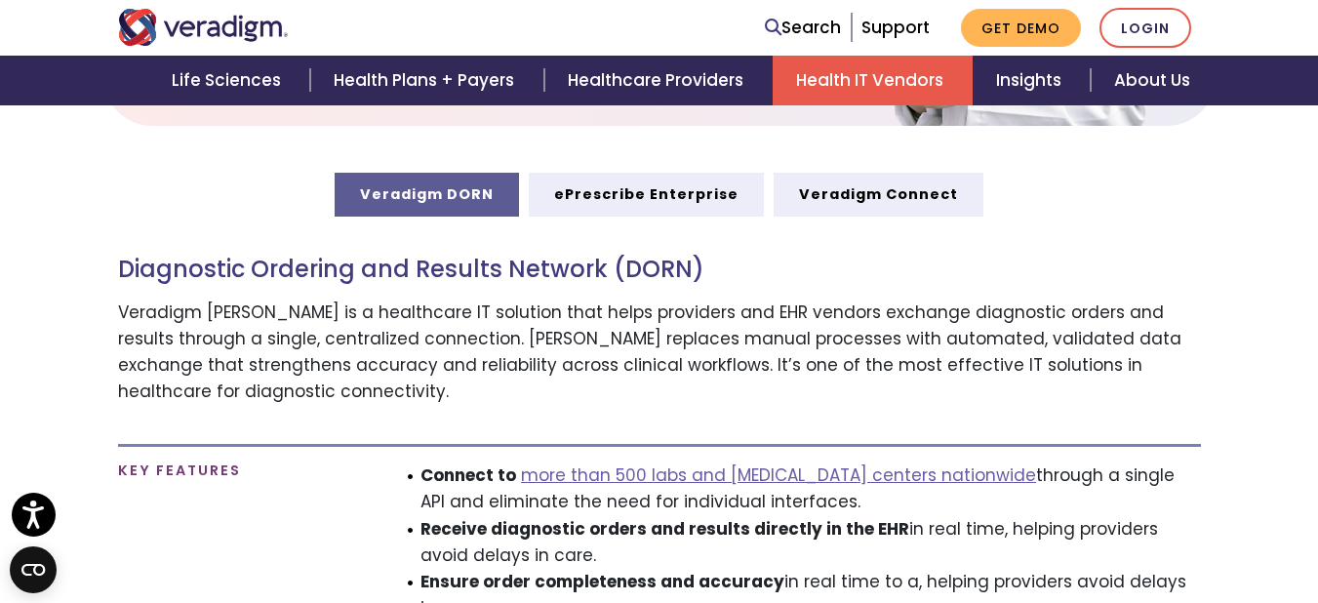
scroll to position [940, 0]
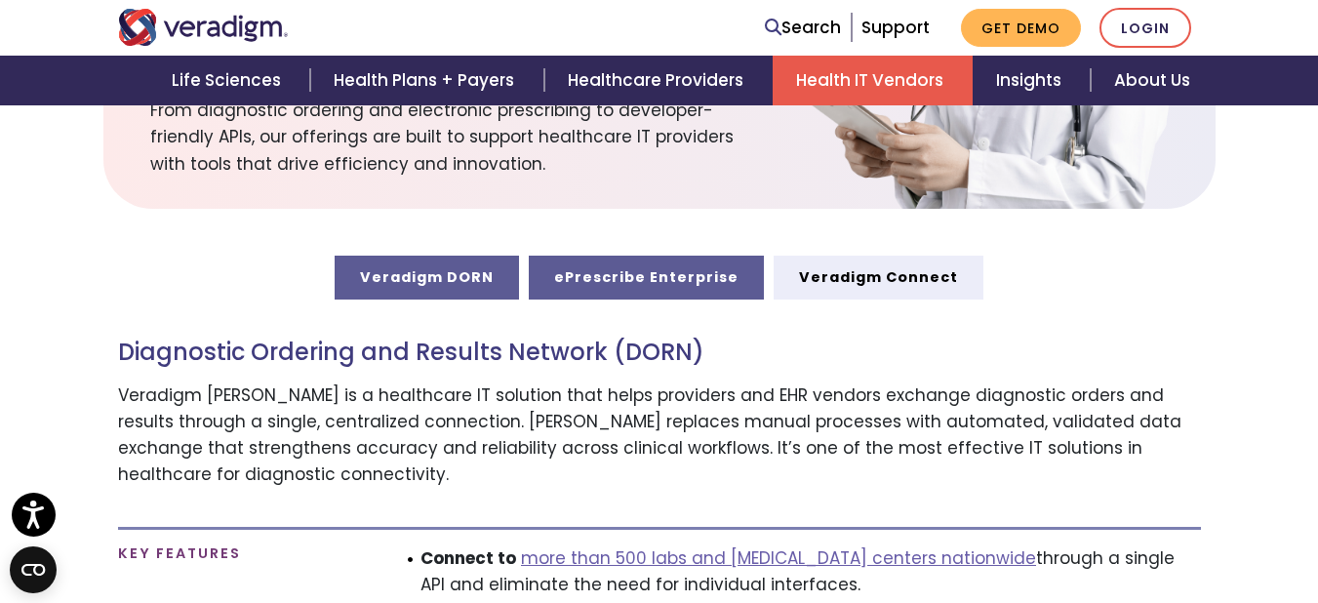
click at [703, 281] on link "ePrescribe Enterprise" at bounding box center [646, 277] width 235 height 43
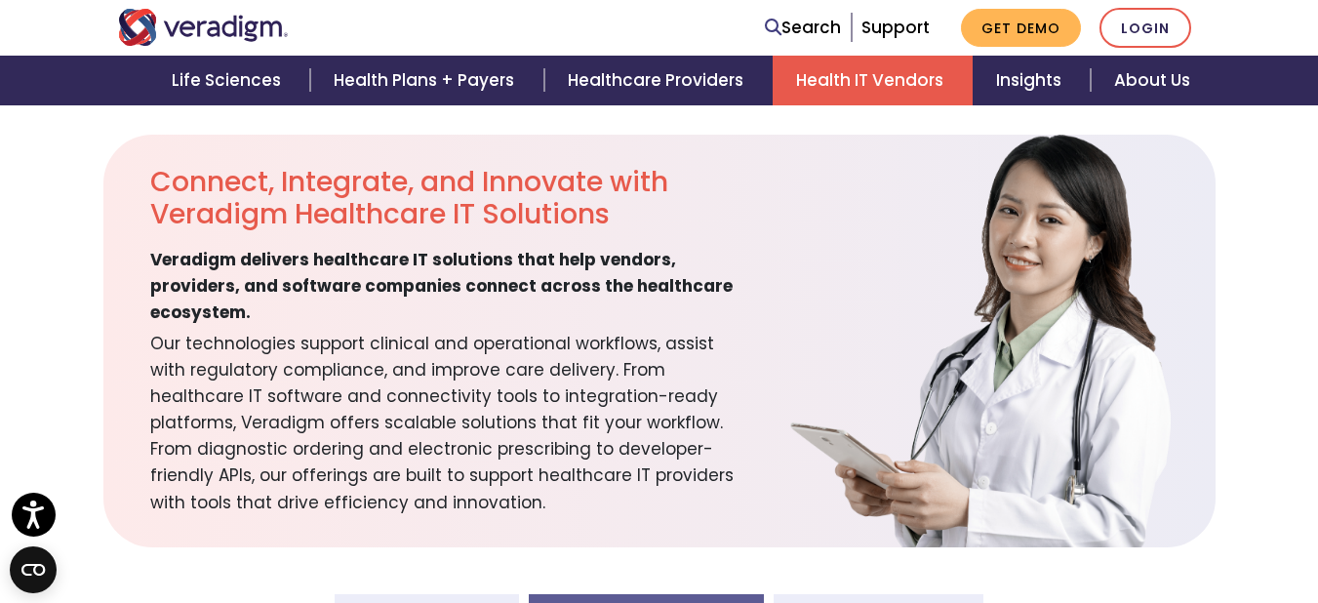
scroll to position [467, 0]
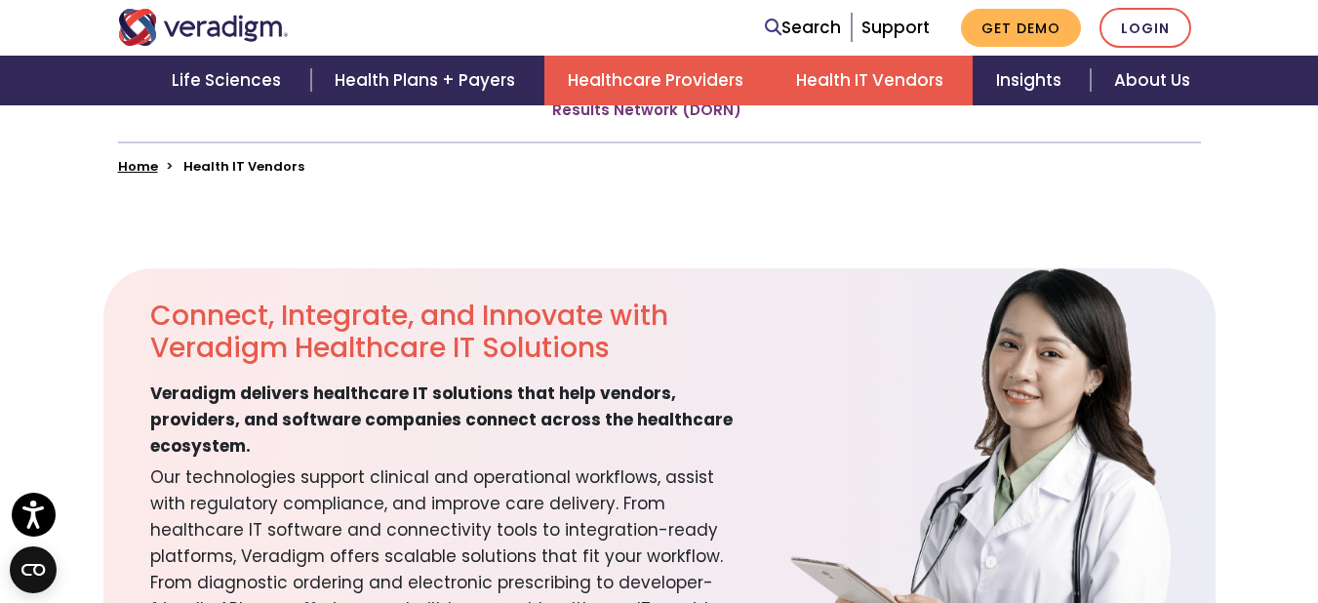
click at [629, 82] on link "Healthcare Providers" at bounding box center [658, 81] width 228 height 50
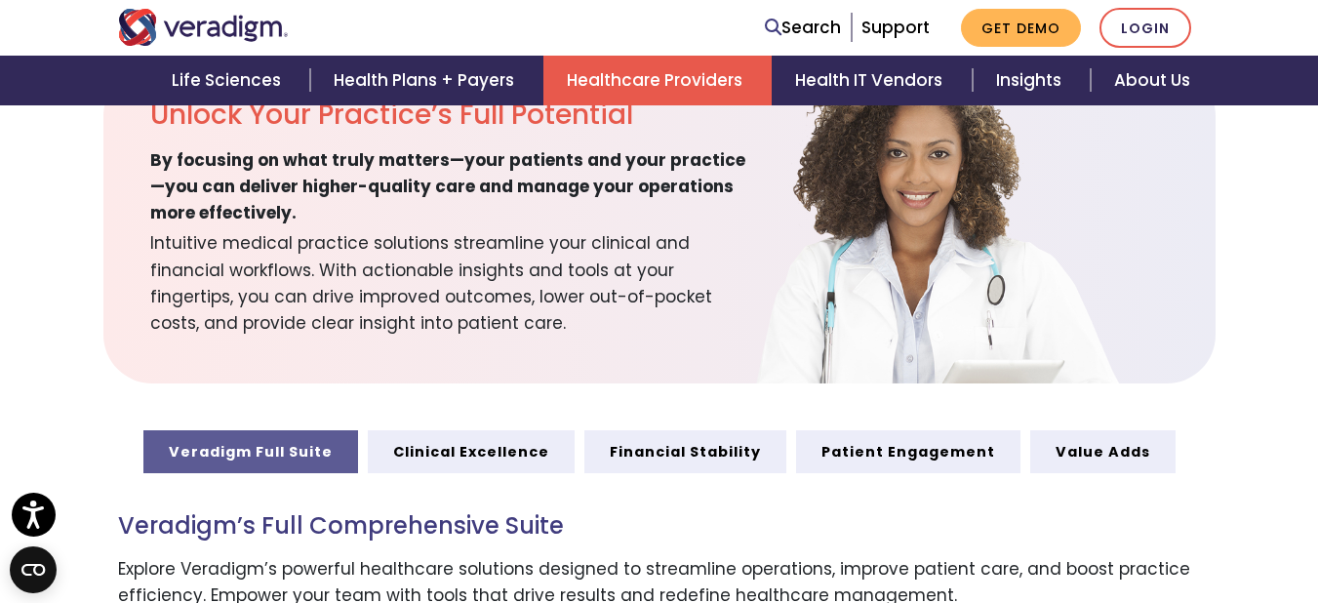
scroll to position [616, 0]
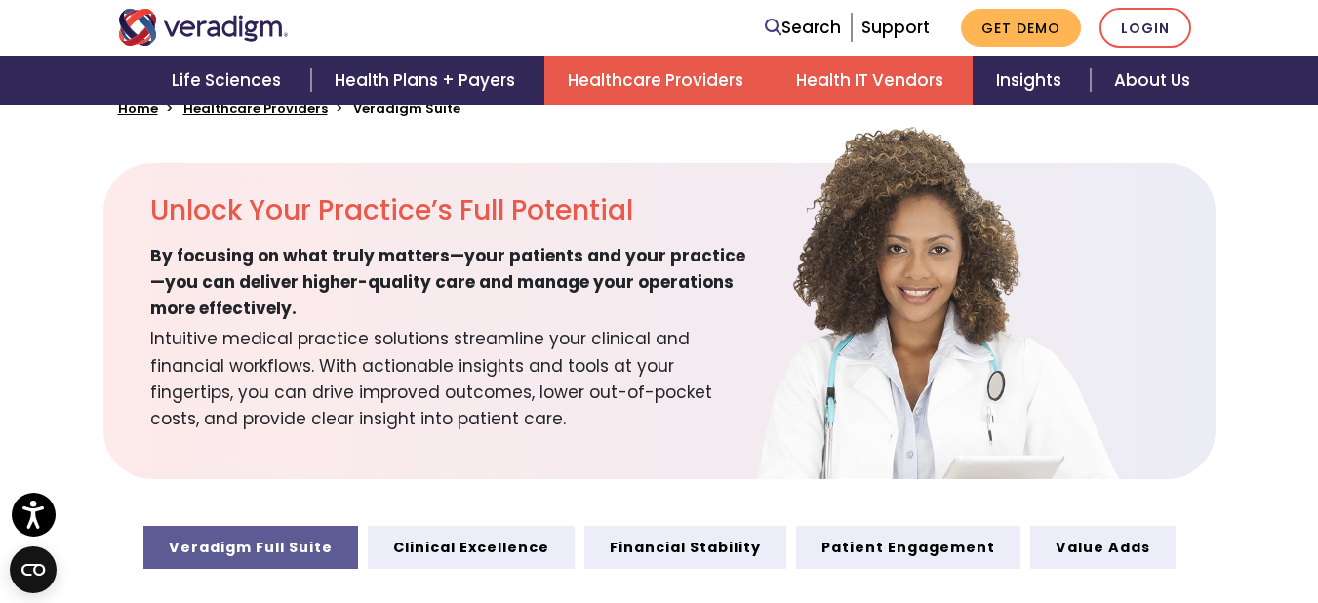
click at [875, 60] on link "Health IT Vendors" at bounding box center [873, 81] width 200 height 50
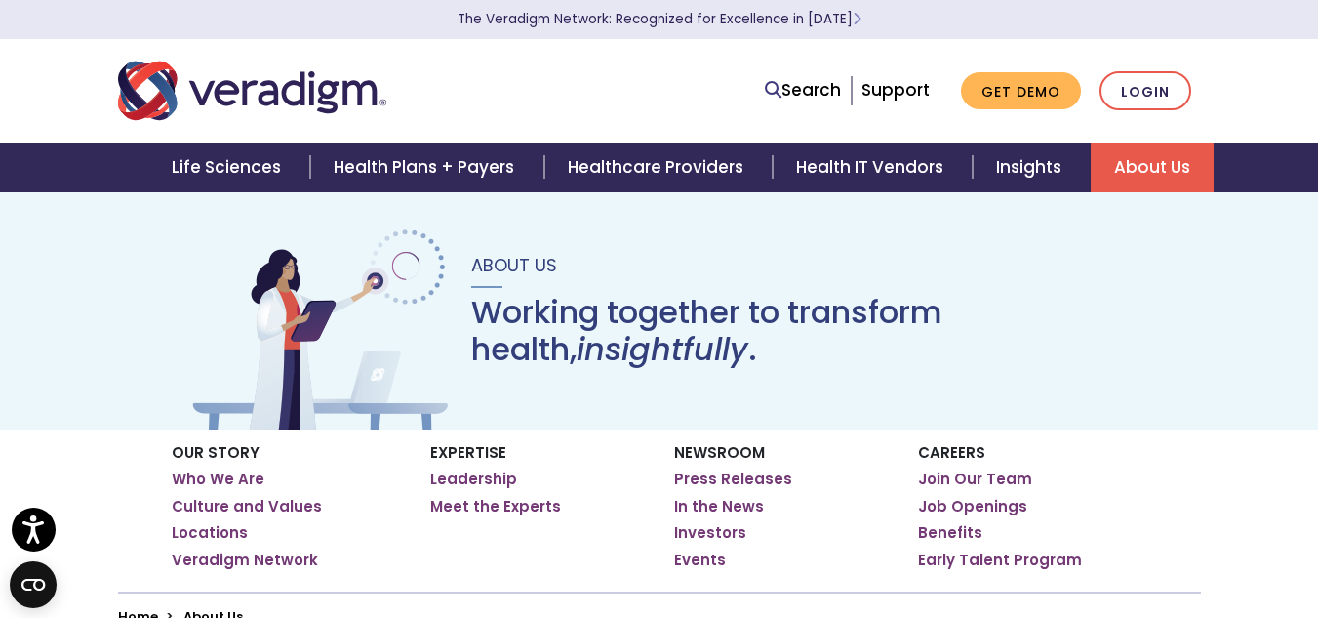
click at [253, 94] on img "Veradigm logo" at bounding box center [252, 91] width 268 height 64
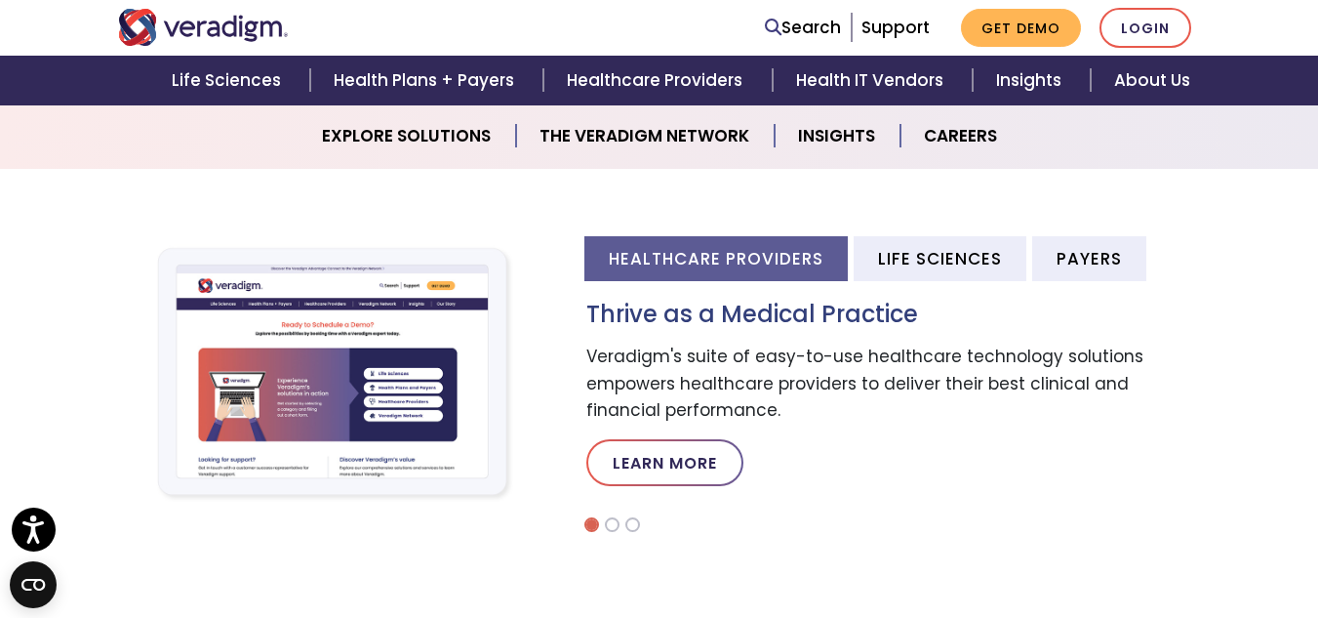
scroll to position [493, 0]
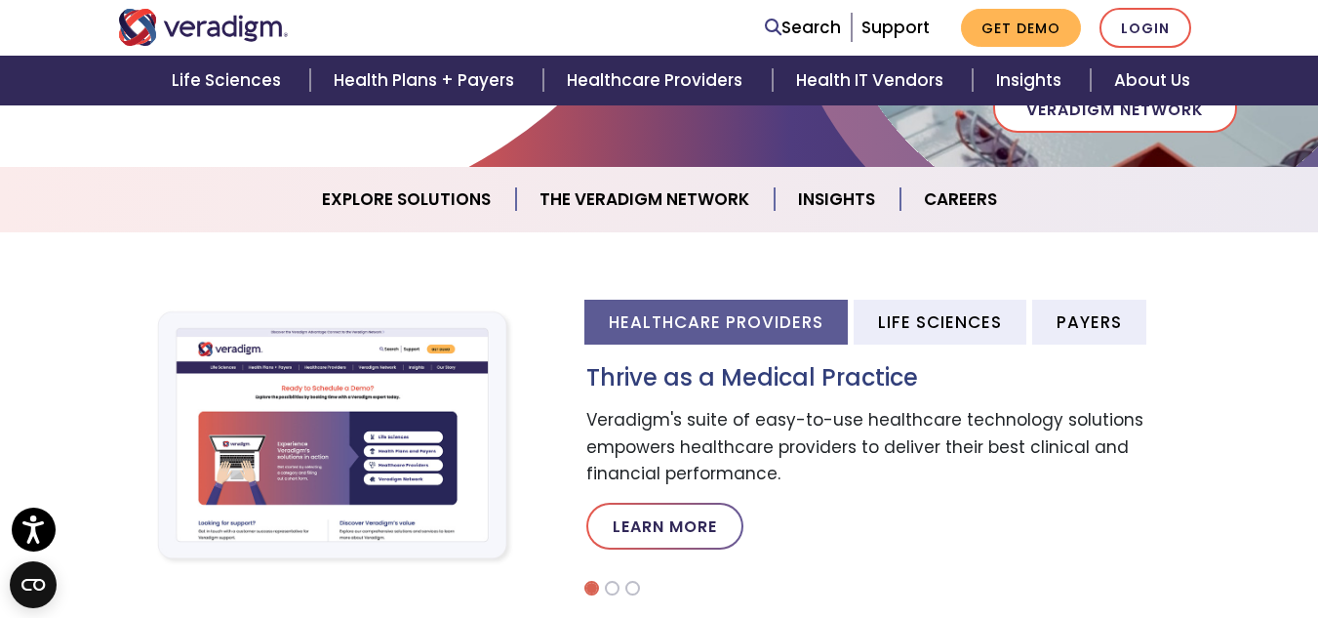
drag, startPoint x: 1332, startPoint y: 86, endPoint x: 1320, endPoint y: 165, distance: 79.9
click at [629, 311] on li "Healthcare Providers" at bounding box center [715, 322] width 263 height 44
click at [679, 333] on li "Healthcare Providers" at bounding box center [715, 322] width 263 height 44
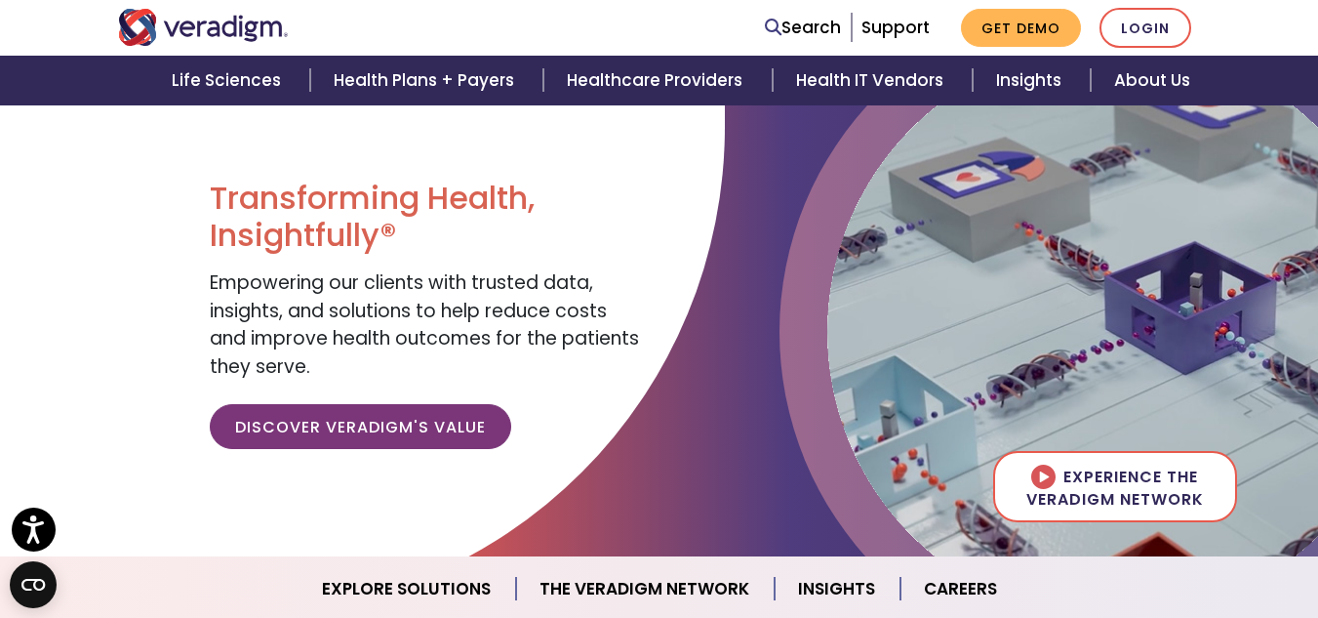
scroll to position [0, 0]
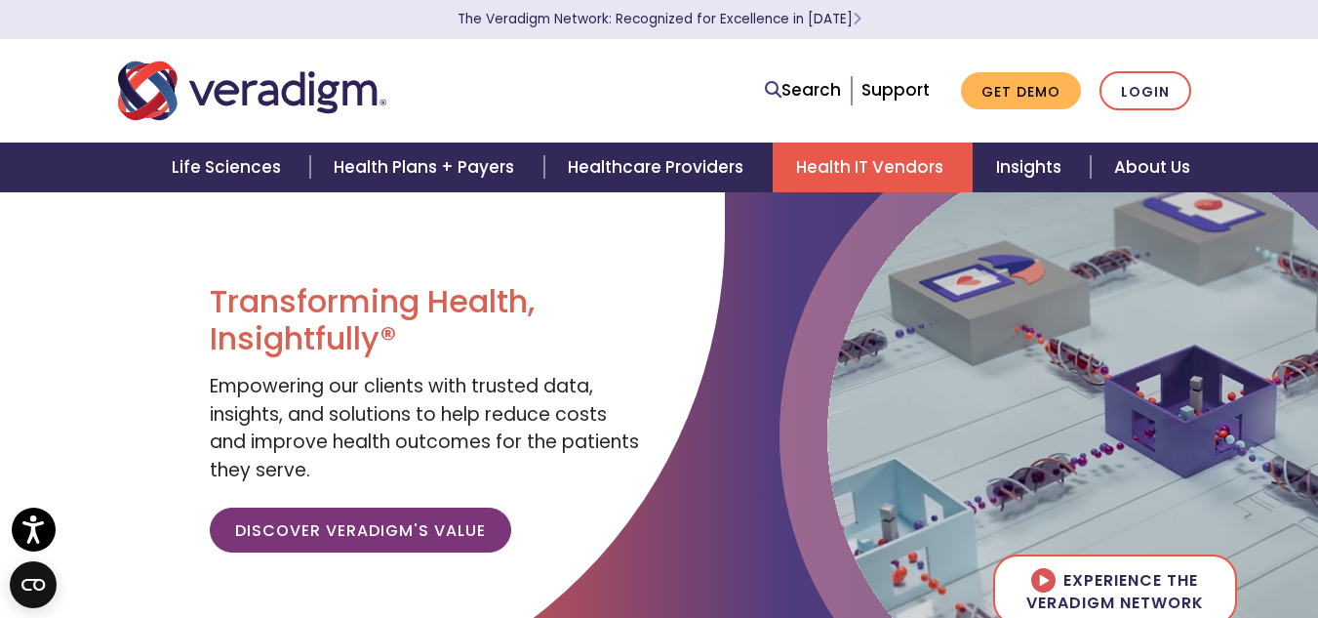
click at [914, 158] on link "Health IT Vendors" at bounding box center [873, 167] width 200 height 50
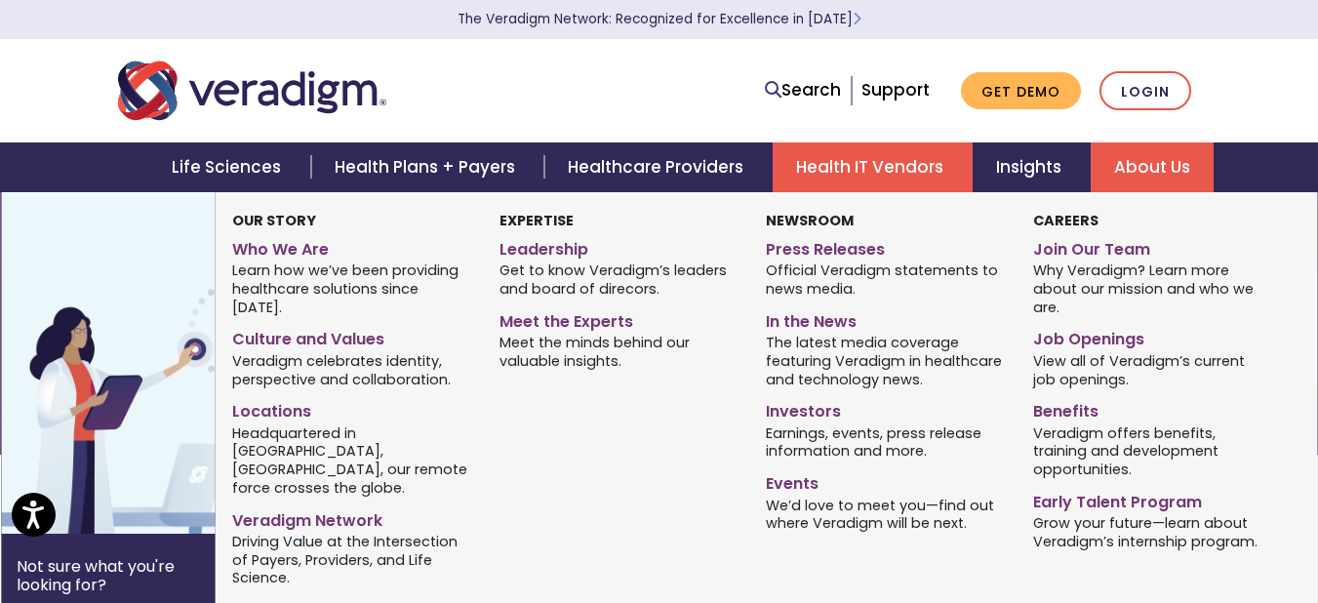
click at [1155, 161] on link "About Us" at bounding box center [1152, 167] width 123 height 50
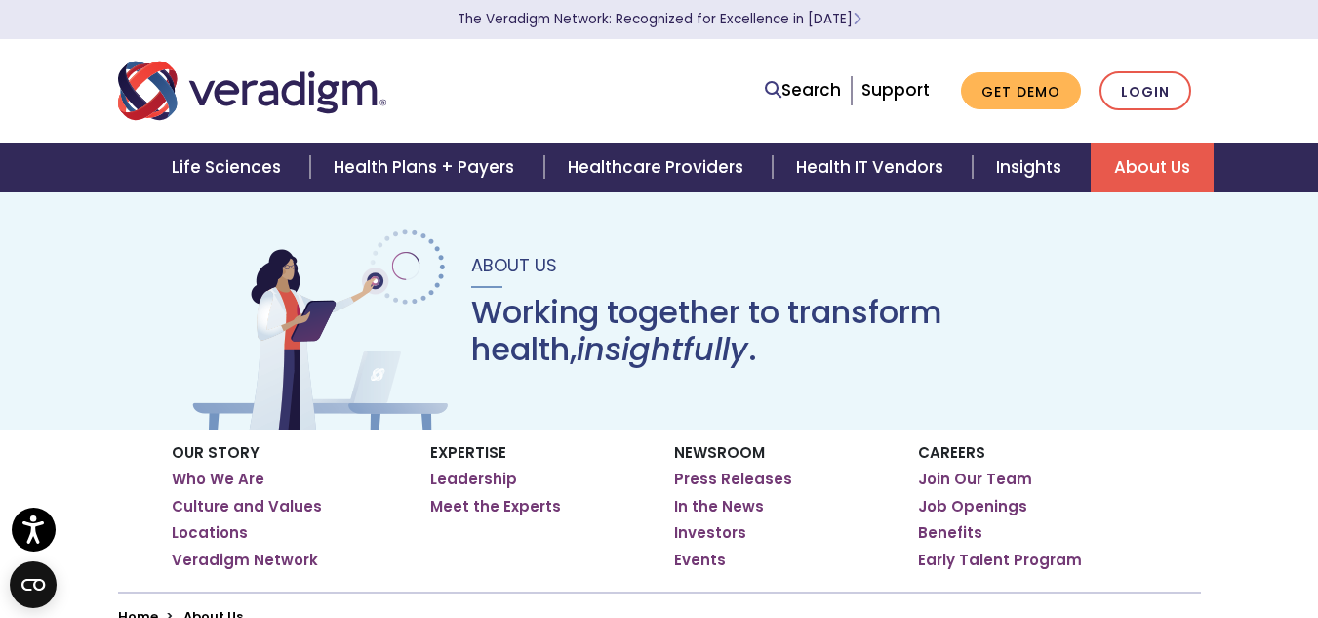
click at [1317, 66] on html "Accessibility Screen-Reader Guide, Feedback, and Issue Reporting | New window T…" at bounding box center [659, 309] width 1318 height 618
click at [243, 155] on link "Life Sciences" at bounding box center [229, 167] width 162 height 50
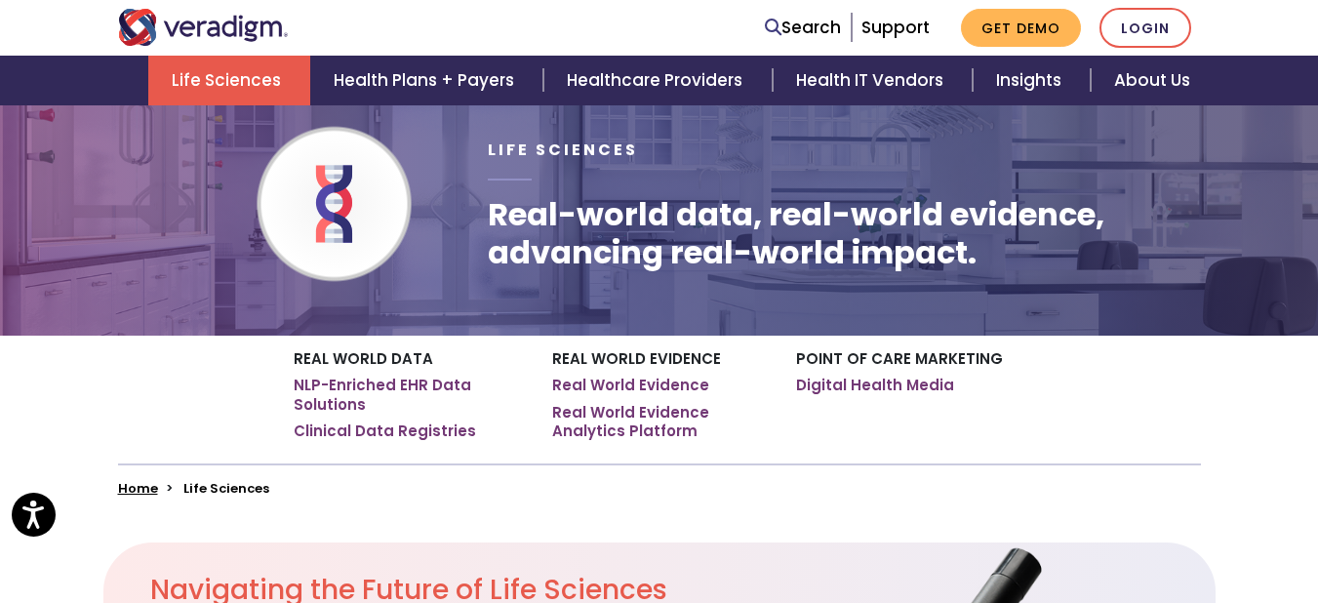
scroll to position [94, 0]
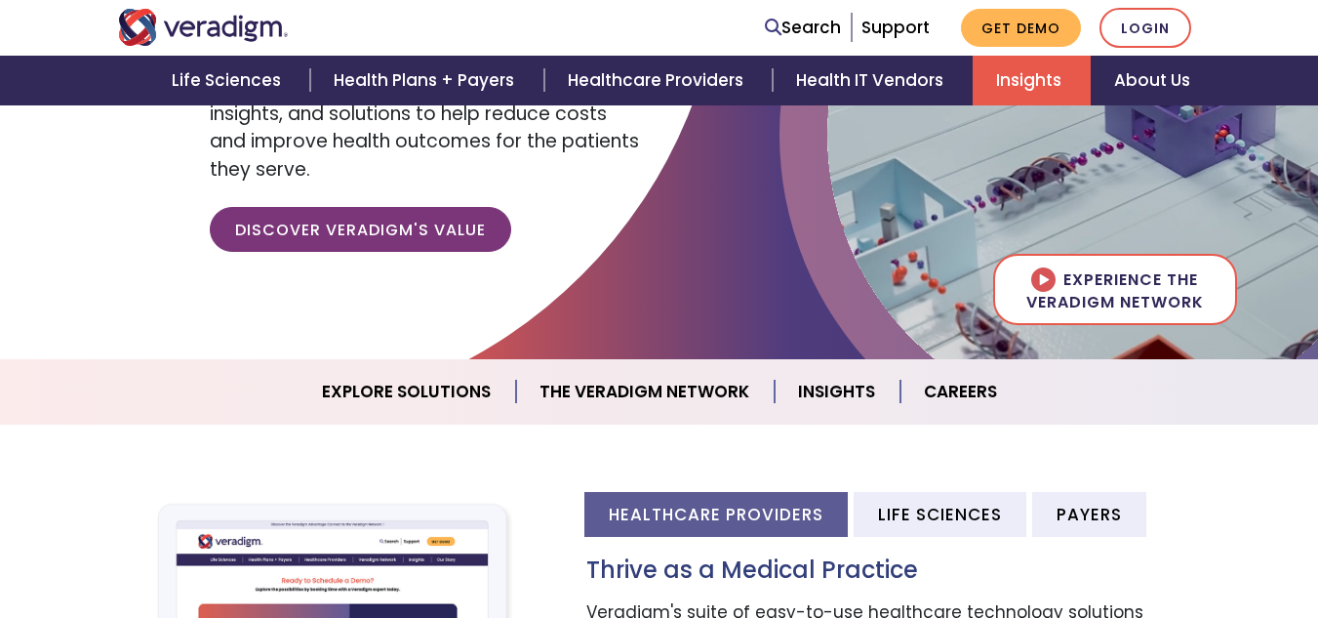
click at [1063, 71] on link "Insights" at bounding box center [1032, 81] width 118 height 50
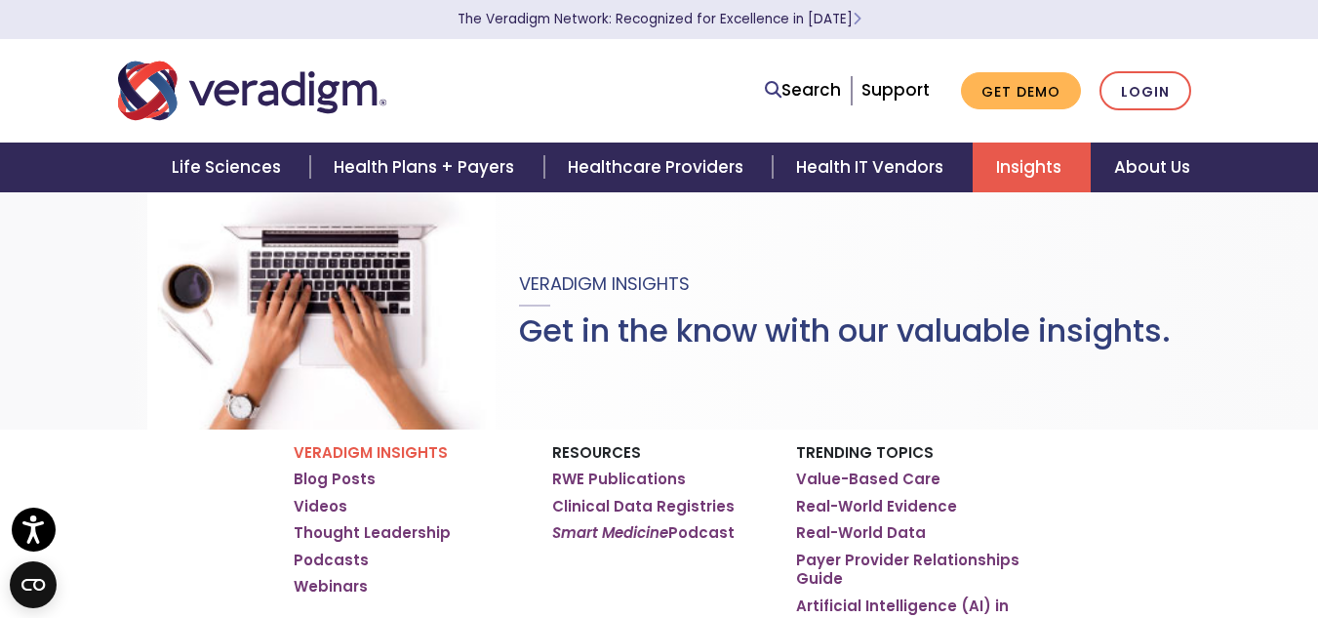
click at [851, 75] on ul "Search Support Get Demo Login" at bounding box center [978, 91] width 446 height 40
click at [833, 91] on link "Search" at bounding box center [803, 90] width 76 height 26
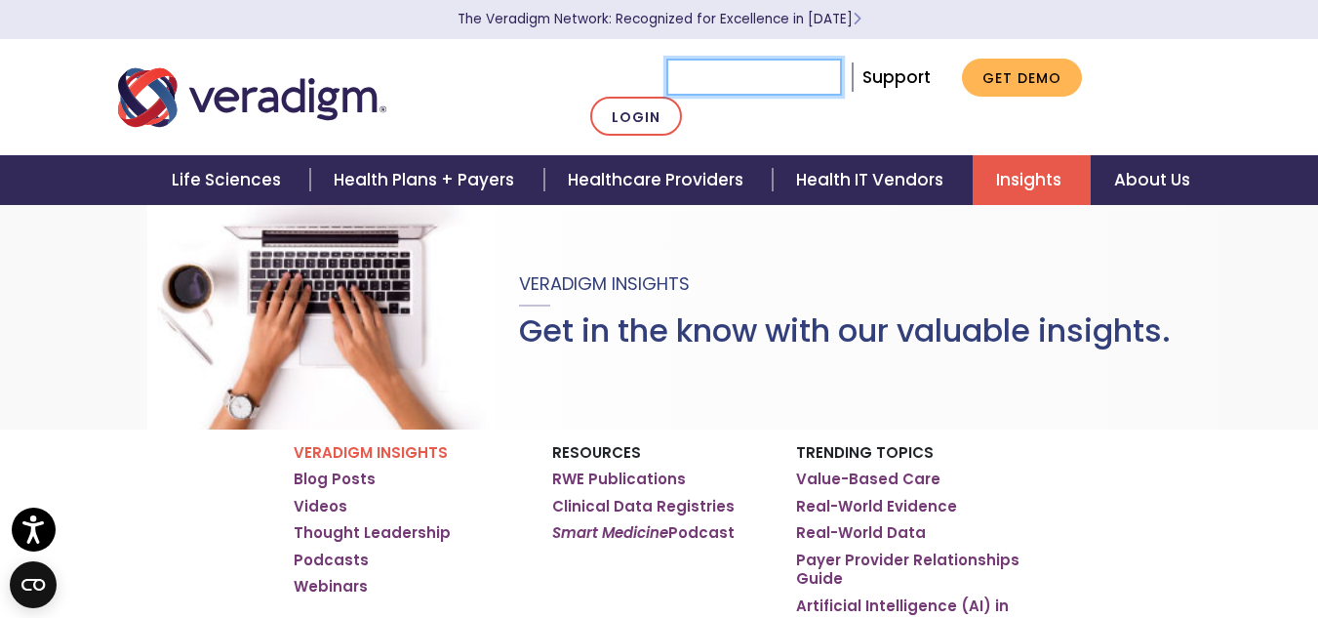
click at [833, 91] on input "Search" at bounding box center [754, 77] width 176 height 37
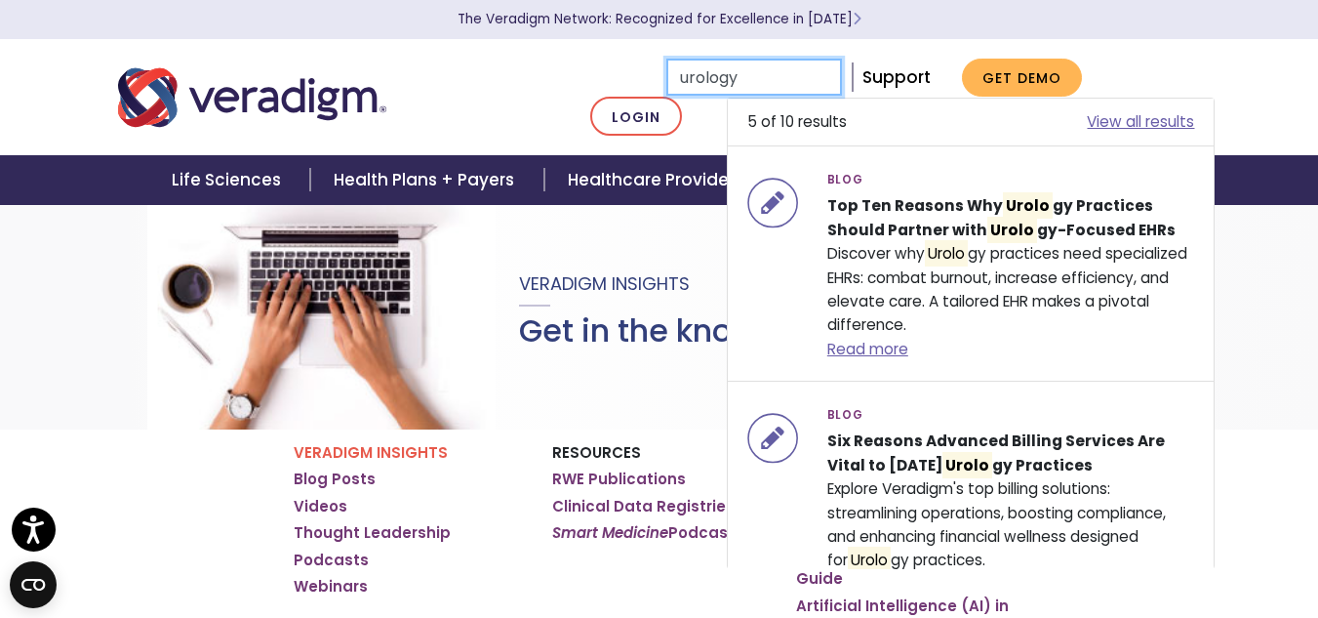
type input "urology"
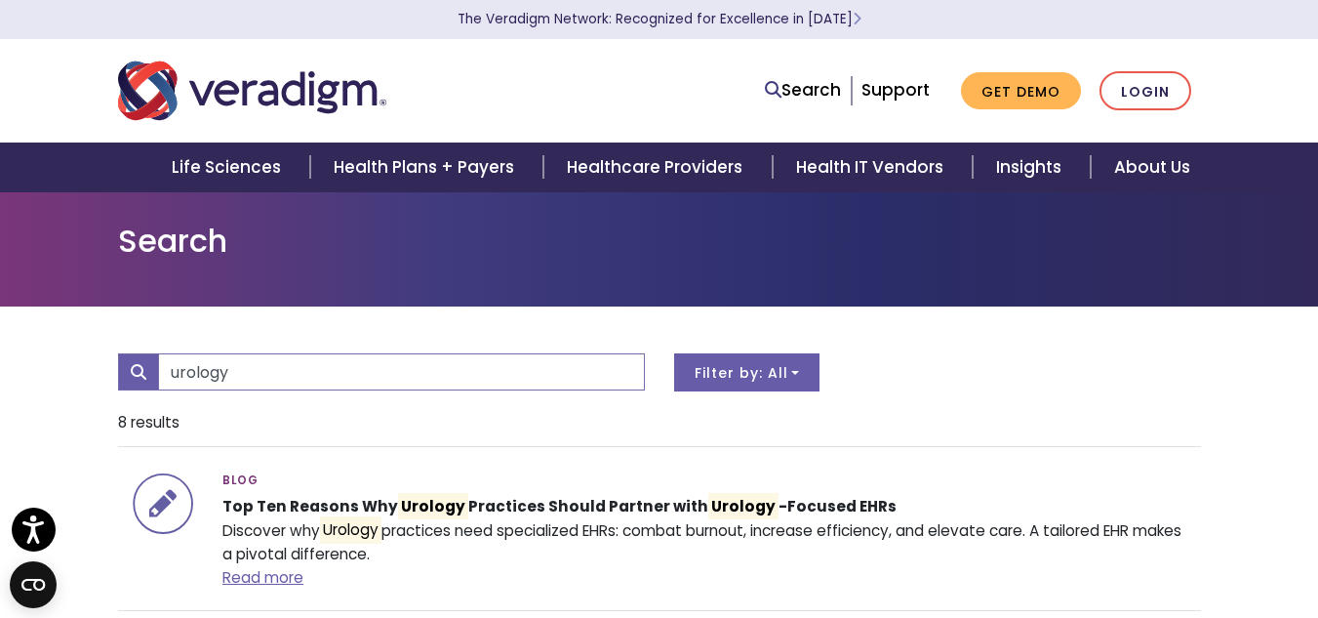
click at [1317, 105] on html "Accessibility Screen-Reader Guide, Feedback, and Issue Reporting | New window T…" at bounding box center [659, 309] width 1318 height 618
click at [358, 88] on img "Veradigm logo" at bounding box center [252, 91] width 268 height 64
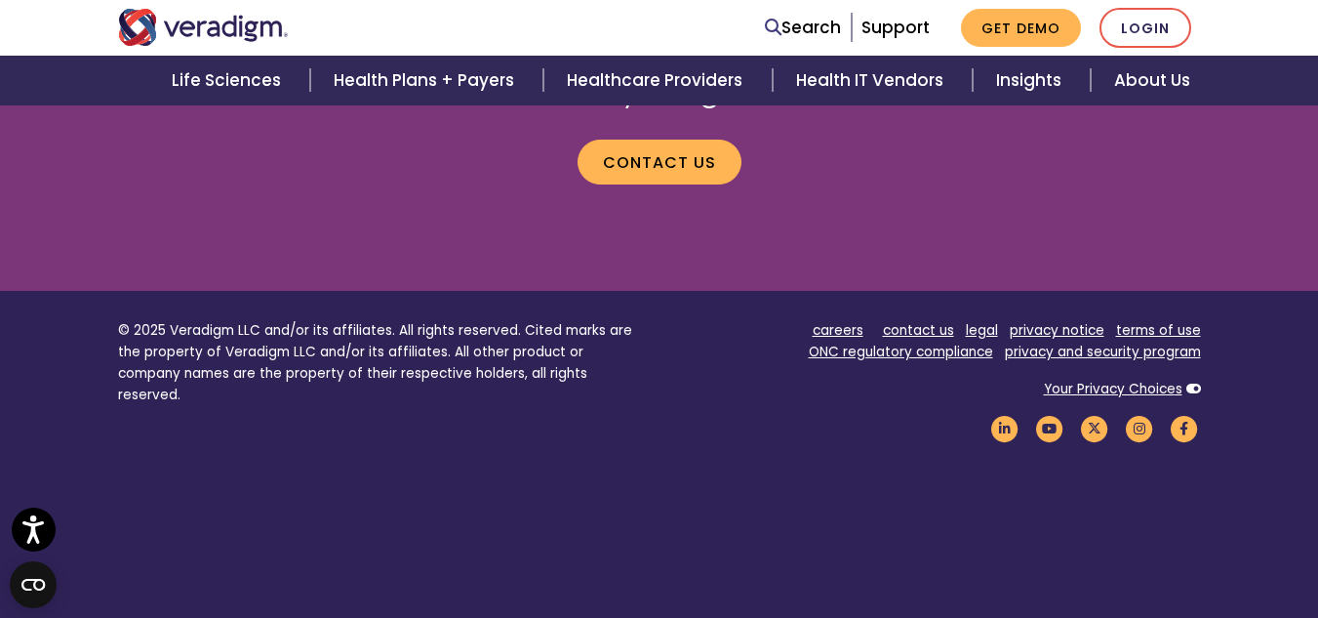
scroll to position [2558, 0]
